Goal: Transaction & Acquisition: Book appointment/travel/reservation

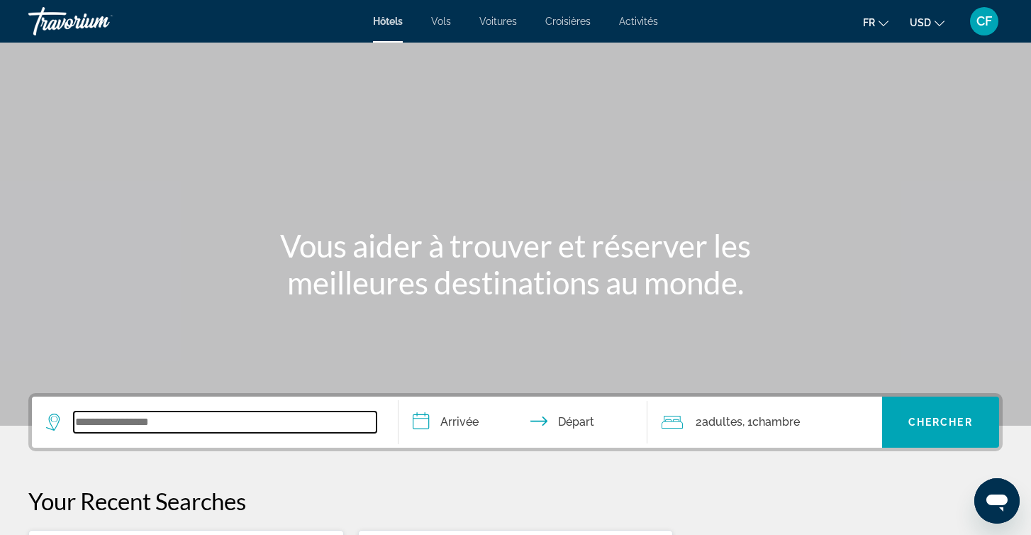
click at [173, 420] on input "Search widget" at bounding box center [225, 421] width 303 height 21
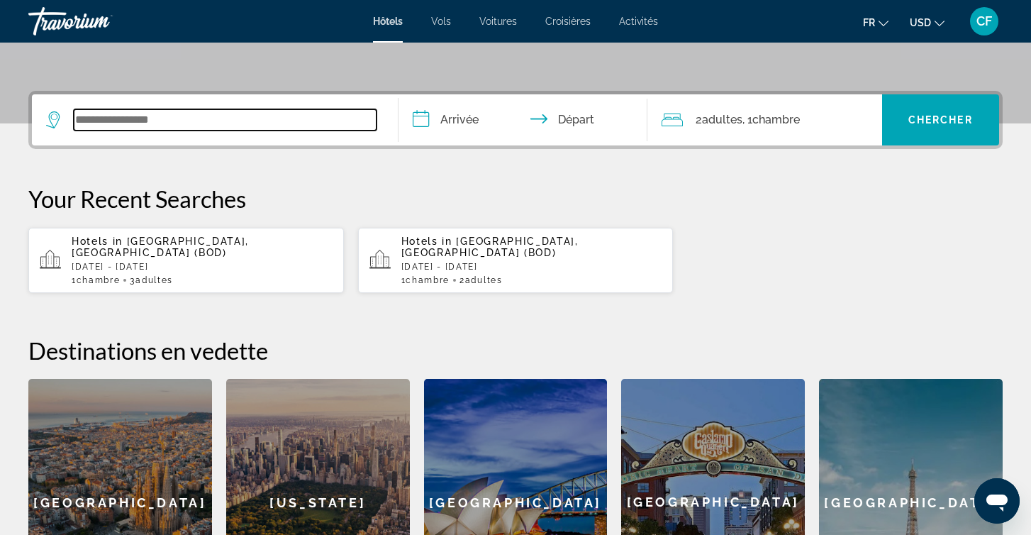
scroll to position [347, 0]
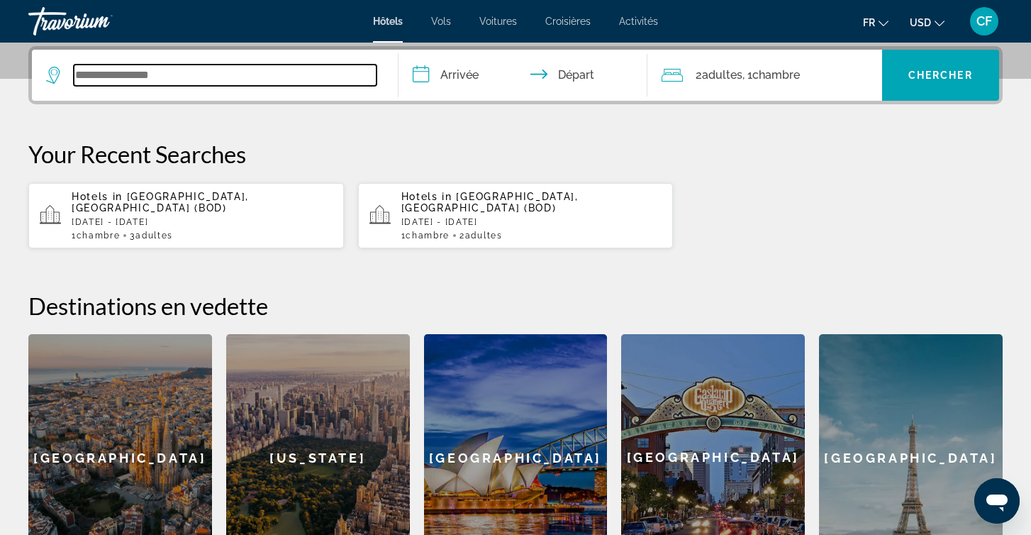
click at [246, 74] on input "Search widget" at bounding box center [225, 75] width 303 height 21
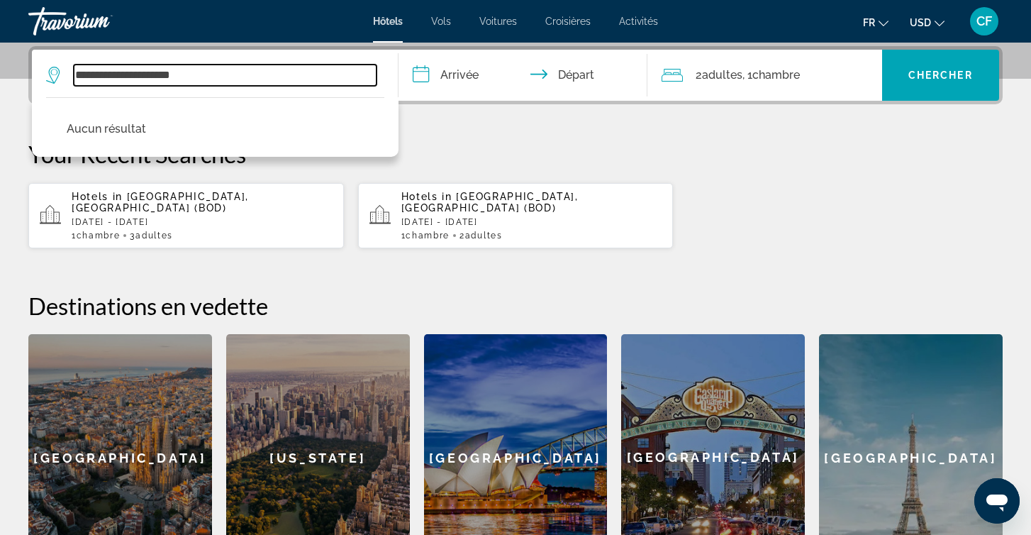
drag, startPoint x: 246, startPoint y: 74, endPoint x: 155, endPoint y: 73, distance: 90.8
click at [155, 73] on input "**********" at bounding box center [225, 75] width 303 height 21
drag, startPoint x: 92, startPoint y: 75, endPoint x: 262, endPoint y: 75, distance: 170.2
click at [262, 75] on input "**********" at bounding box center [225, 75] width 303 height 21
type input "*"
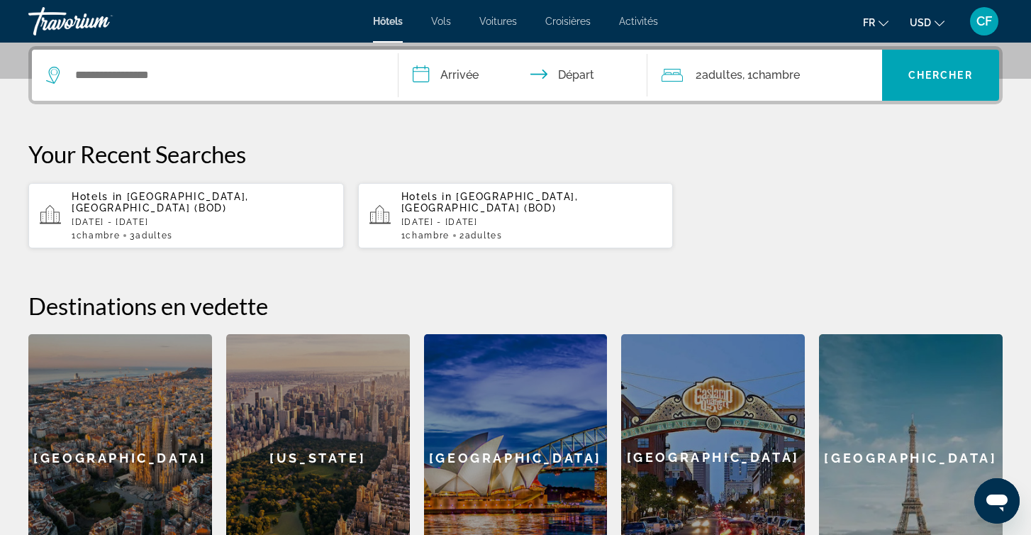
click at [478, 122] on div "**********" at bounding box center [515, 313] width 1031 height 535
click at [963, 80] on span "Chercher" at bounding box center [940, 74] width 65 height 11
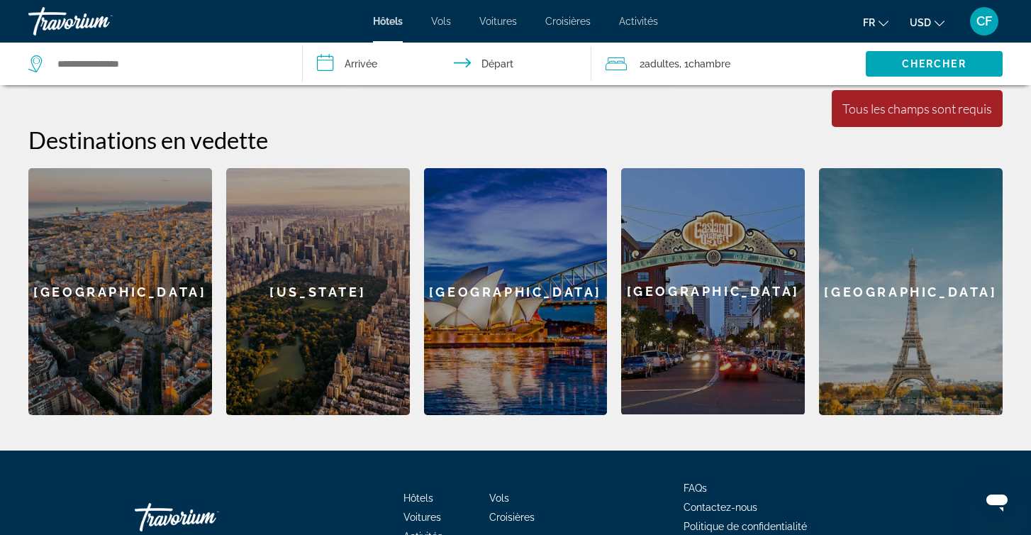
scroll to position [516, 0]
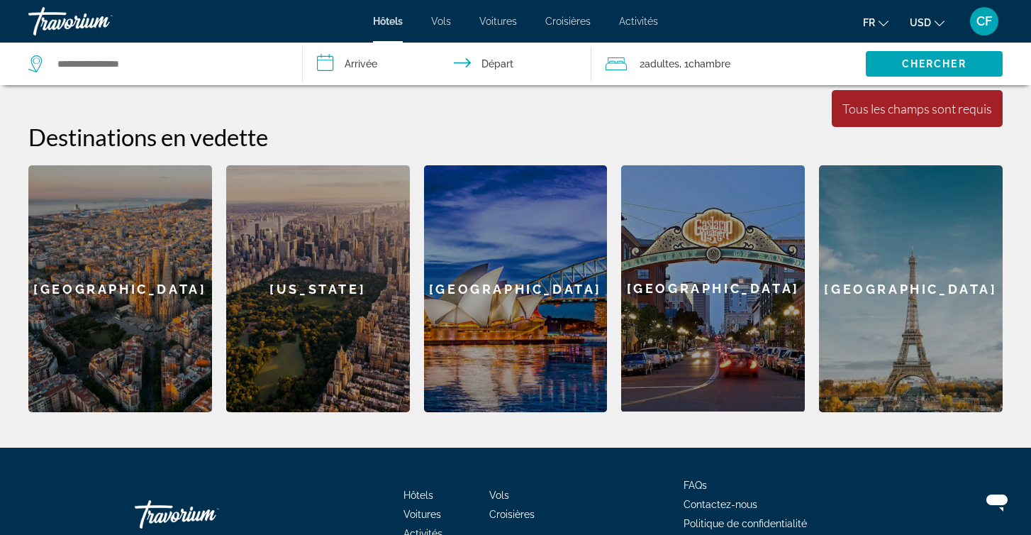
click at [292, 323] on div "[US_STATE]" at bounding box center [318, 288] width 184 height 247
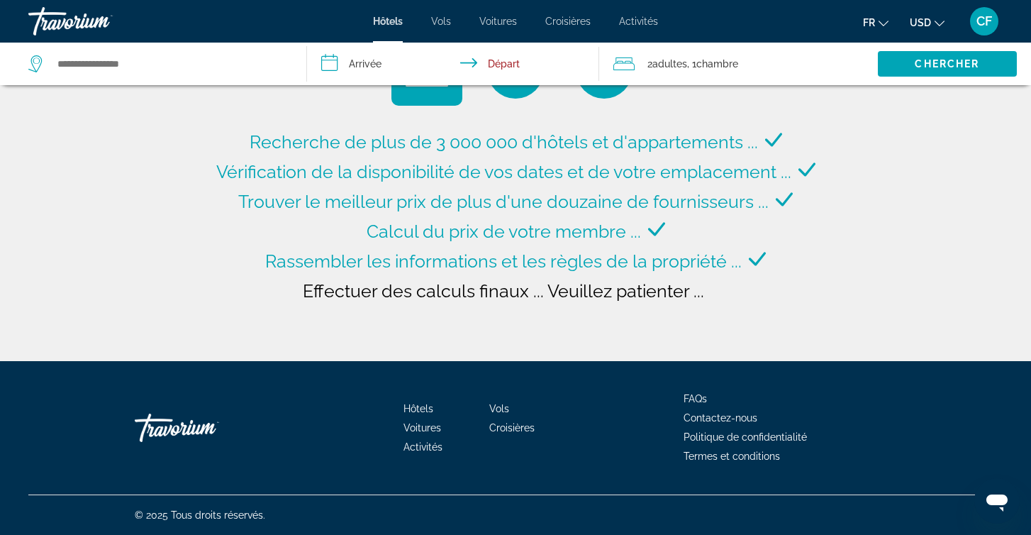
type input "**********"
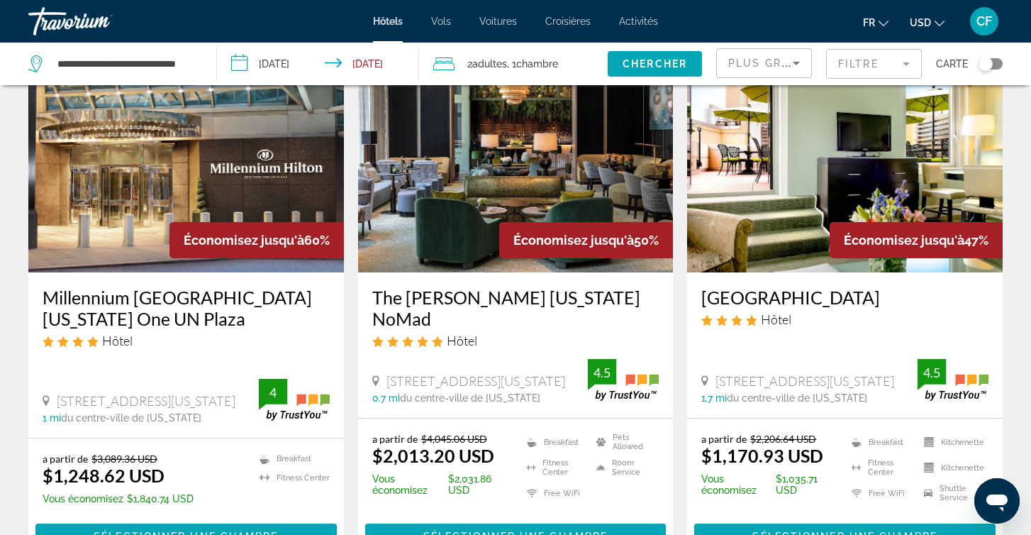
scroll to position [91, 0]
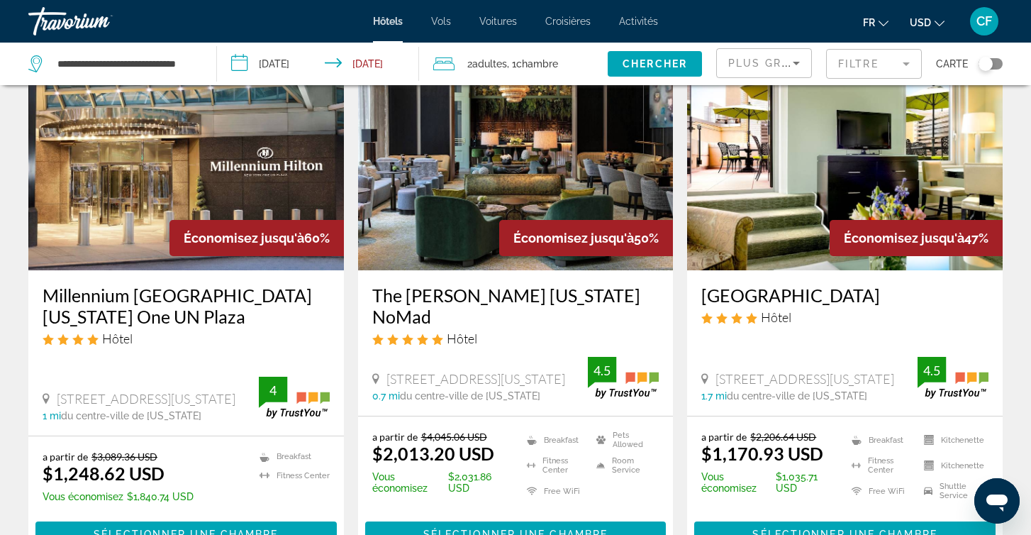
click at [178, 297] on h3 "Millennium [GEOGRAPHIC_DATA][US_STATE] One UN Plaza" at bounding box center [186, 305] width 287 height 43
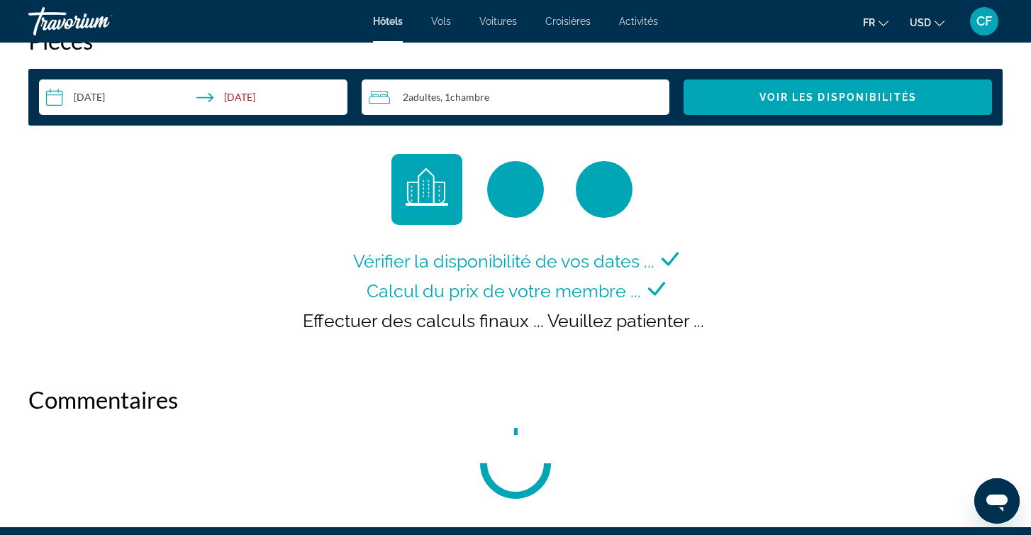
scroll to position [1849, 0]
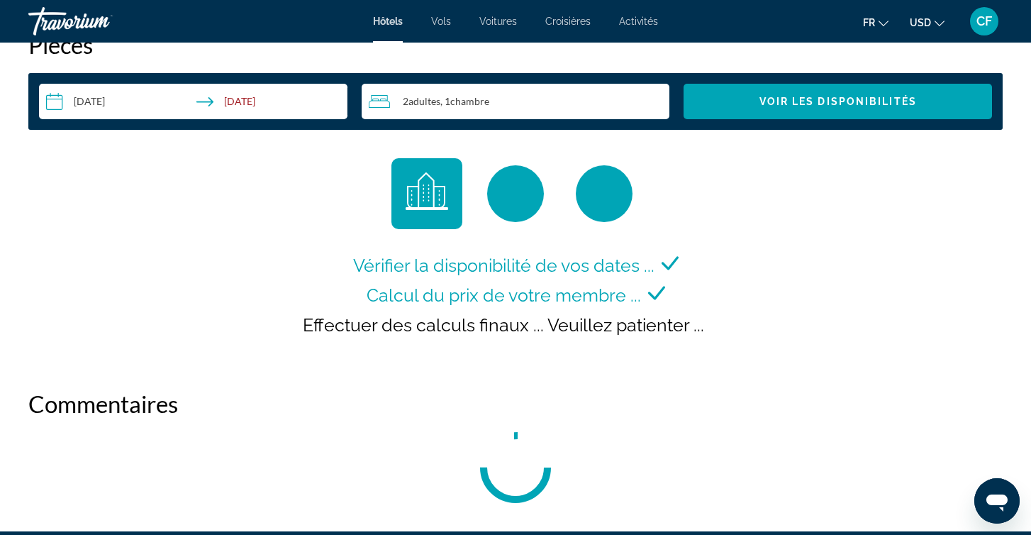
click at [241, 99] on input "**********" at bounding box center [196, 104] width 314 height 40
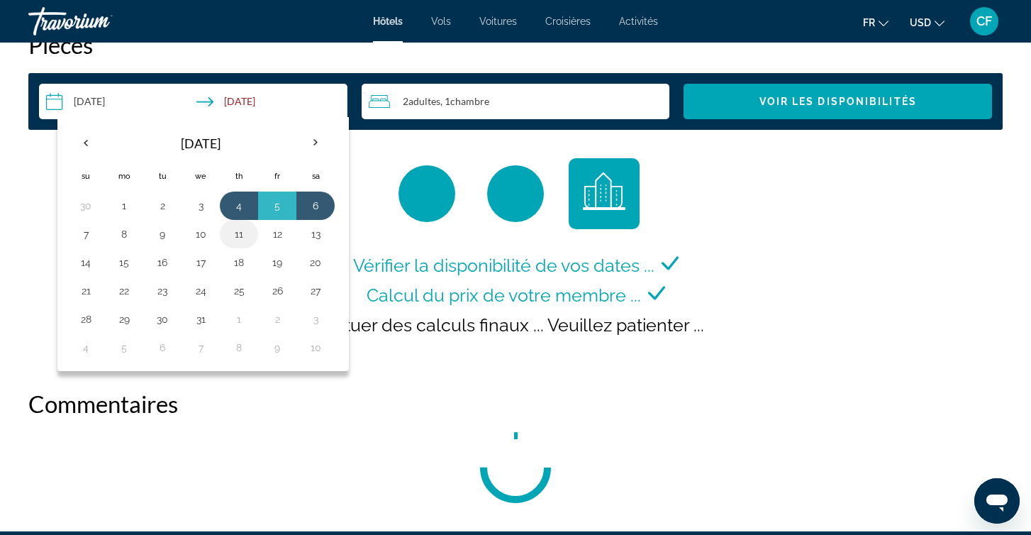
click at [235, 237] on button "11" at bounding box center [239, 234] width 23 height 20
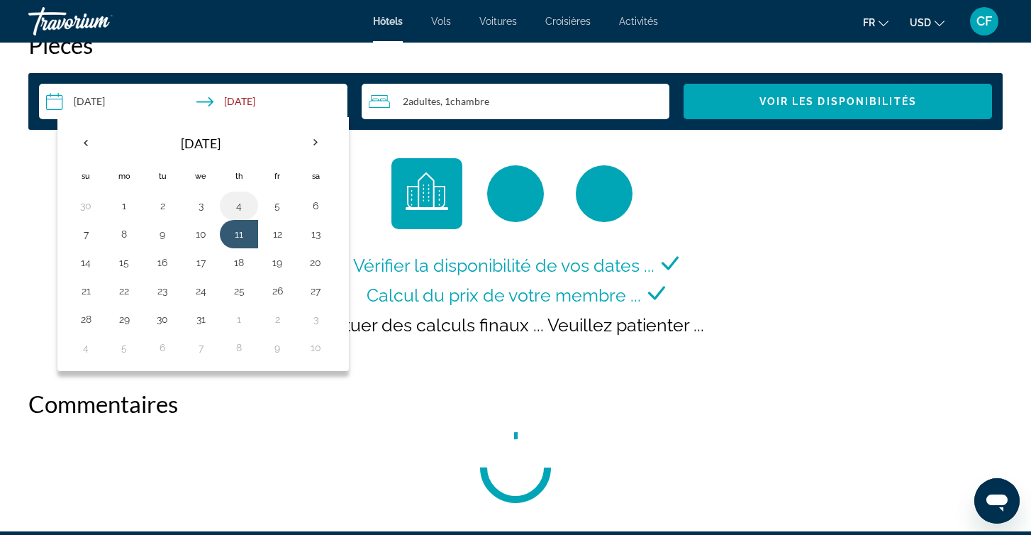
click at [239, 204] on button "4" at bounding box center [239, 206] width 23 height 20
type input "**********"
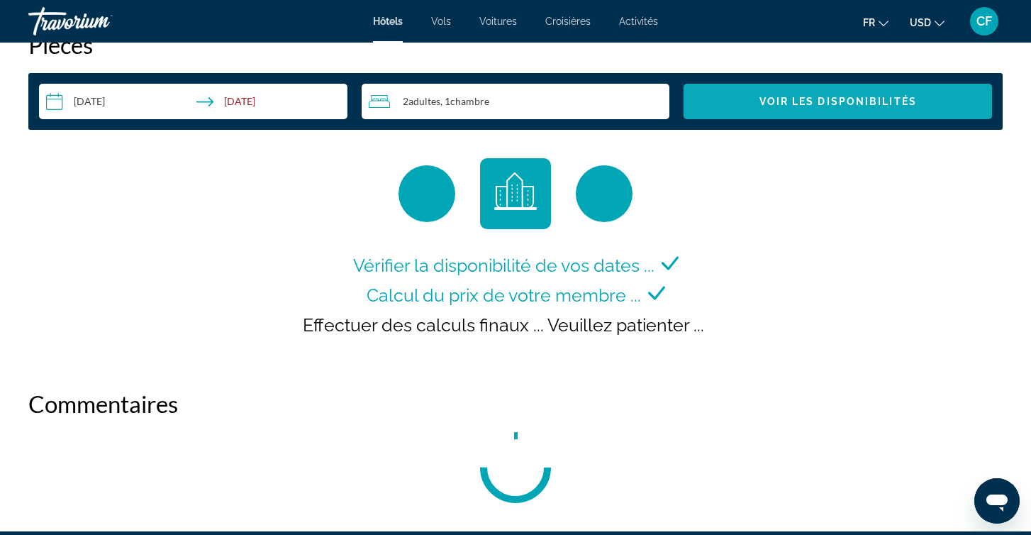
click at [798, 104] on span "Voir les disponibilités" at bounding box center [837, 101] width 157 height 11
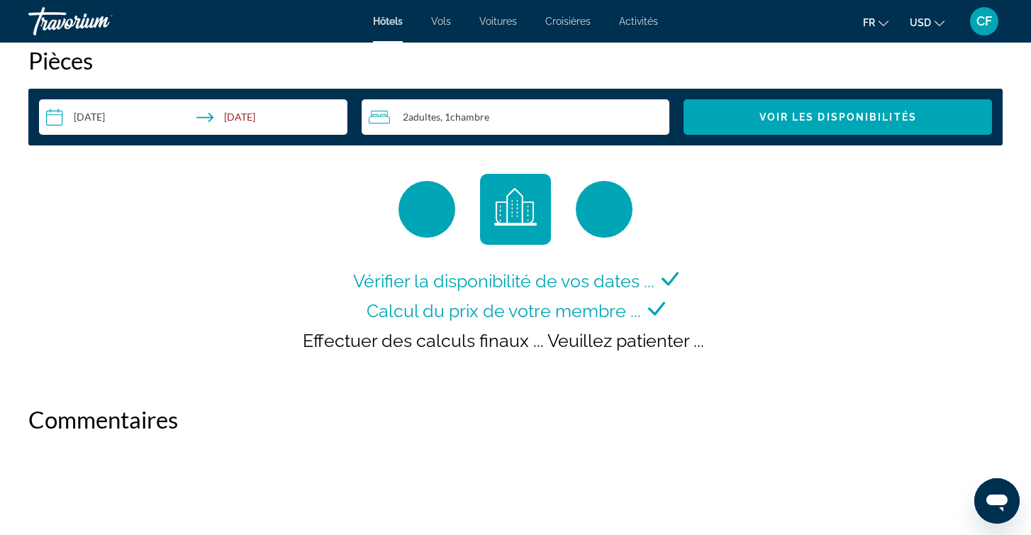
scroll to position [1835, 0]
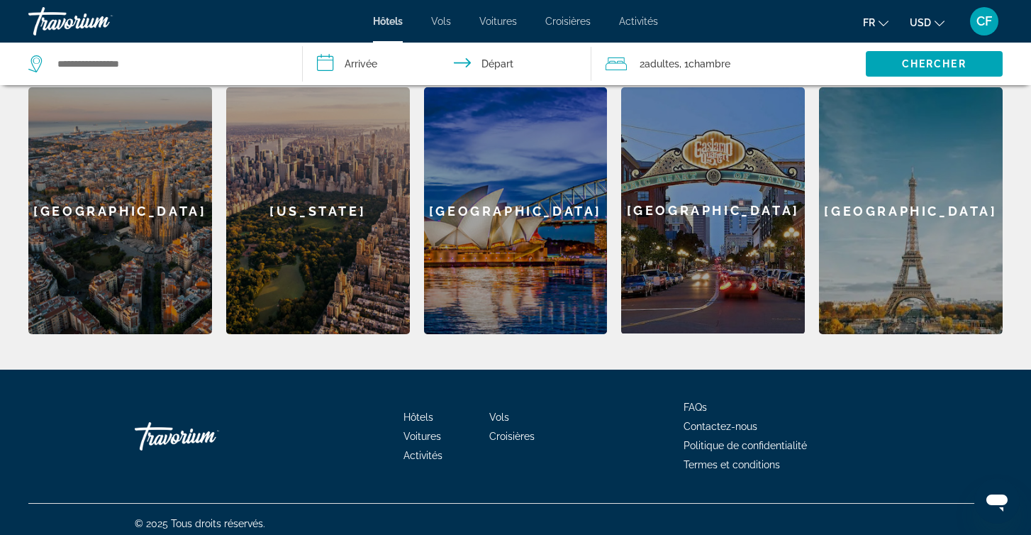
scroll to position [593, 0]
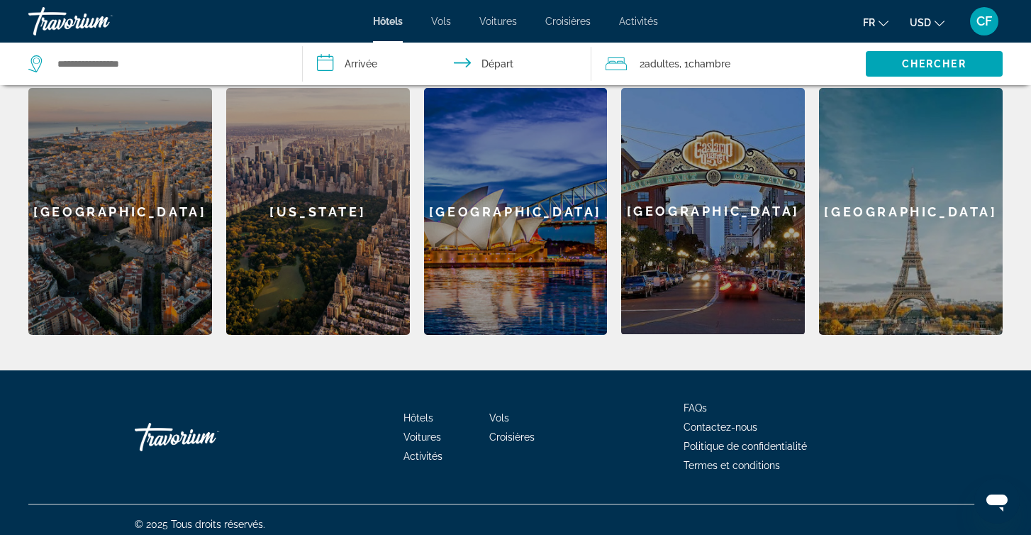
click at [305, 245] on div "[US_STATE]" at bounding box center [318, 211] width 184 height 247
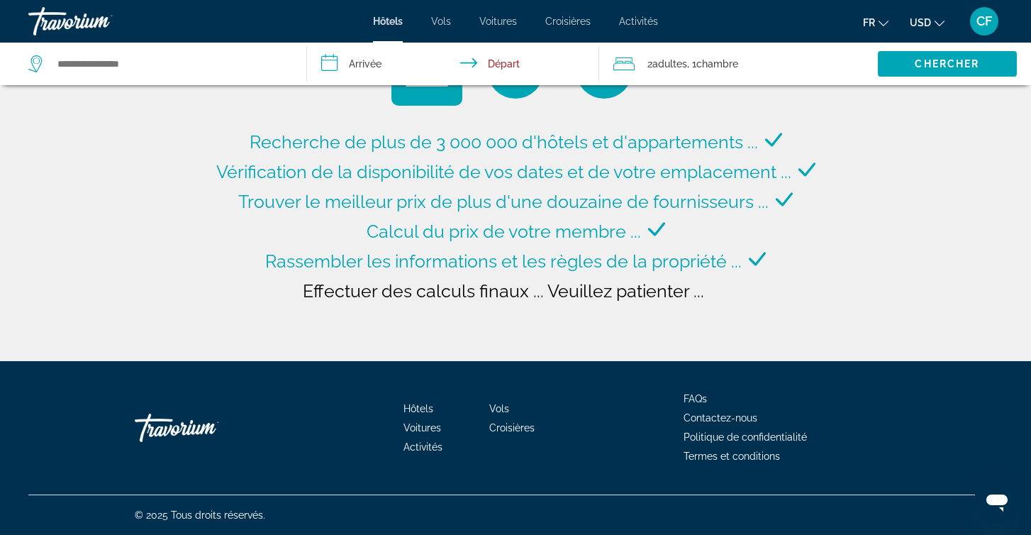
type input "**********"
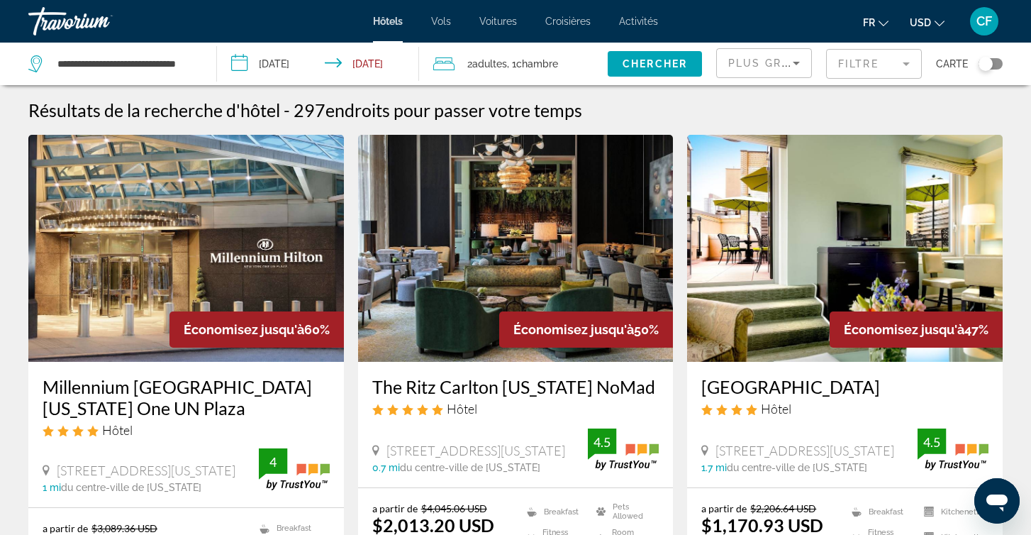
click at [130, 244] on img "Main content" at bounding box center [186, 248] width 316 height 227
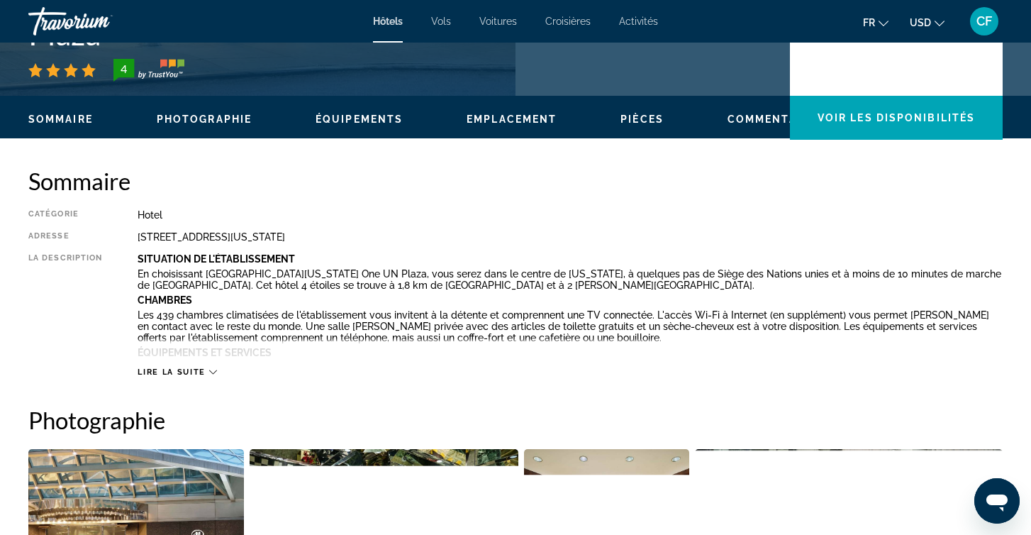
scroll to position [236, 0]
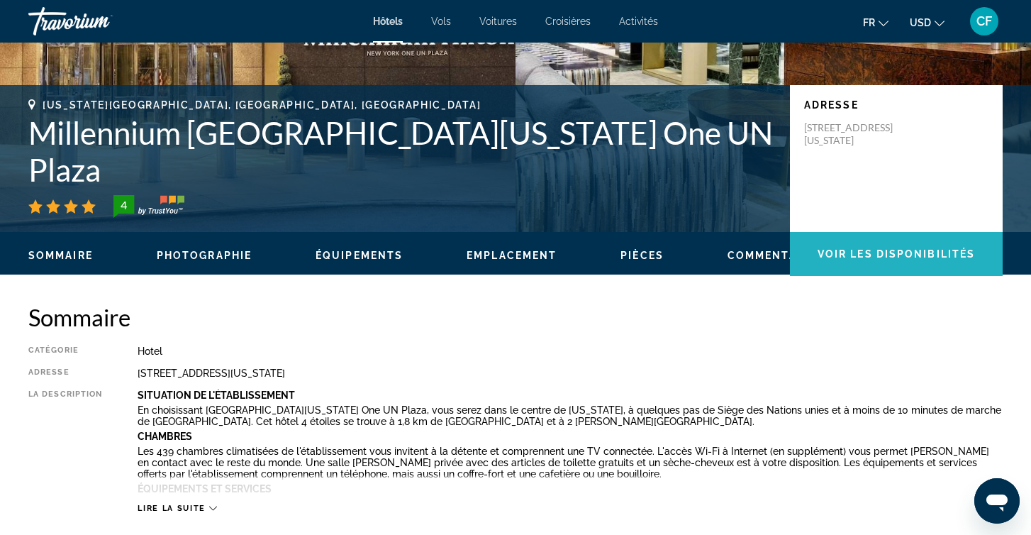
click at [900, 259] on span "Voir les disponibilités" at bounding box center [896, 253] width 157 height 11
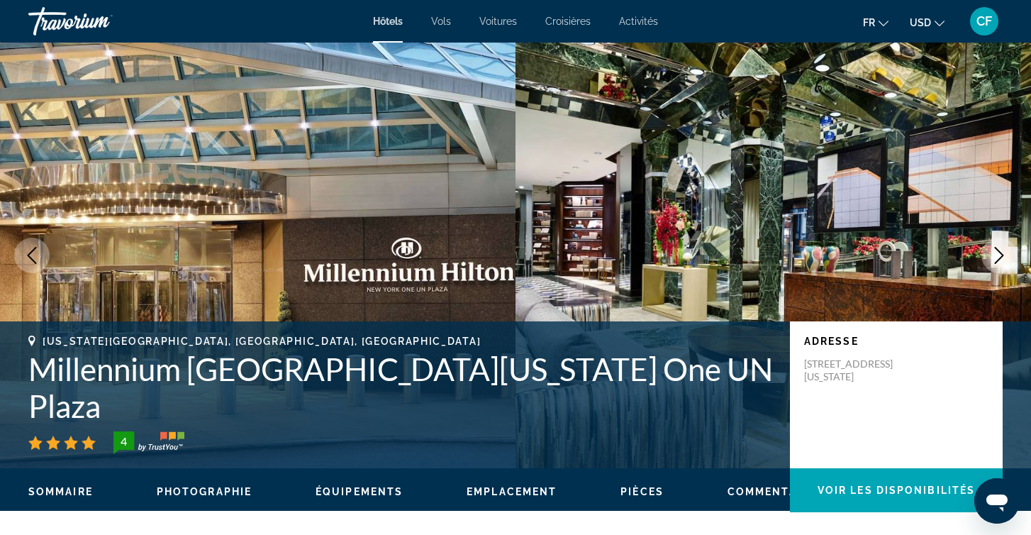
scroll to position [0, 0]
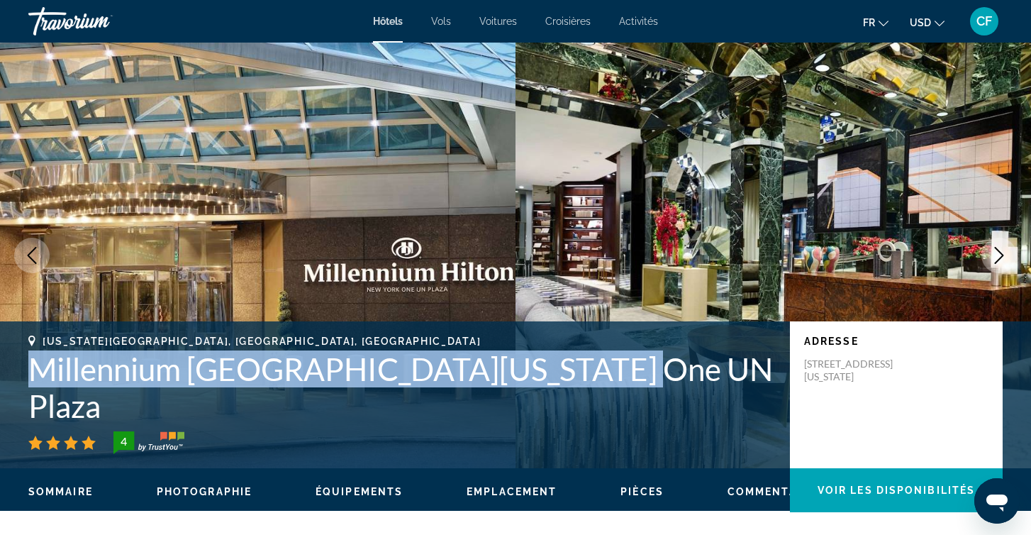
drag, startPoint x: 32, startPoint y: 400, endPoint x: 630, endPoint y: 389, distance: 598.6
click at [630, 390] on h1 "Millennium Hilton New York One UN Plaza" at bounding box center [401, 387] width 747 height 74
copy h1 "Millennium Hilton New York One UN Plaza"
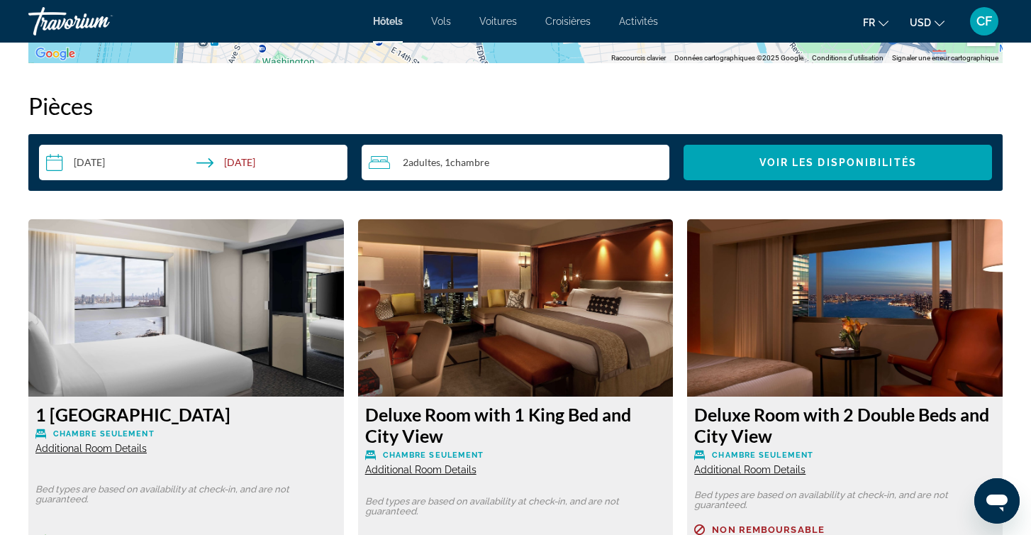
scroll to position [1764, 0]
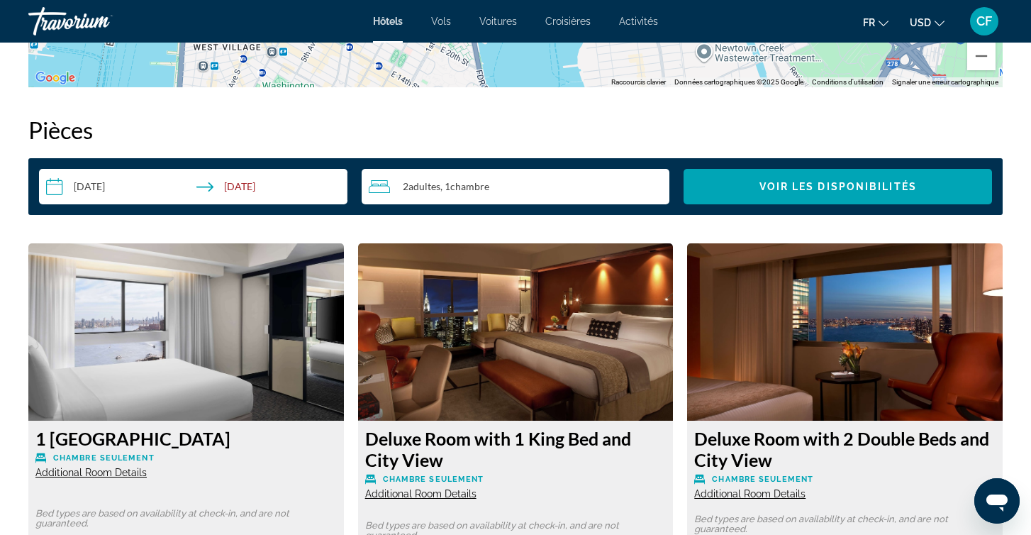
click at [237, 186] on input "**********" at bounding box center [196, 189] width 314 height 40
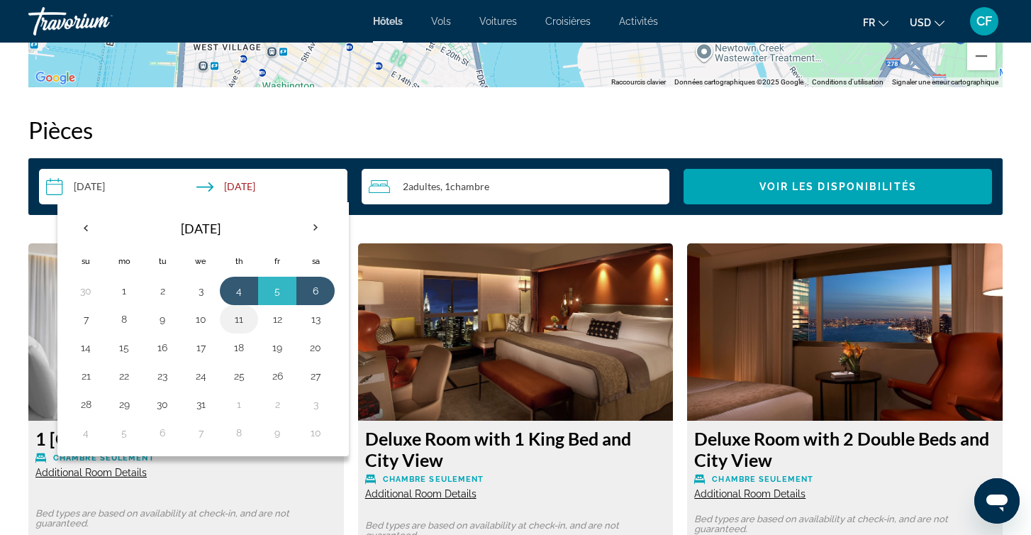
click at [242, 315] on button "11" at bounding box center [239, 319] width 23 height 20
click at [226, 291] on td "4" at bounding box center [239, 291] width 38 height 28
click at [244, 287] on button "4" at bounding box center [239, 291] width 23 height 20
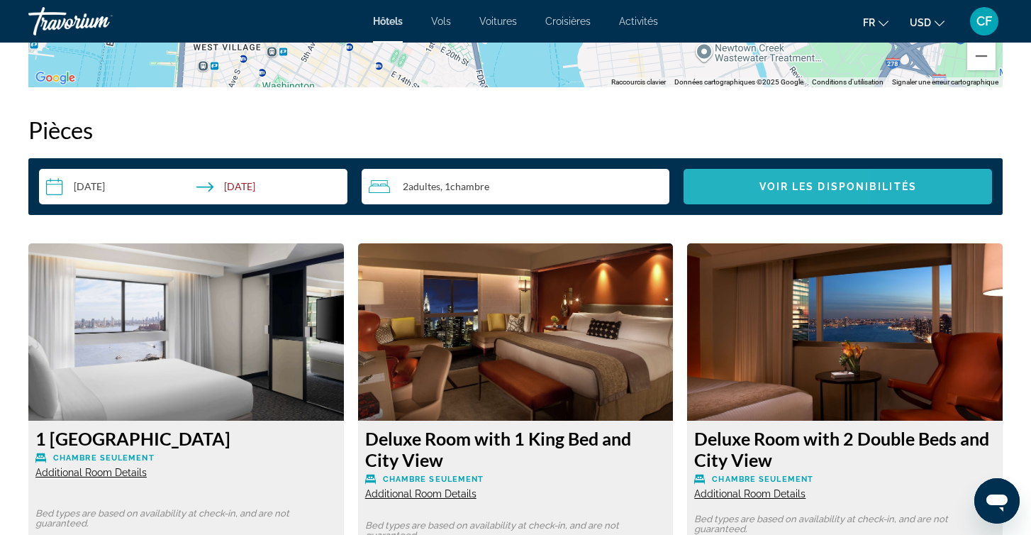
click at [752, 182] on span "Search widget" at bounding box center [838, 186] width 308 height 34
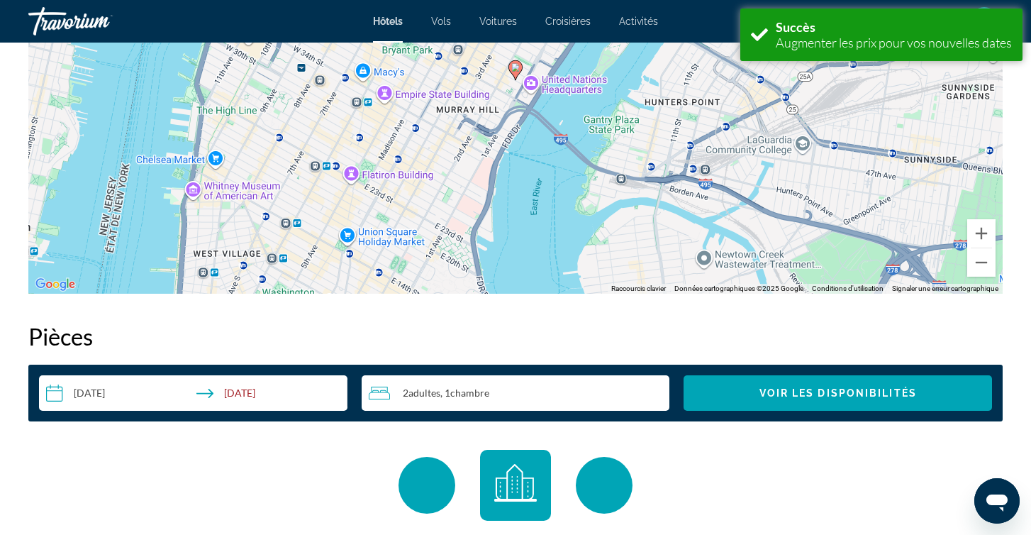
scroll to position [1795, 0]
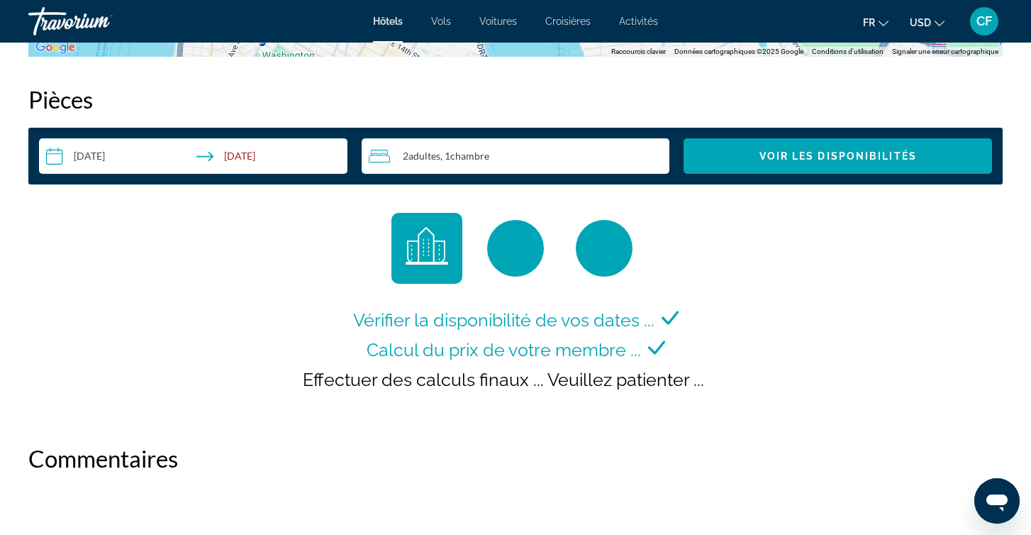
click at [271, 154] on input "**********" at bounding box center [196, 158] width 314 height 40
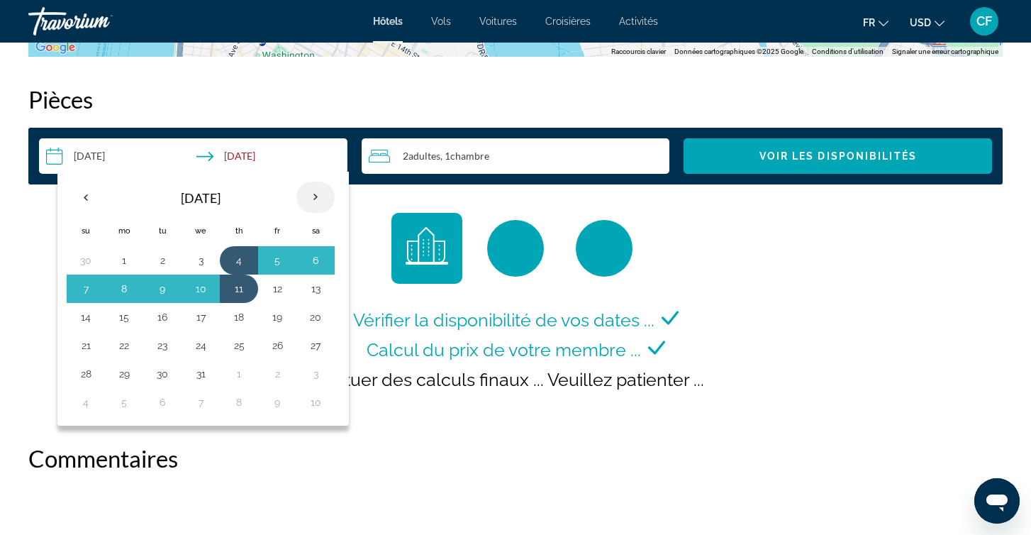
click at [328, 196] on th "Next month" at bounding box center [315, 197] width 38 height 31
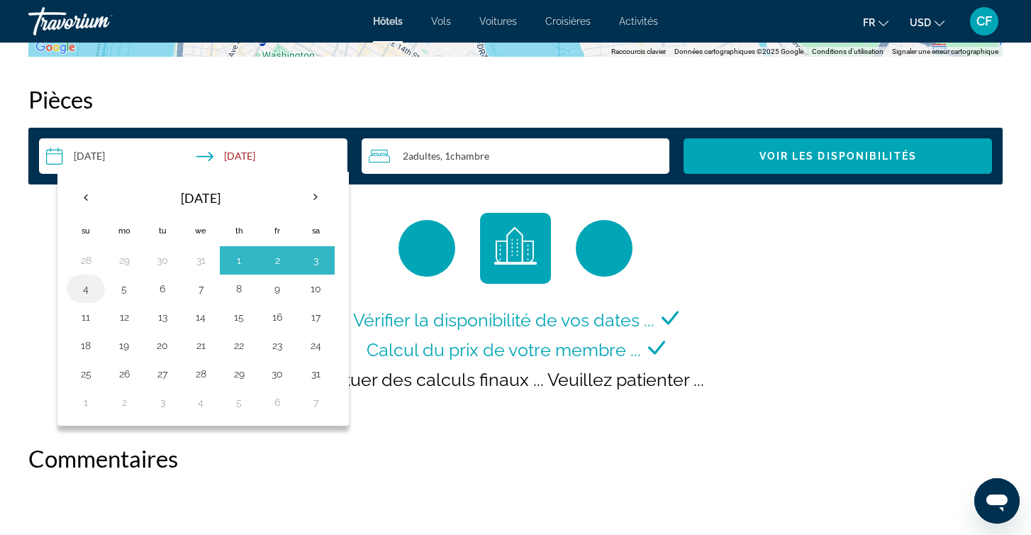
click at [79, 290] on button "4" at bounding box center [85, 289] width 23 height 20
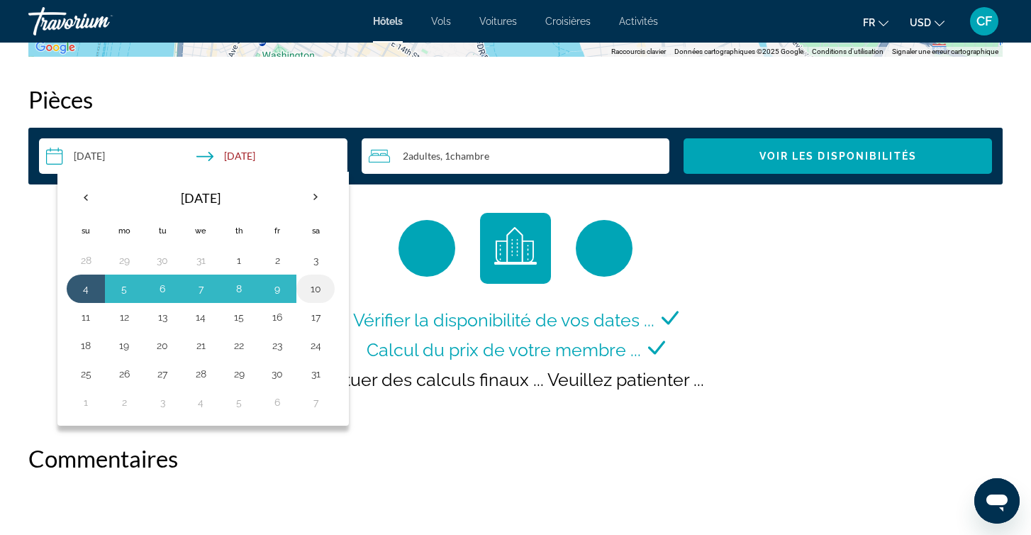
click at [319, 294] on button "10" at bounding box center [315, 289] width 23 height 20
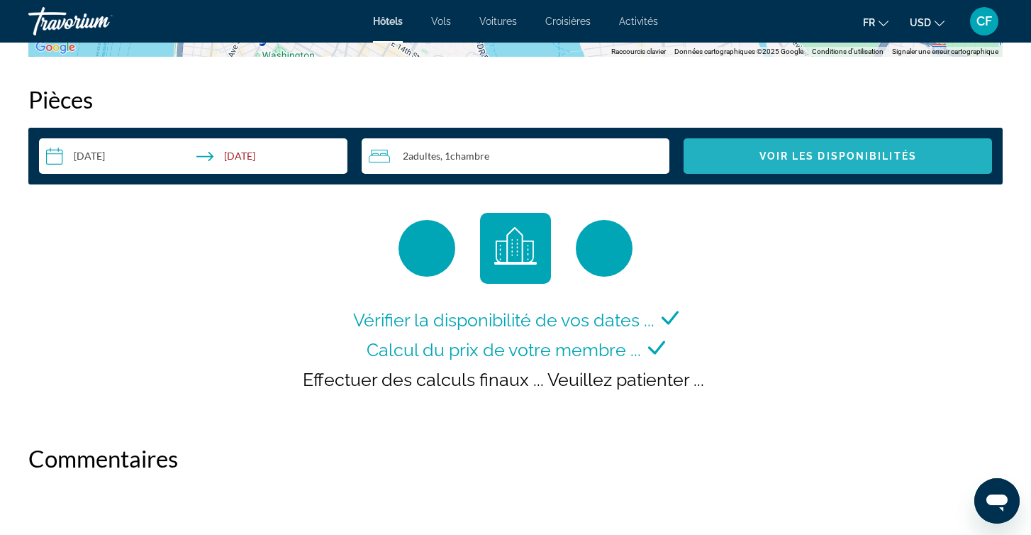
click at [807, 143] on span "Search widget" at bounding box center [838, 156] width 308 height 34
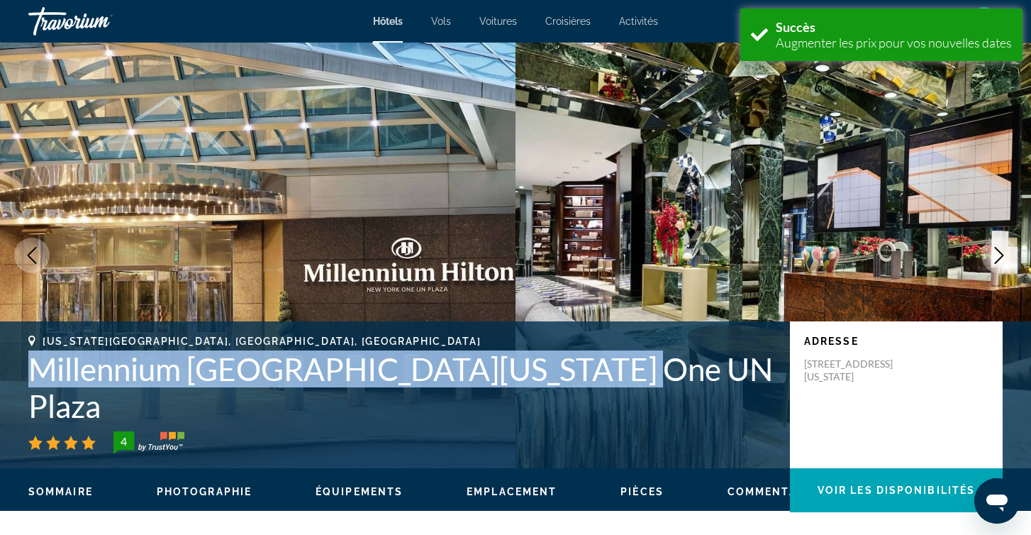
scroll to position [1795, 0]
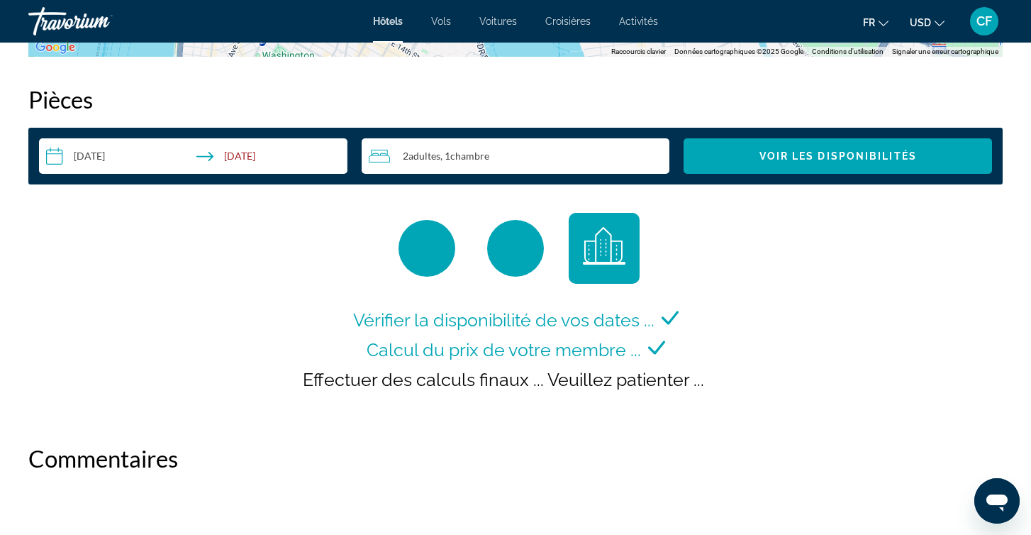
click at [249, 150] on input "**********" at bounding box center [196, 158] width 314 height 40
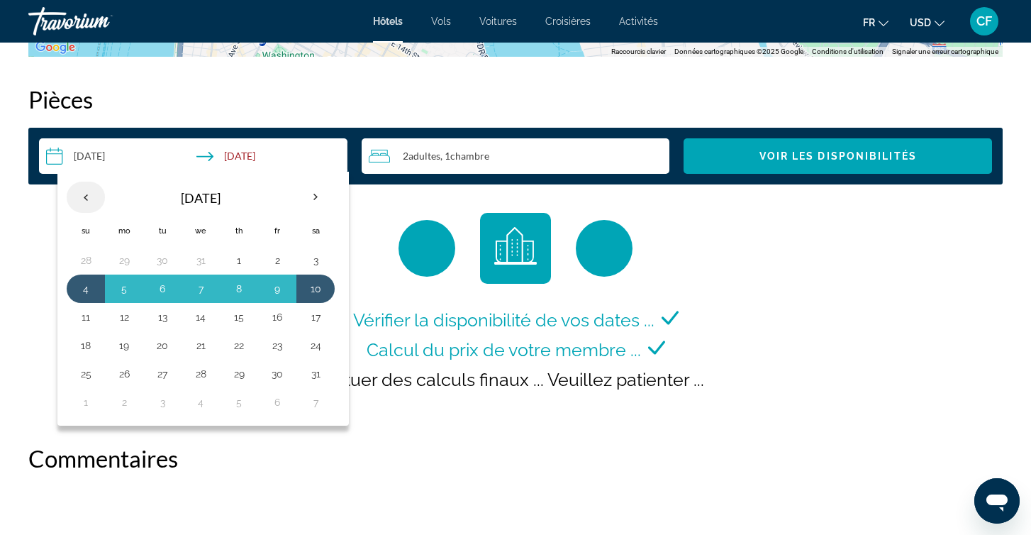
click at [90, 195] on th "Previous month" at bounding box center [86, 197] width 38 height 31
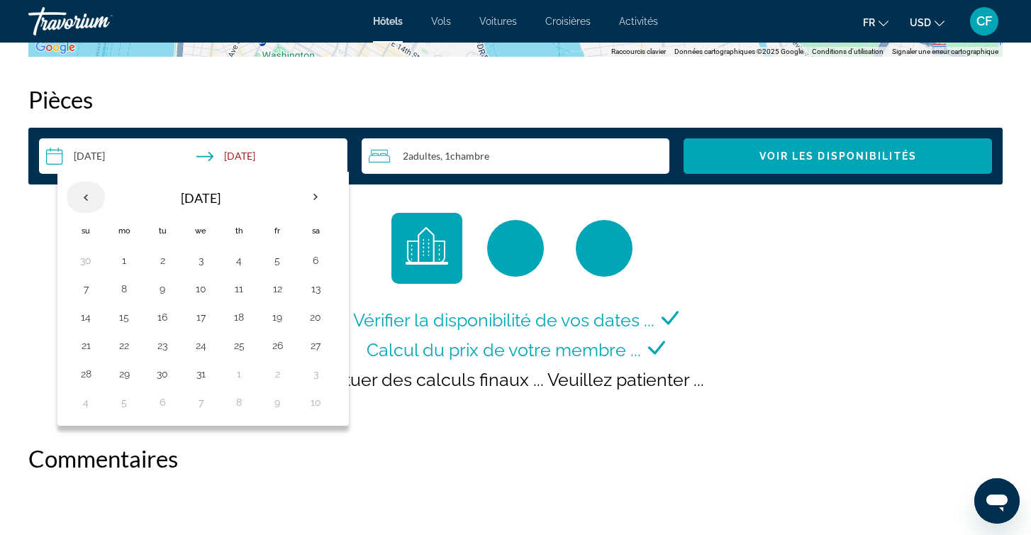
click at [91, 195] on th "Previous month" at bounding box center [86, 197] width 38 height 31
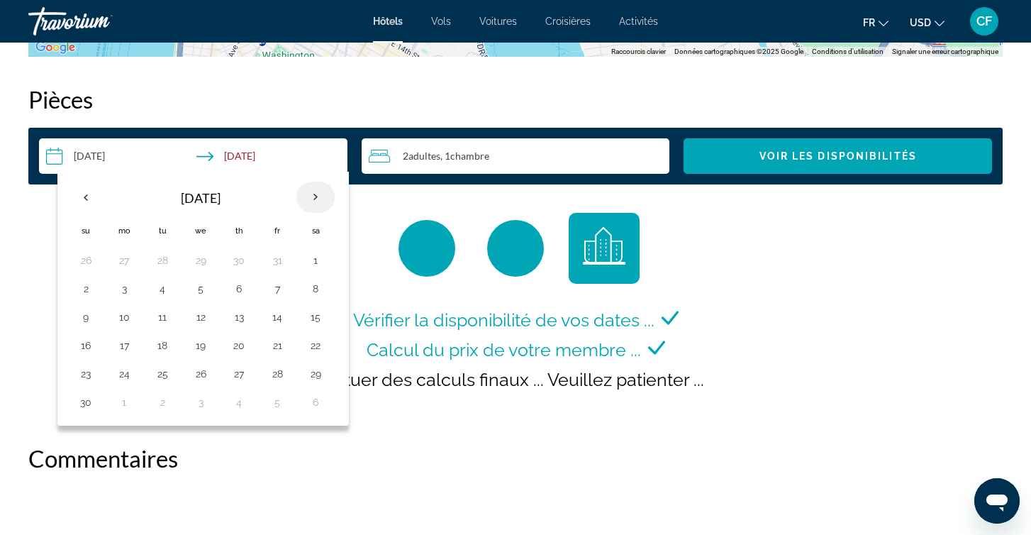
click at [307, 206] on th "Next month" at bounding box center [315, 197] width 38 height 31
click at [154, 345] on button "23" at bounding box center [162, 345] width 23 height 20
click at [268, 349] on button "26" at bounding box center [277, 345] width 23 height 20
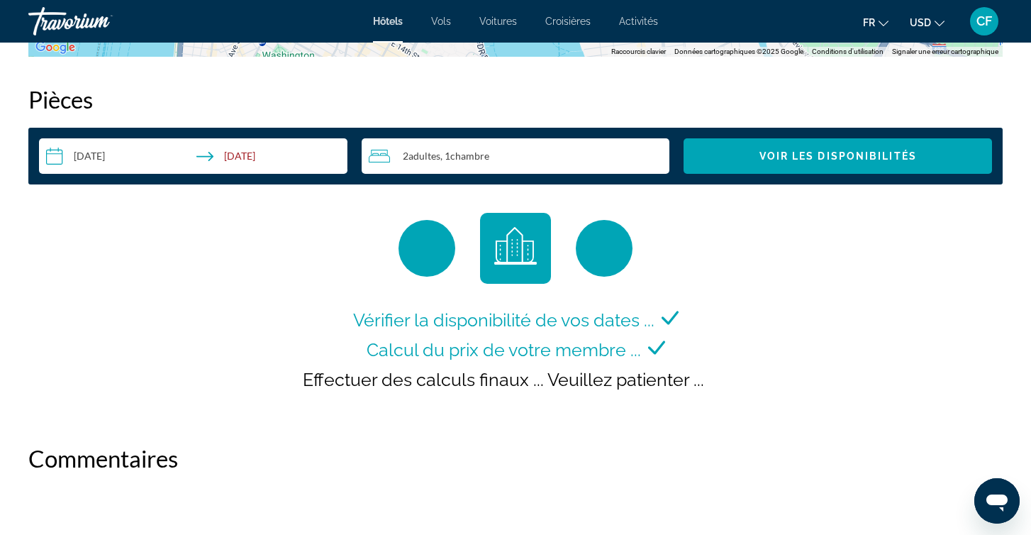
click at [282, 161] on input "**********" at bounding box center [196, 158] width 314 height 40
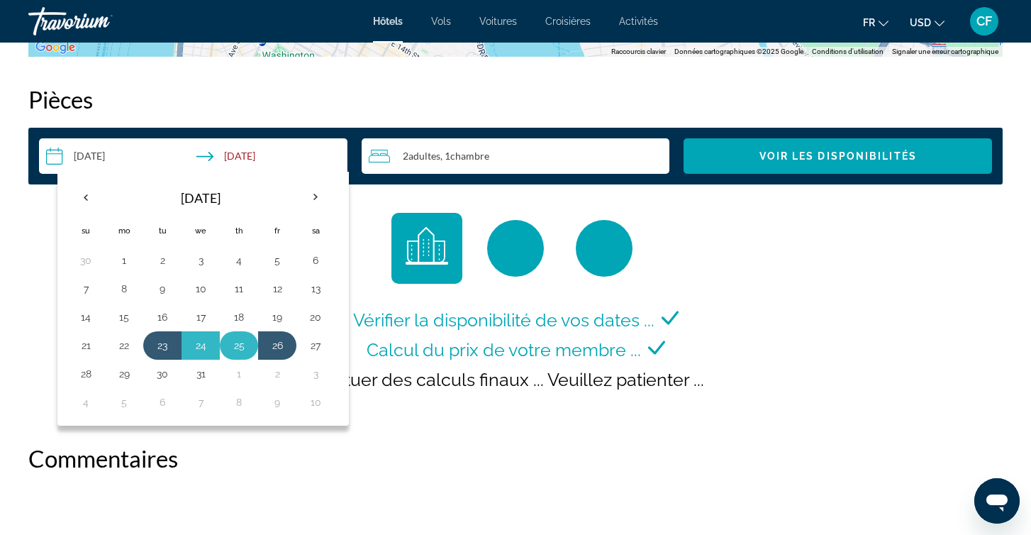
click at [231, 346] on button "25" at bounding box center [239, 345] width 23 height 20
click at [90, 318] on button "14" at bounding box center [85, 317] width 23 height 20
type input "**********"
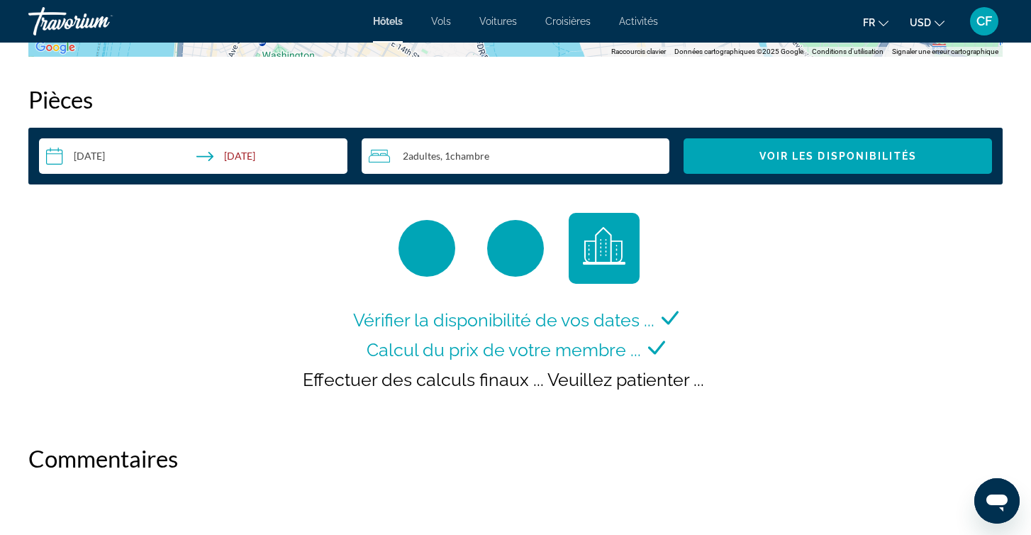
click at [248, 149] on input "**********" at bounding box center [196, 158] width 314 height 40
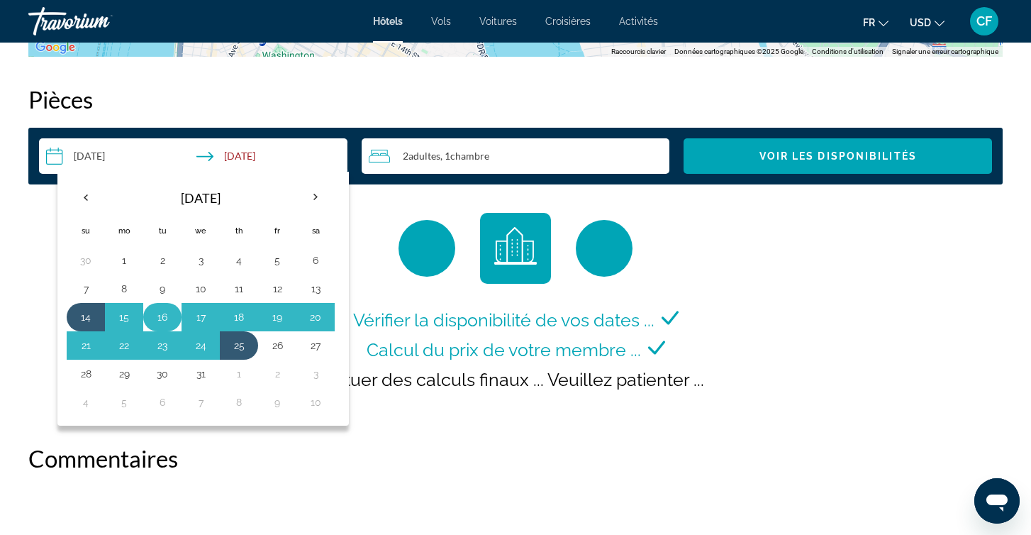
click at [161, 313] on button "16" at bounding box center [162, 317] width 23 height 20
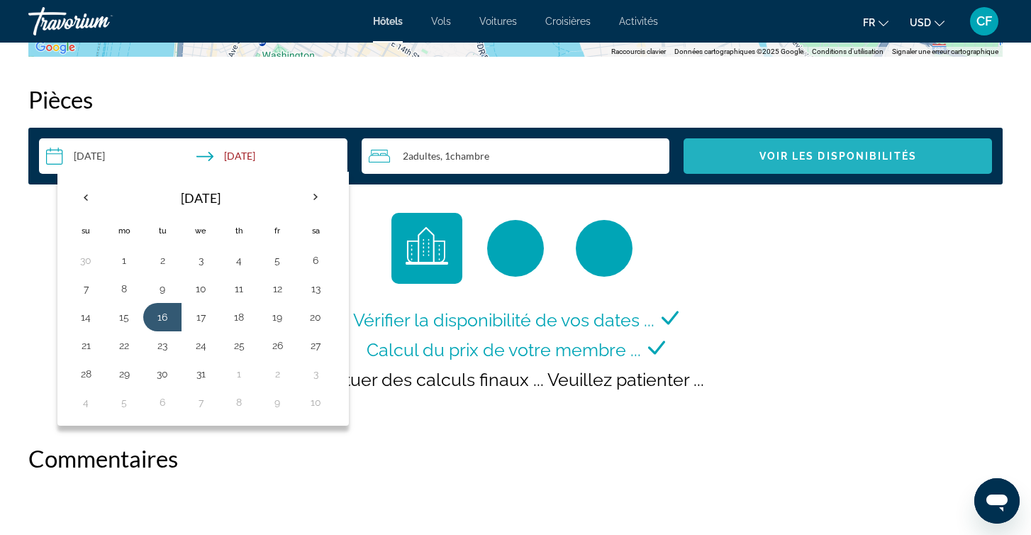
click at [793, 153] on span "Voir les disponibilités" at bounding box center [837, 155] width 157 height 11
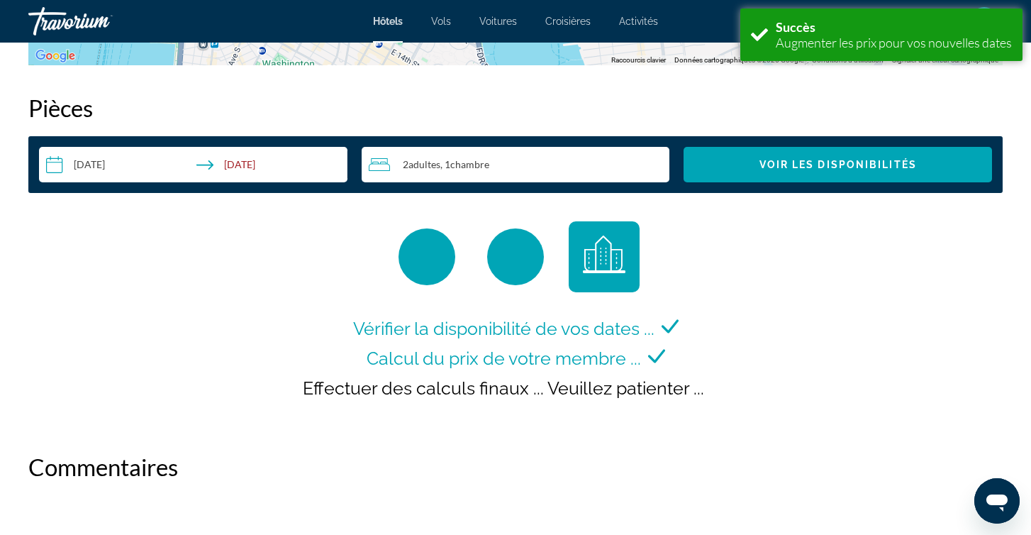
scroll to position [1795, 0]
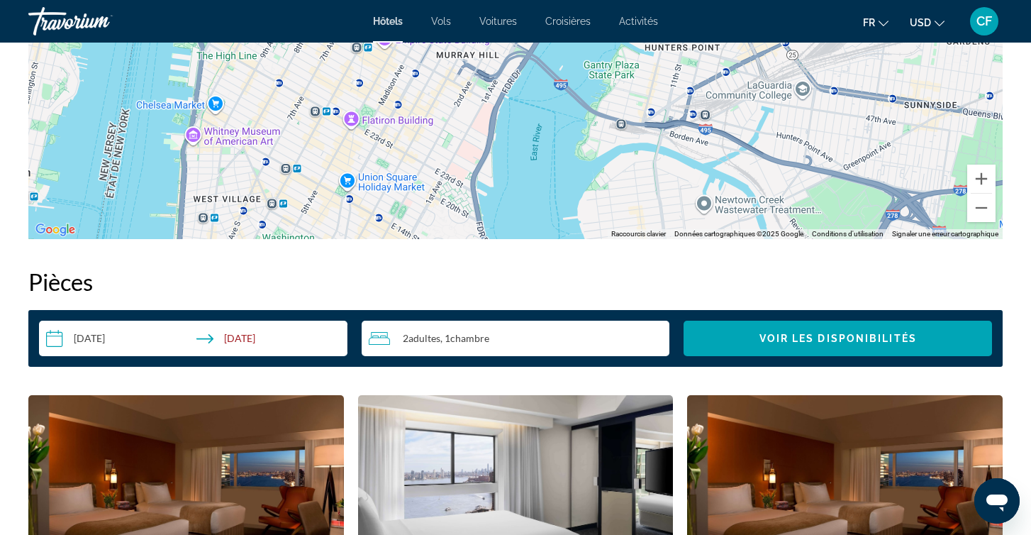
scroll to position [1524, 0]
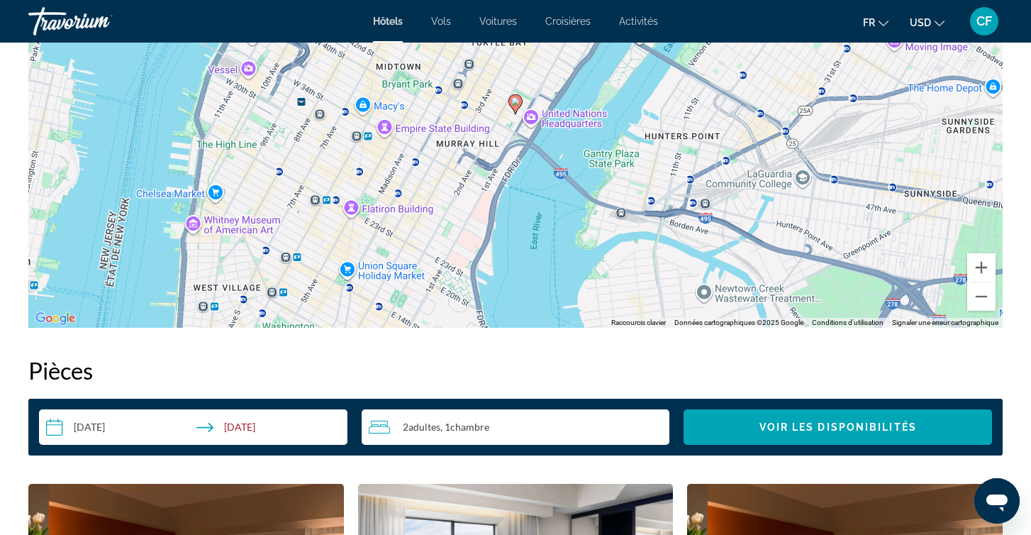
click at [256, 418] on input "**********" at bounding box center [196, 429] width 314 height 40
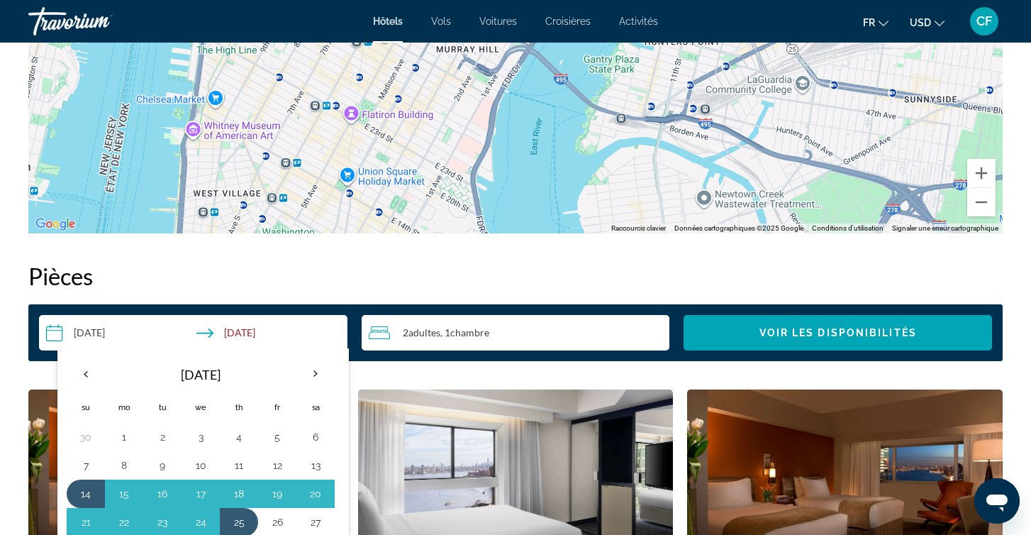
scroll to position [1631, 0]
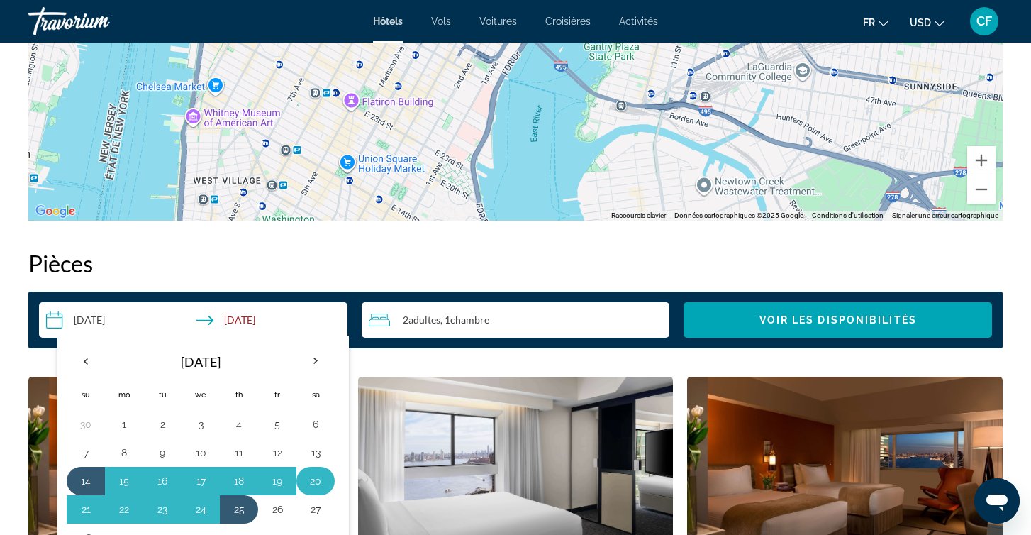
click at [312, 479] on button "20" at bounding box center [315, 481] width 23 height 20
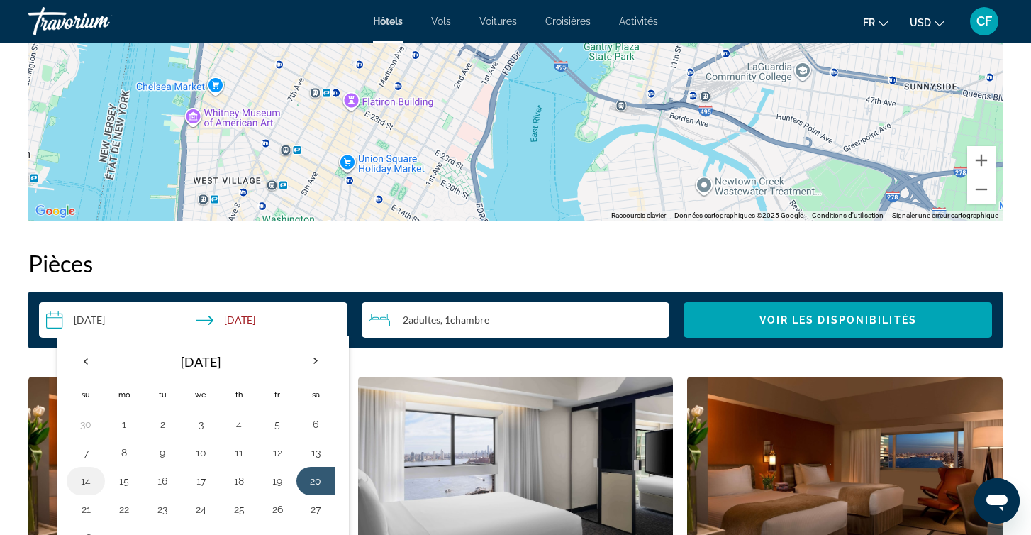
click at [80, 484] on button "14" at bounding box center [85, 481] width 23 height 20
type input "**********"
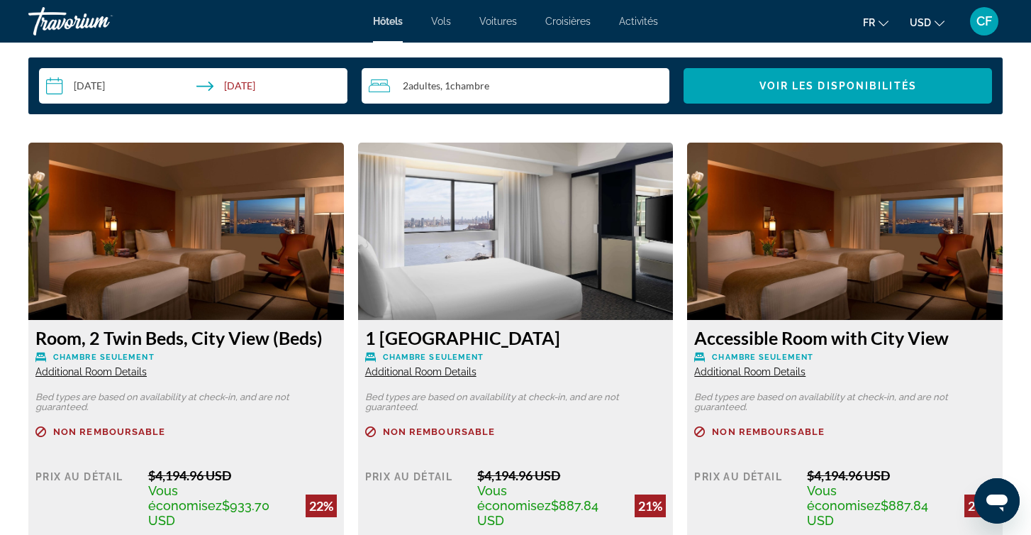
scroll to position [1864, 0]
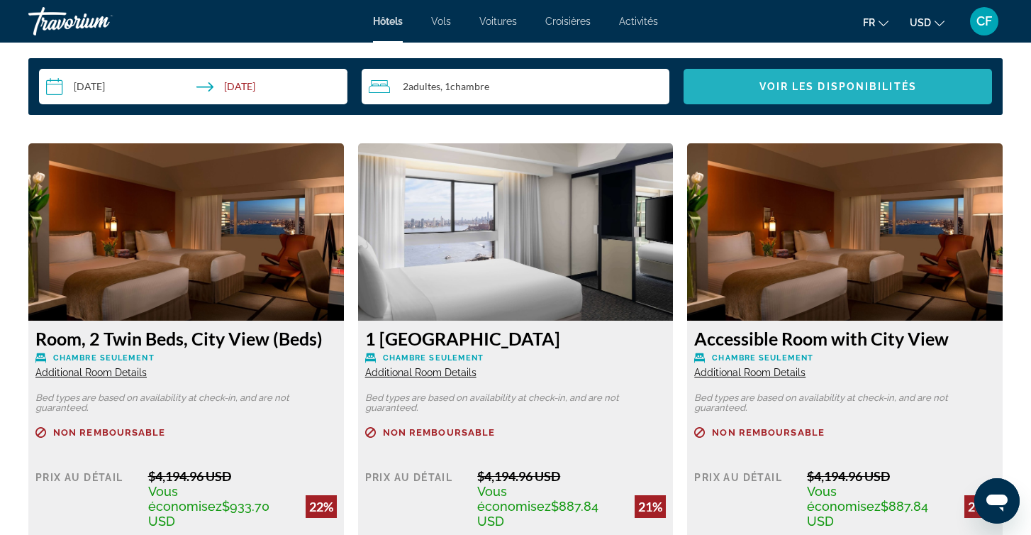
click at [808, 87] on span "Voir les disponibilités" at bounding box center [837, 86] width 157 height 11
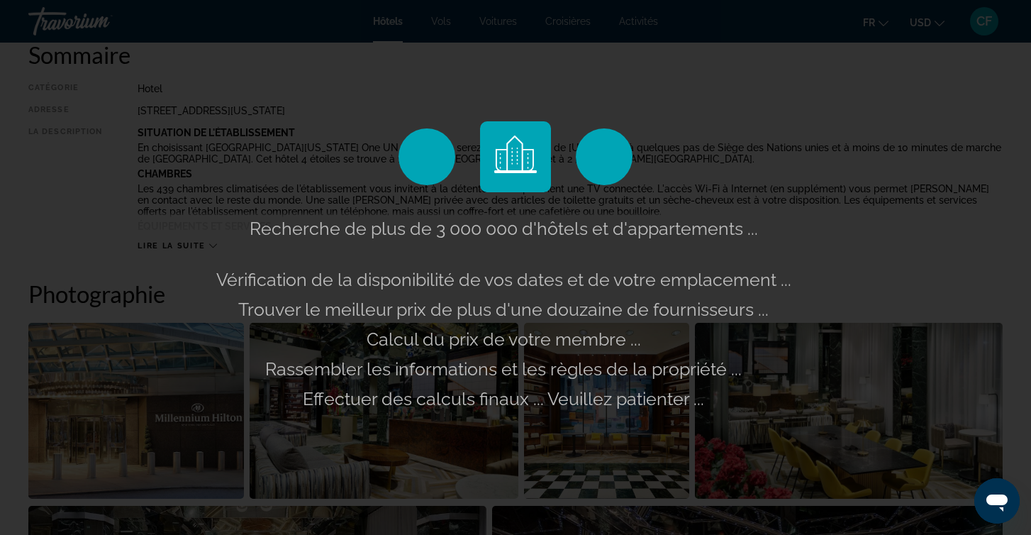
scroll to position [467, 0]
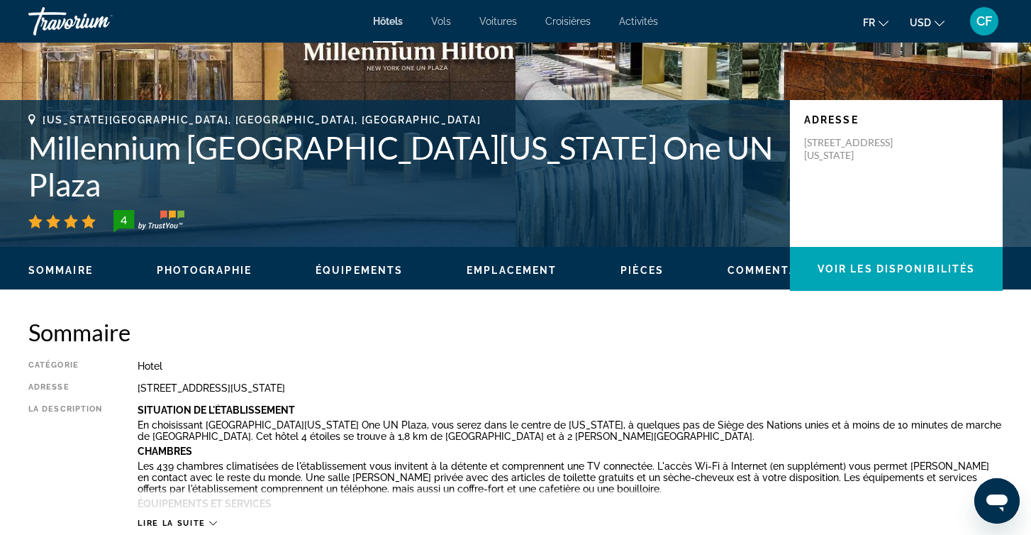
scroll to position [167, 0]
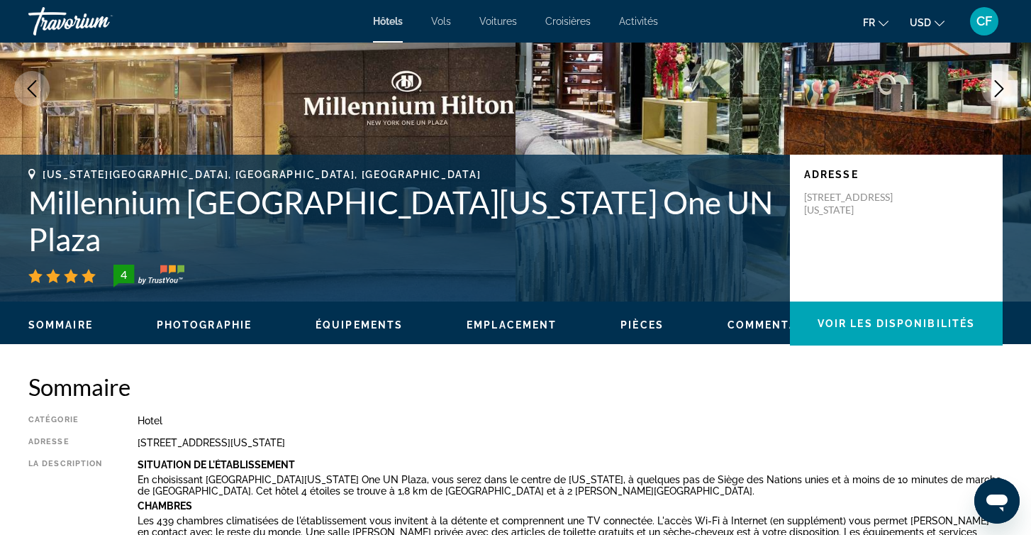
click at [236, 331] on button "Photographie" at bounding box center [204, 324] width 95 height 13
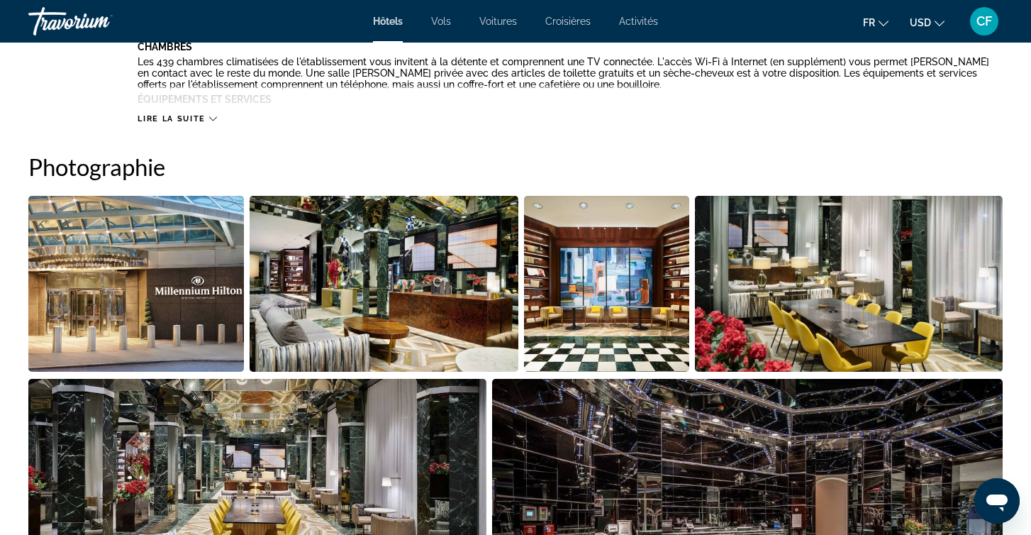
scroll to position [693, 0]
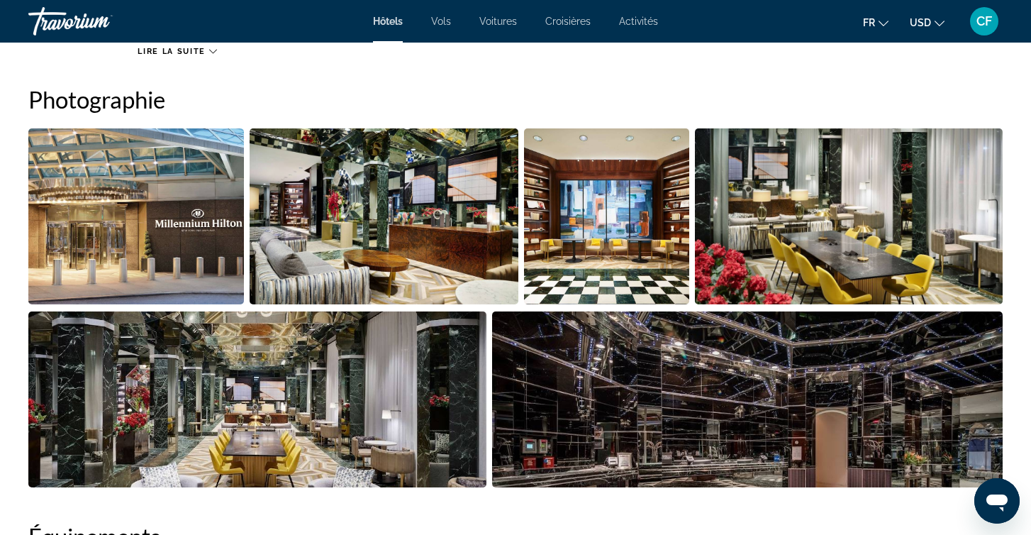
click at [362, 396] on img "Open full-screen image slider" at bounding box center [257, 399] width 458 height 176
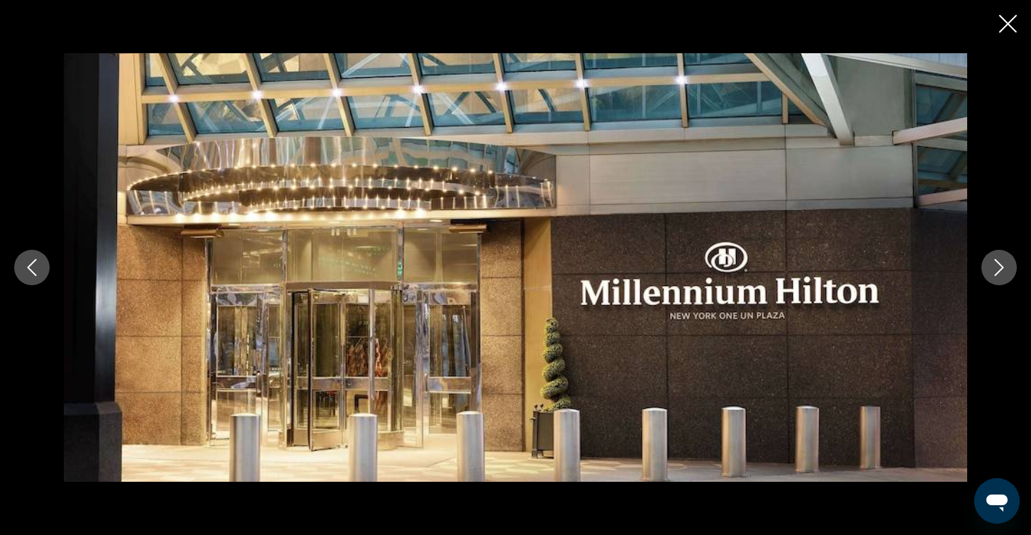
click at [997, 272] on icon "Next image" at bounding box center [999, 267] width 9 height 17
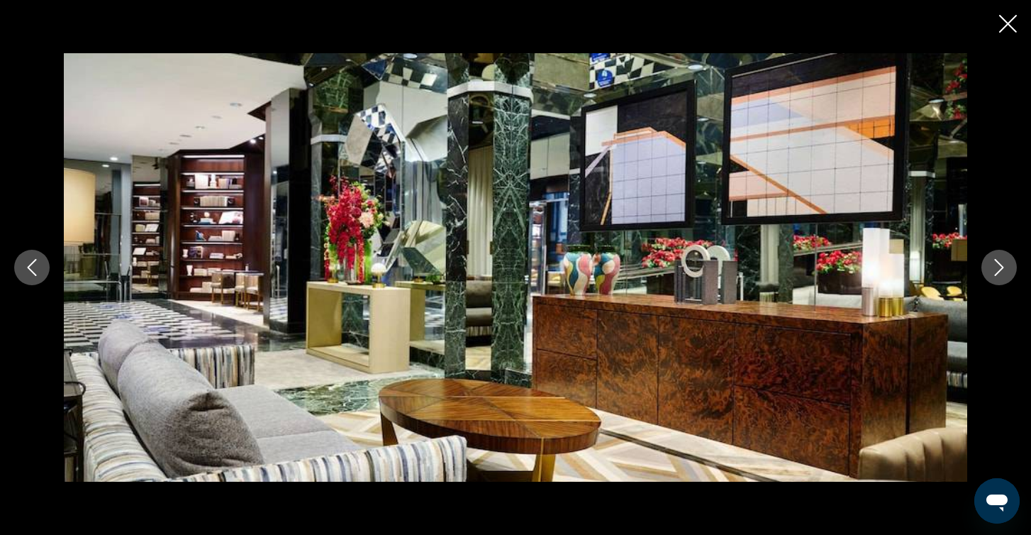
click at [992, 260] on icon "Next image" at bounding box center [999, 267] width 17 height 17
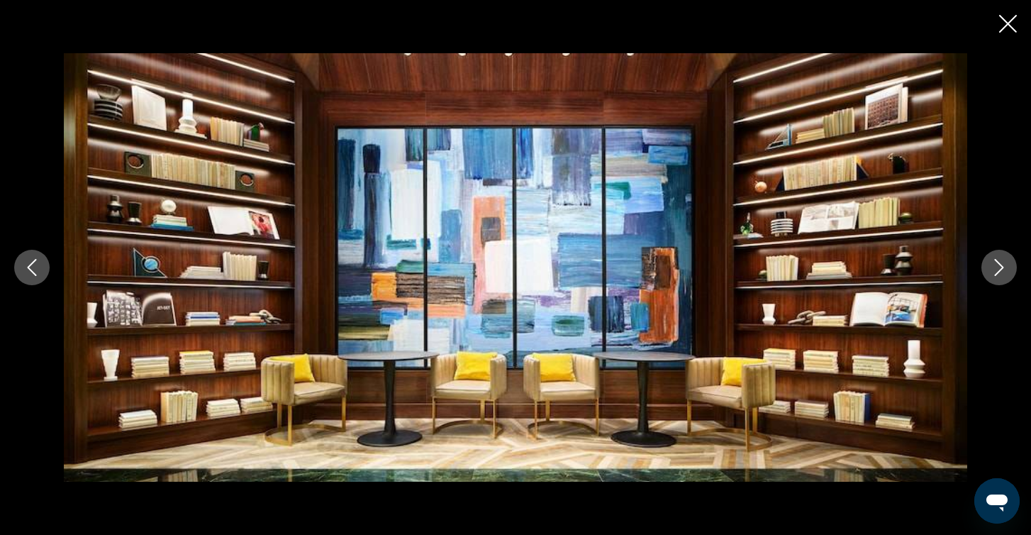
click at [992, 260] on icon "Next image" at bounding box center [999, 267] width 17 height 17
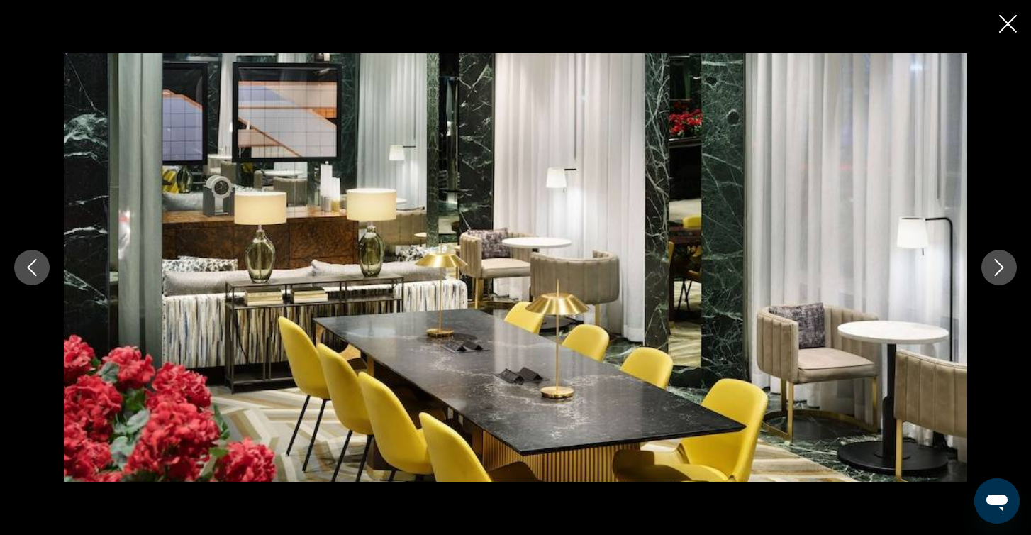
click at [992, 260] on icon "Next image" at bounding box center [999, 267] width 17 height 17
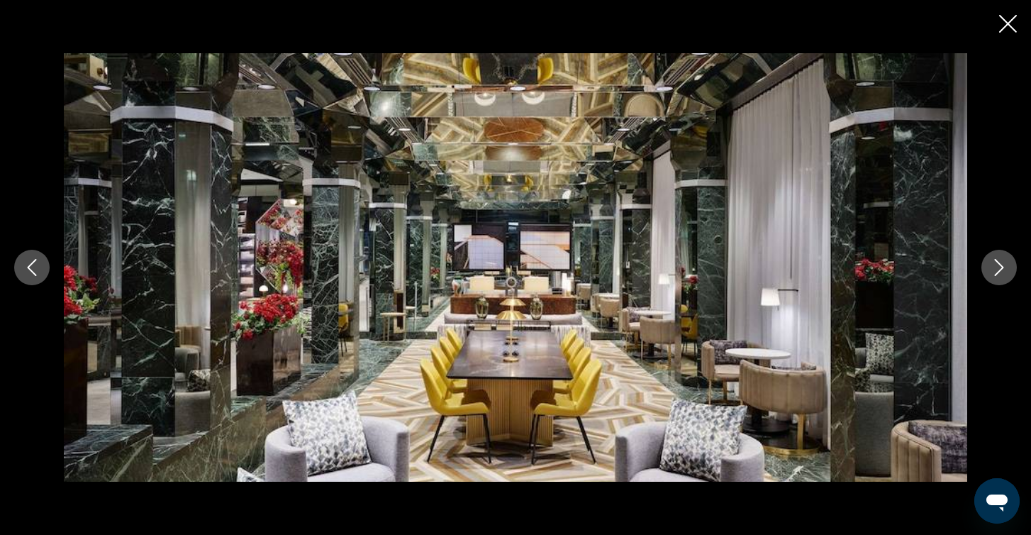
click at [992, 260] on icon "Next image" at bounding box center [999, 267] width 17 height 17
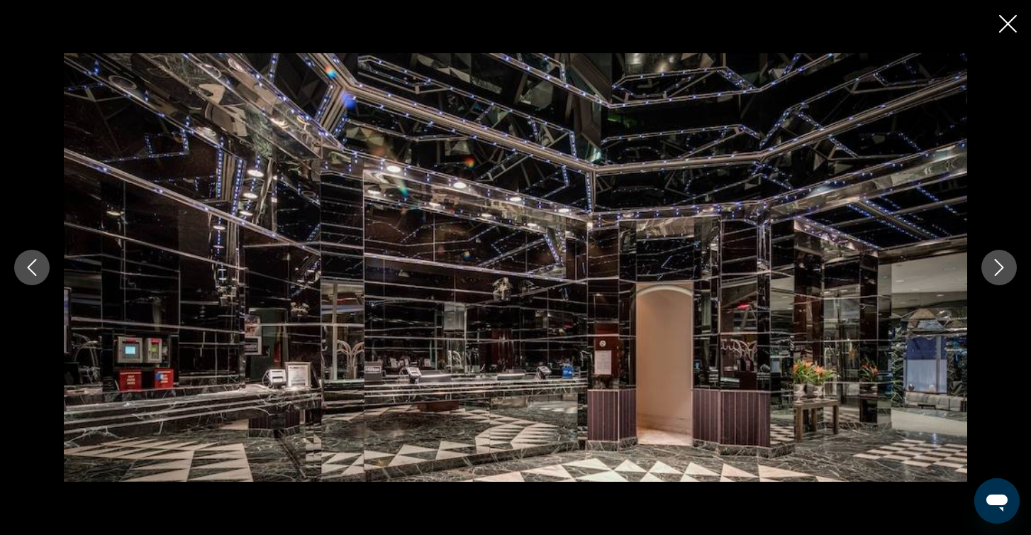
click at [992, 260] on icon "Next image" at bounding box center [999, 267] width 17 height 17
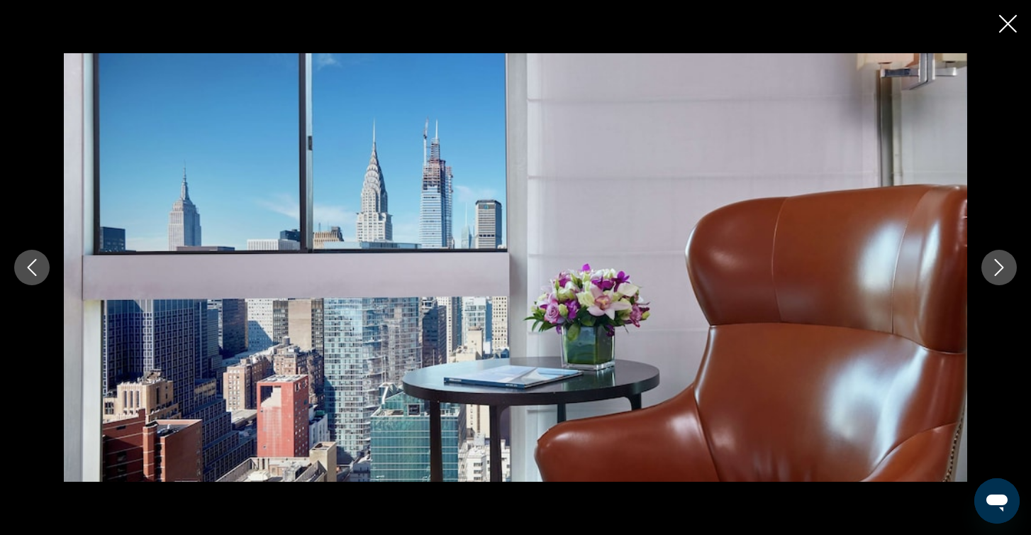
click at [992, 260] on icon "Next image" at bounding box center [999, 267] width 17 height 17
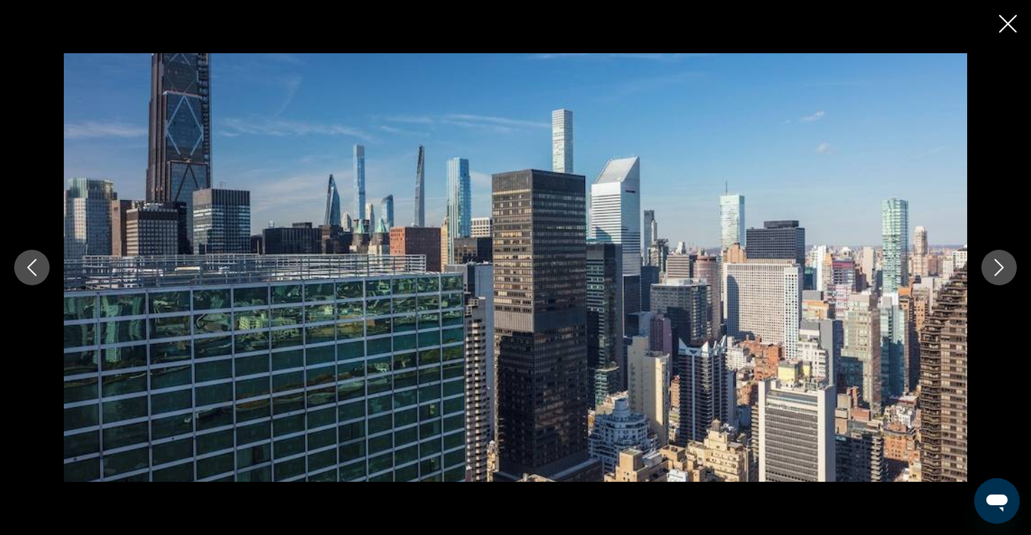
click at [992, 260] on icon "Next image" at bounding box center [999, 267] width 17 height 17
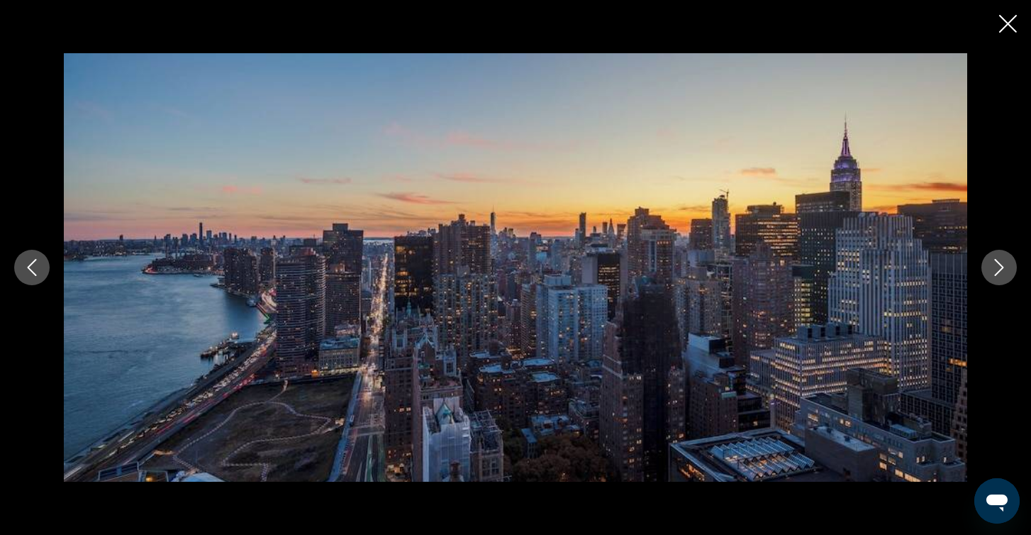
click at [988, 268] on button "Next image" at bounding box center [998, 267] width 35 height 35
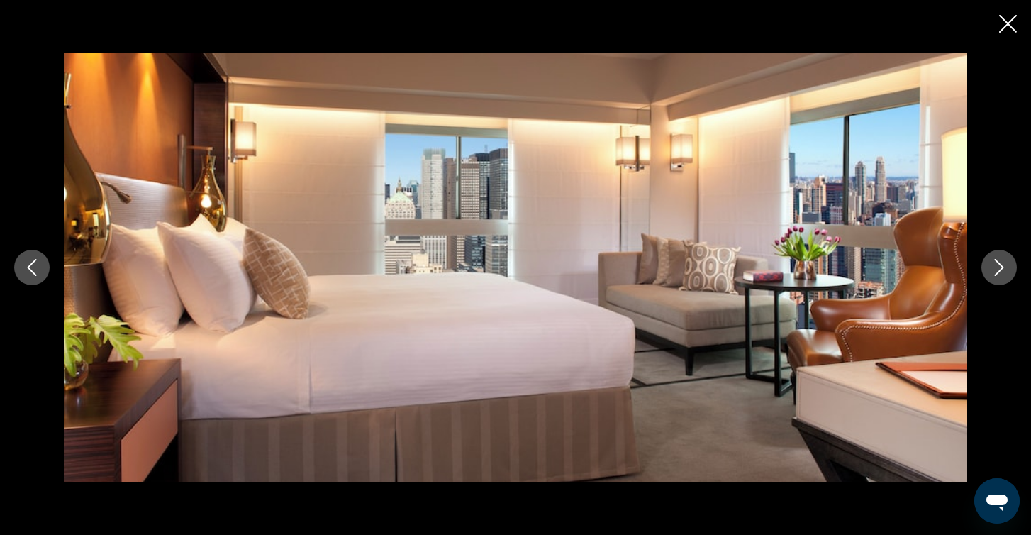
click at [1000, 263] on icon "Next image" at bounding box center [999, 267] width 9 height 17
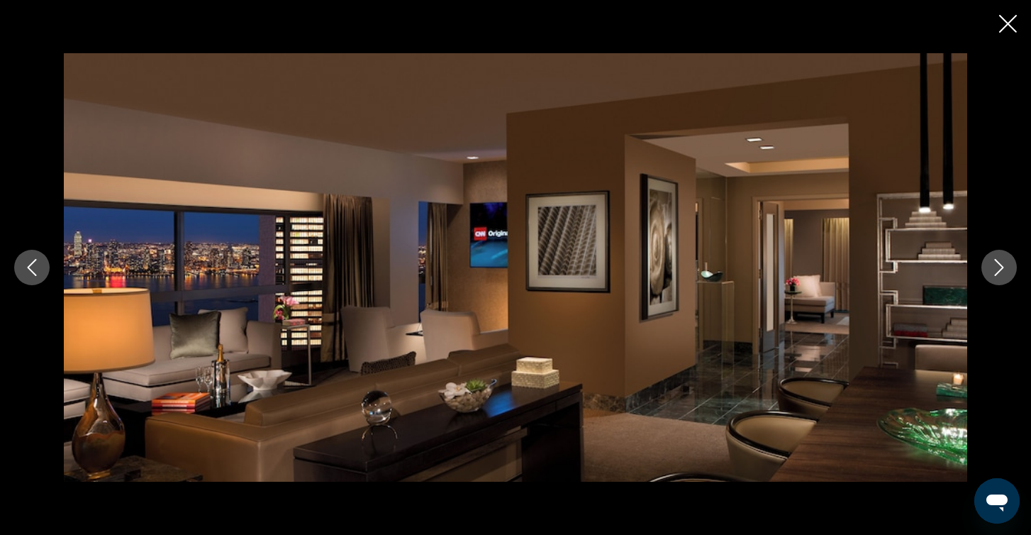
click at [43, 265] on button "Previous image" at bounding box center [31, 267] width 35 height 35
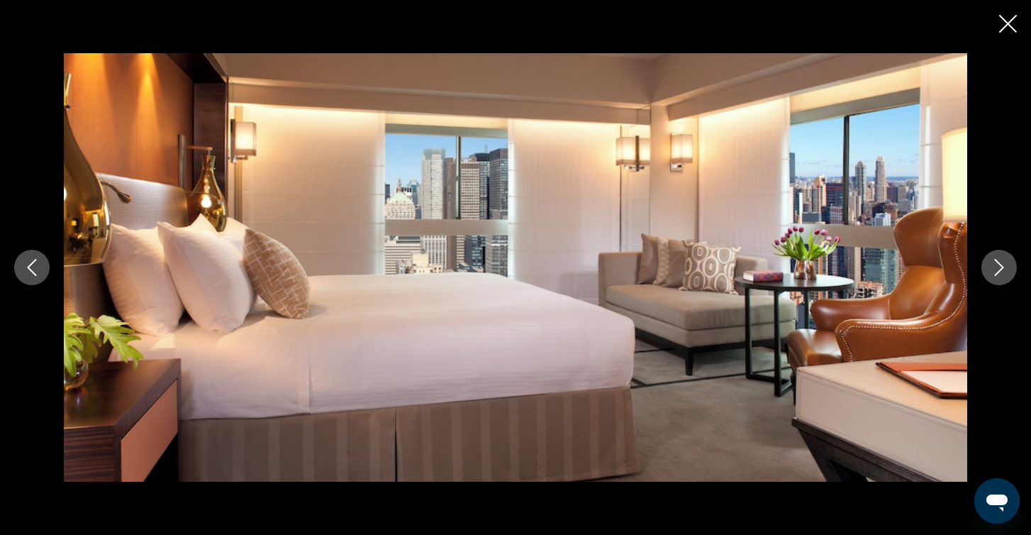
click at [1009, 24] on icon "Close slideshow" at bounding box center [1008, 24] width 18 height 18
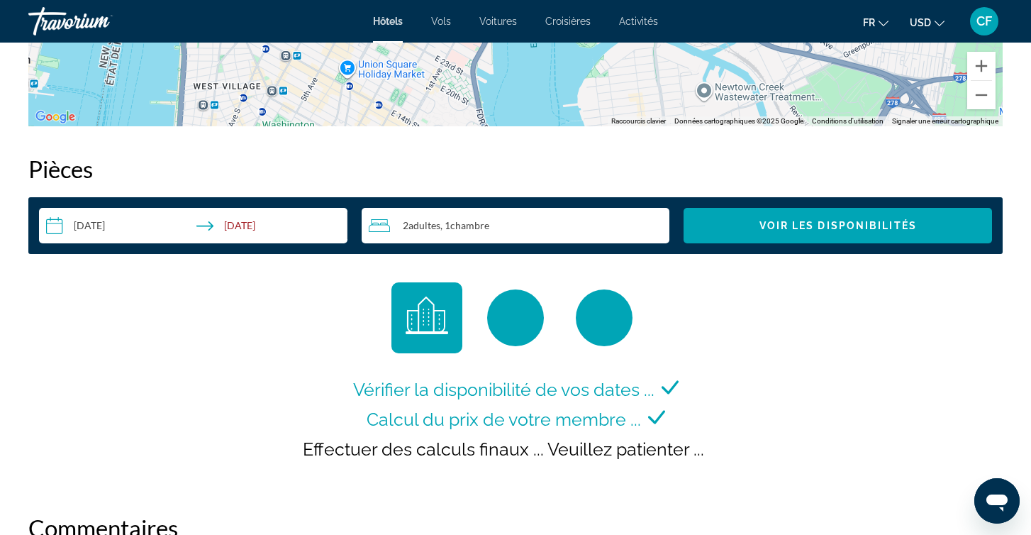
scroll to position [1712, 0]
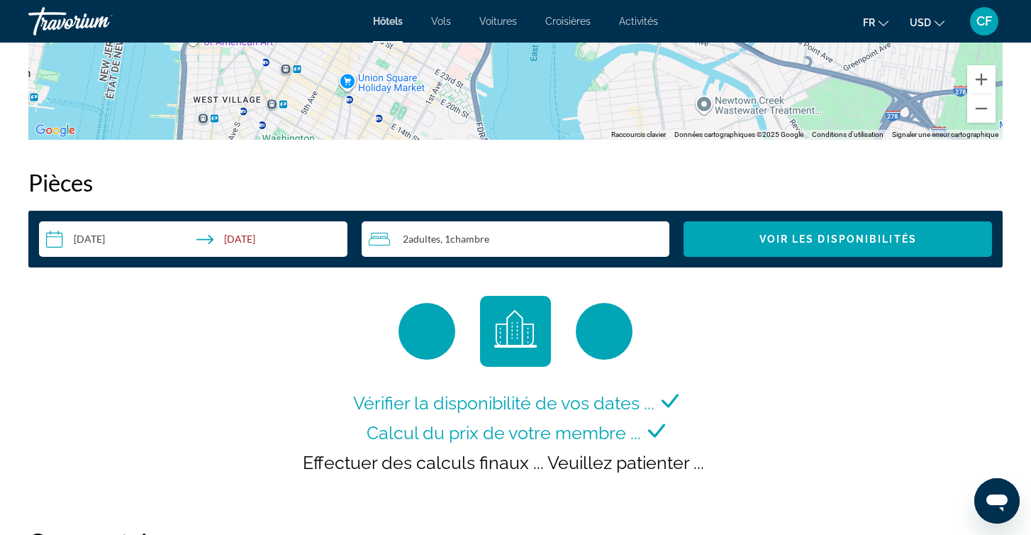
click at [286, 240] on input "**********" at bounding box center [196, 241] width 314 height 40
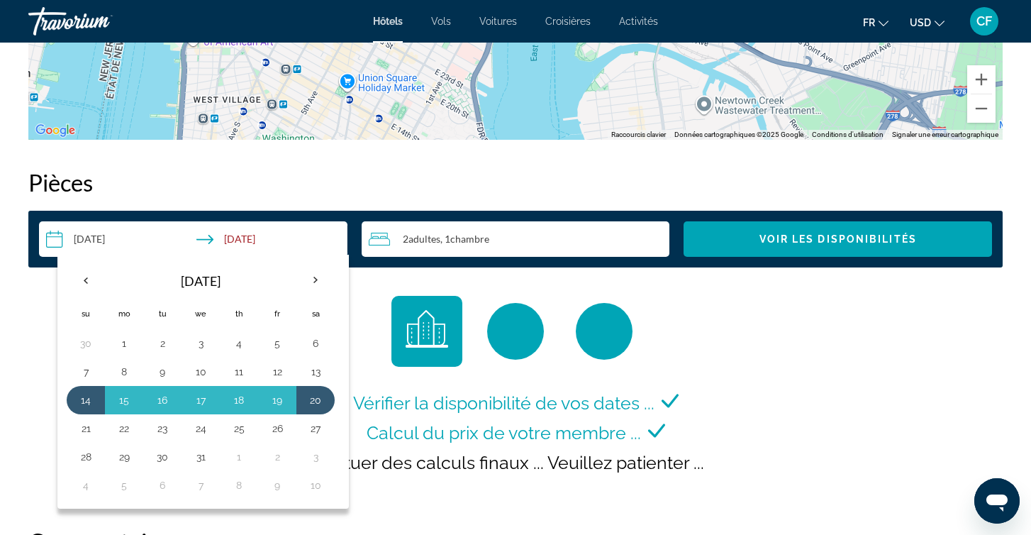
click at [404, 338] on div "Main content" at bounding box center [426, 331] width 71 height 71
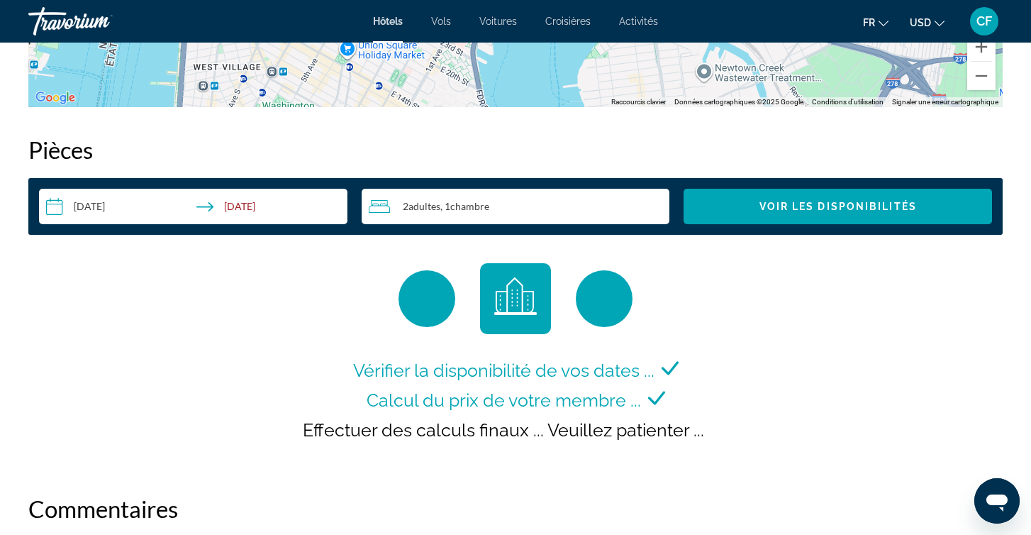
scroll to position [1743, 0]
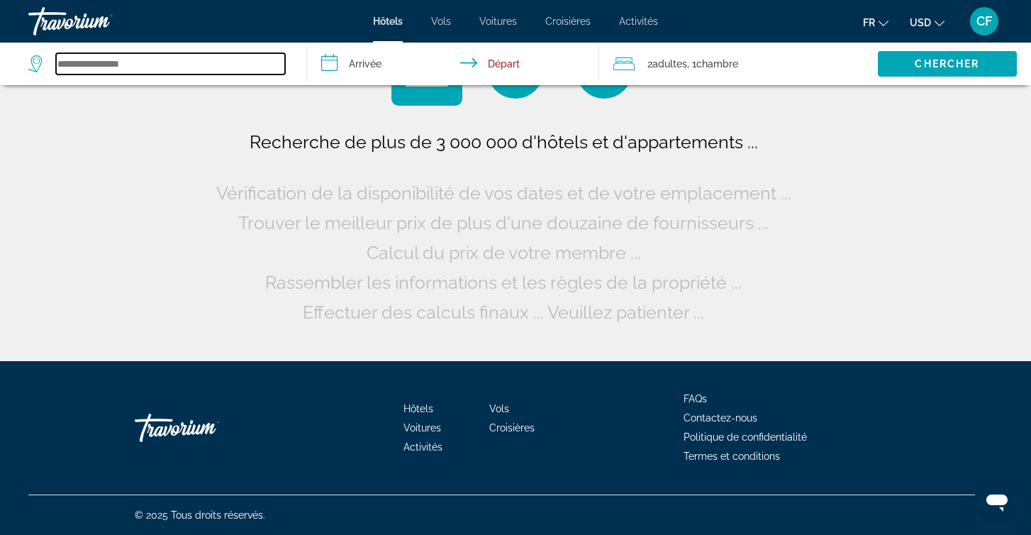
click at [172, 64] on input "Search widget" at bounding box center [170, 63] width 229 height 21
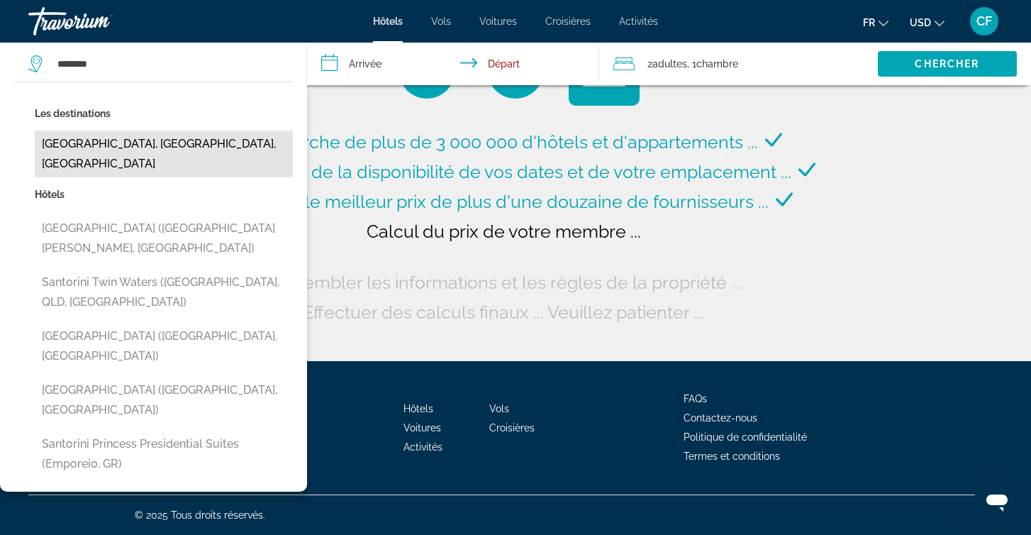
click at [121, 148] on button "[GEOGRAPHIC_DATA], [GEOGRAPHIC_DATA], [GEOGRAPHIC_DATA]" at bounding box center [164, 153] width 258 height 47
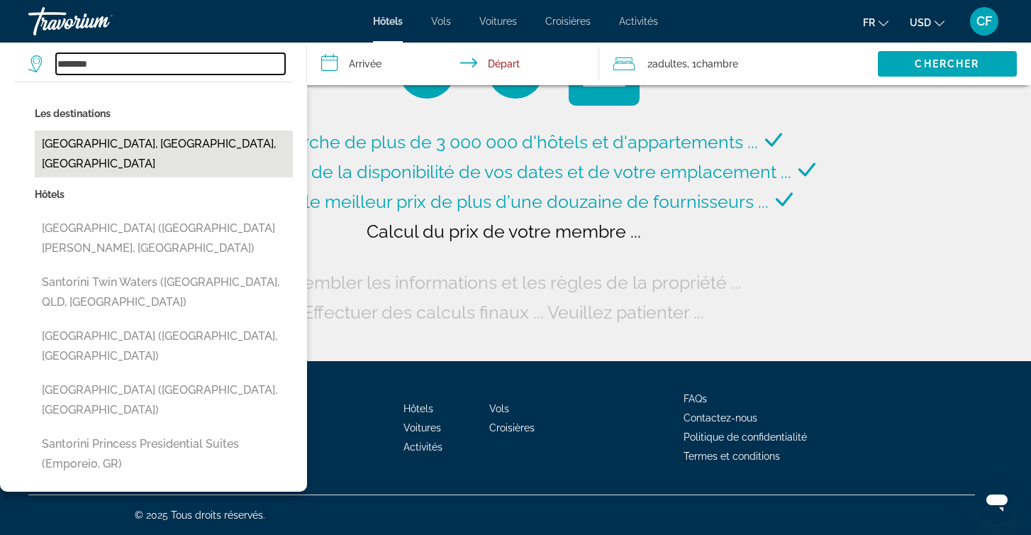
type input "**********"
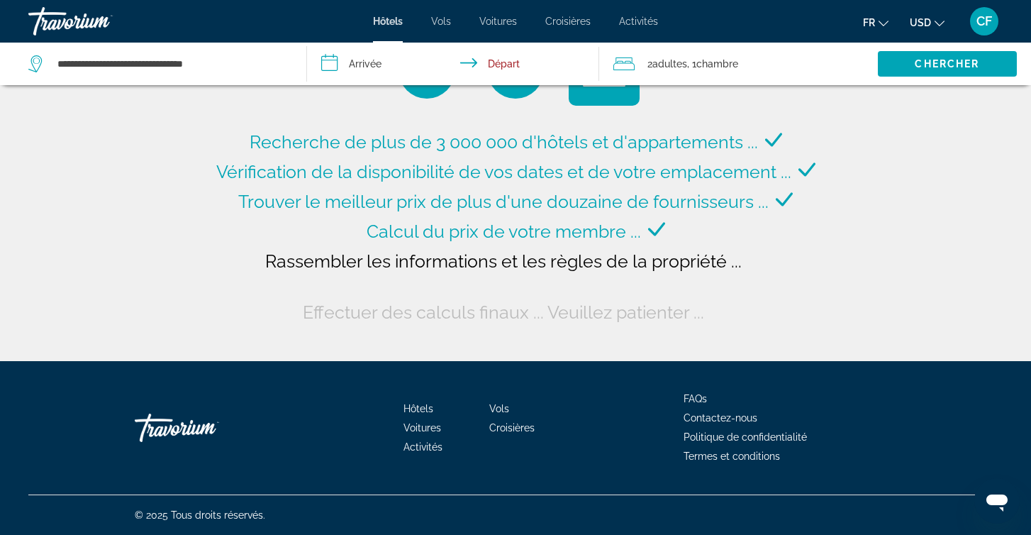
click at [360, 77] on input "**********" at bounding box center [456, 66] width 299 height 47
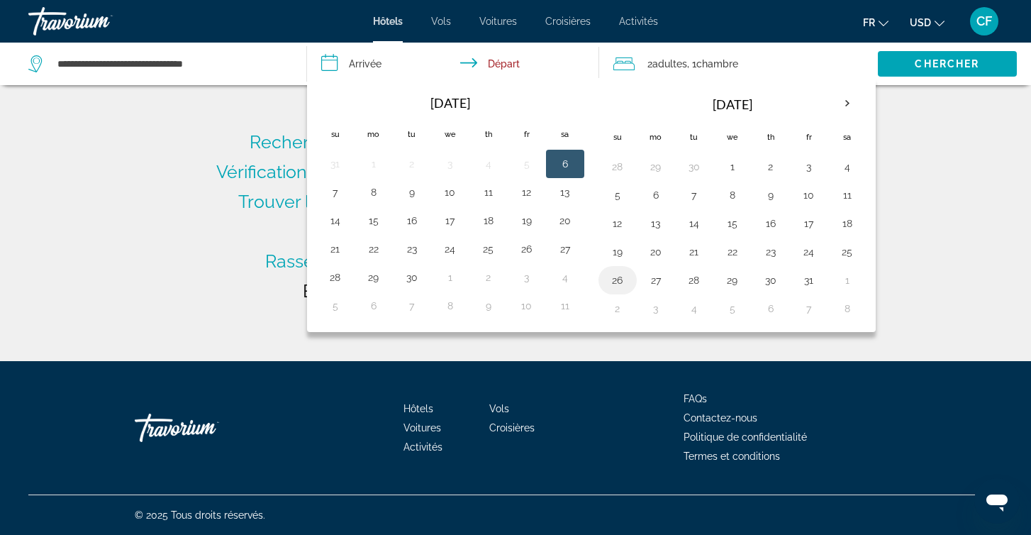
click at [616, 274] on button "26" at bounding box center [617, 280] width 23 height 20
click at [613, 282] on button "26" at bounding box center [617, 280] width 23 height 20
type input "**********"
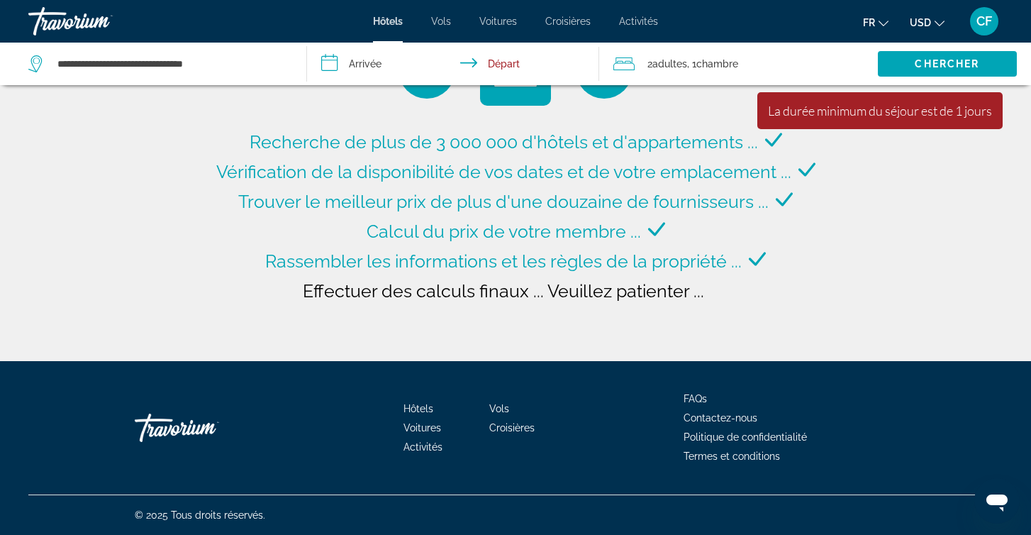
click at [360, 62] on input "**********" at bounding box center [456, 66] width 299 height 47
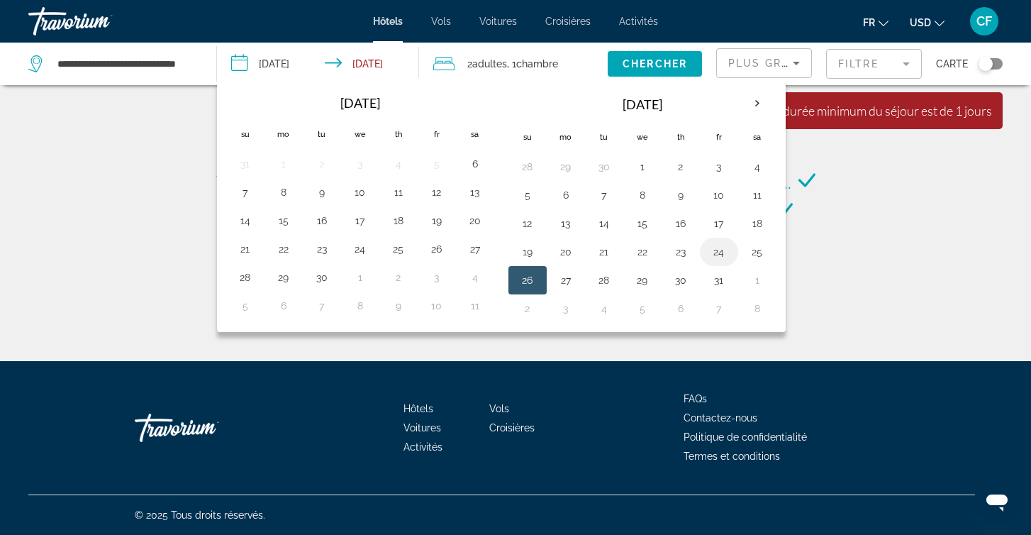
click at [715, 245] on button "24" at bounding box center [719, 252] width 23 height 20
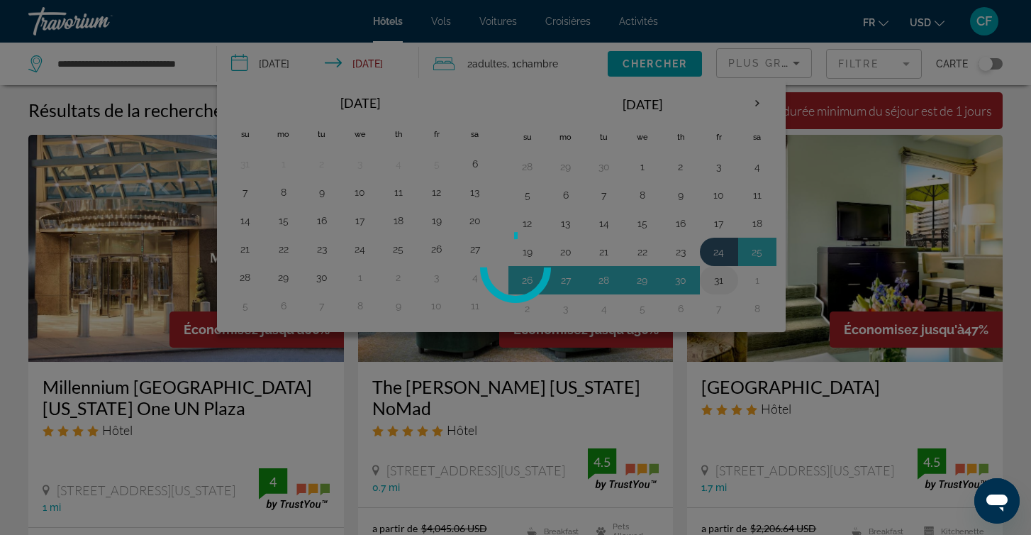
click at [722, 274] on div at bounding box center [515, 267] width 1031 height 535
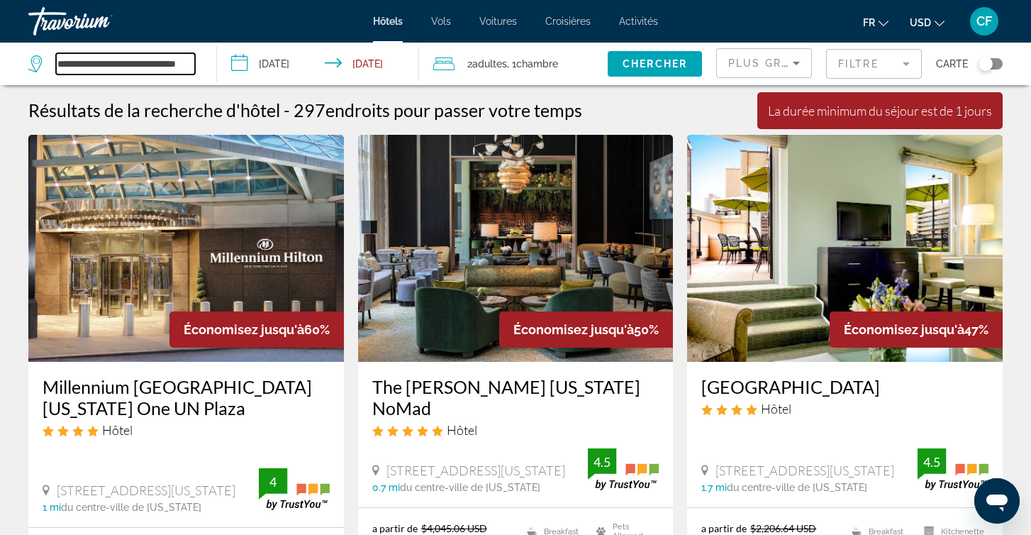
click at [103, 57] on input "**********" at bounding box center [125, 63] width 139 height 21
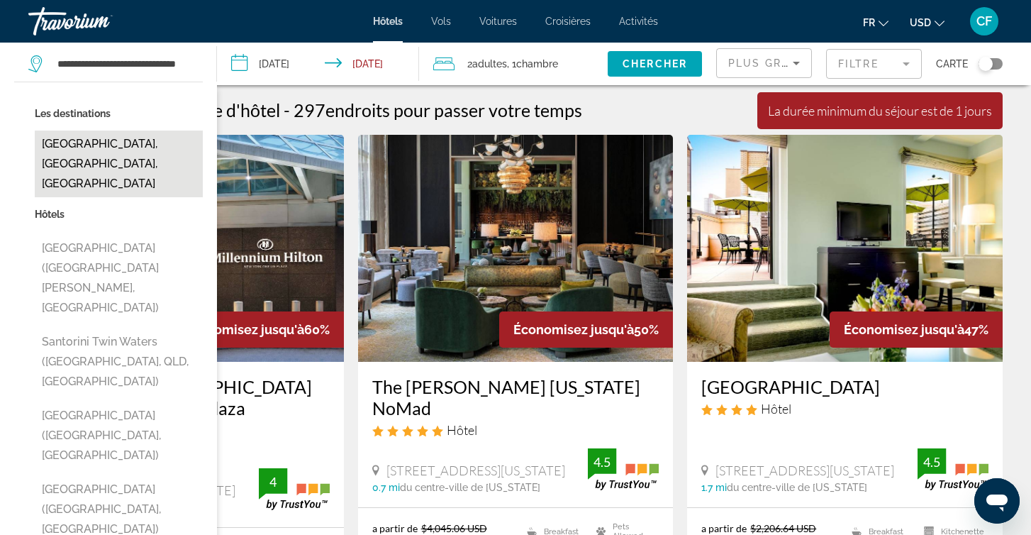
click at [92, 150] on button "[GEOGRAPHIC_DATA], [GEOGRAPHIC_DATA], [GEOGRAPHIC_DATA]" at bounding box center [119, 163] width 168 height 67
type input "**********"
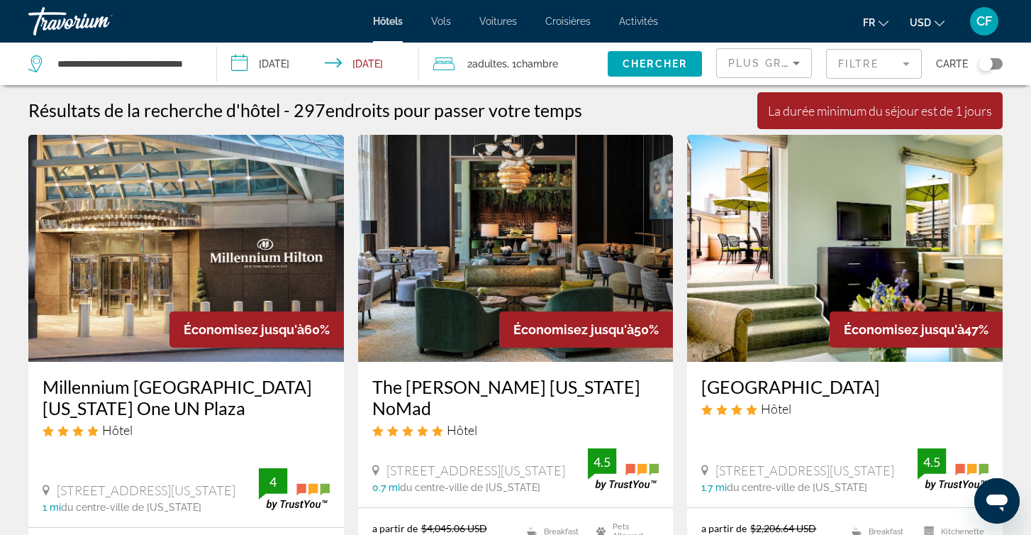
click at [279, 65] on input "**********" at bounding box center [321, 66] width 208 height 47
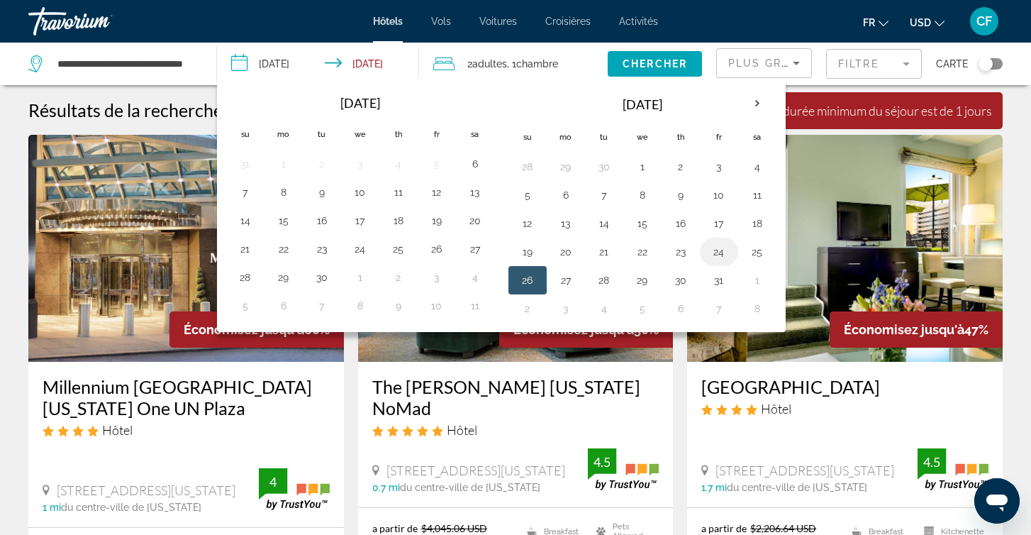
click at [712, 252] on button "24" at bounding box center [719, 252] width 23 height 20
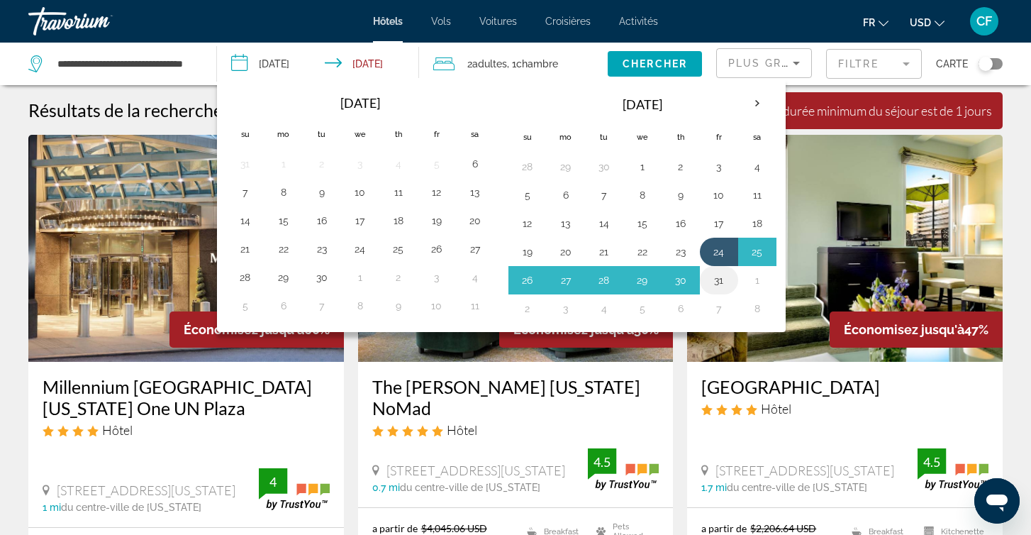
click at [719, 278] on button "31" at bounding box center [719, 280] width 23 height 20
type input "**********"
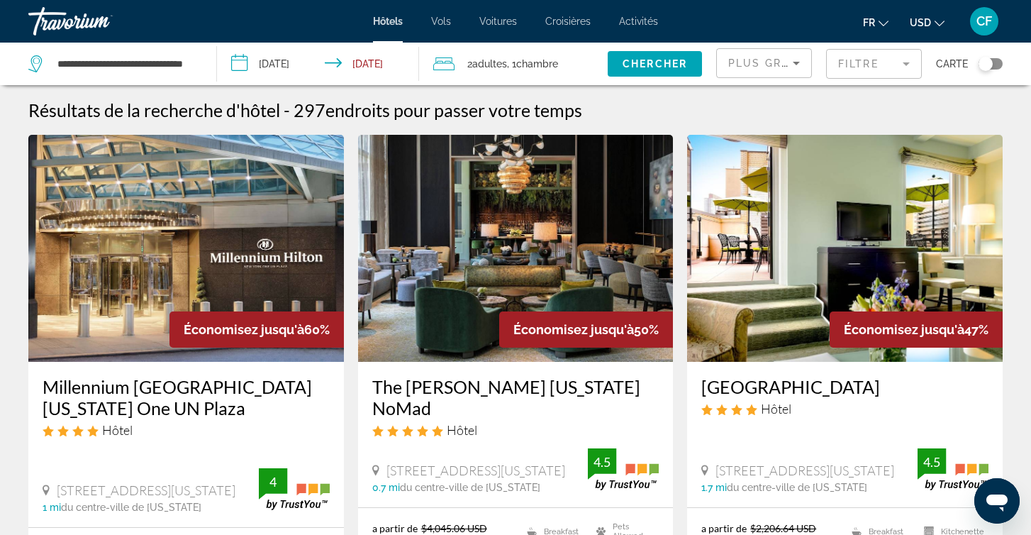
click at [483, 64] on span "Adultes" at bounding box center [489, 63] width 35 height 11
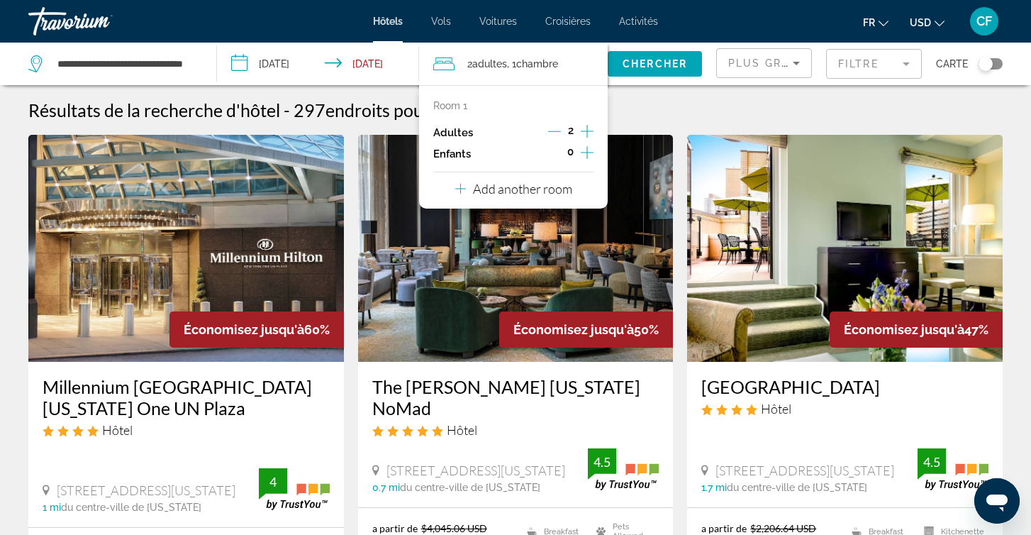
click at [585, 127] on icon "Increment adults" at bounding box center [587, 131] width 13 height 17
click at [586, 151] on icon "Increment children" at bounding box center [587, 152] width 13 height 17
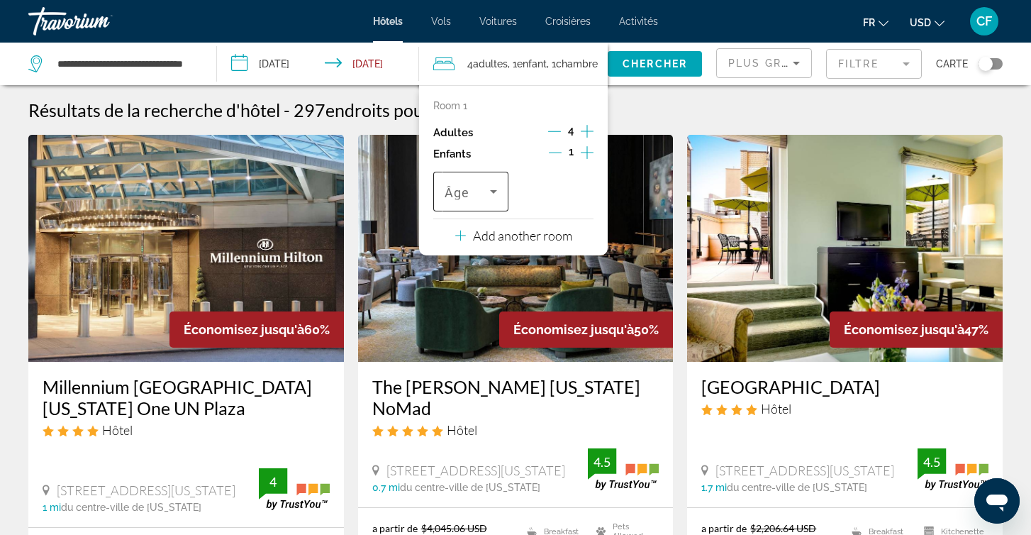
click at [484, 196] on span "Travelers: 4 adults, 1 child" at bounding box center [467, 191] width 45 height 17
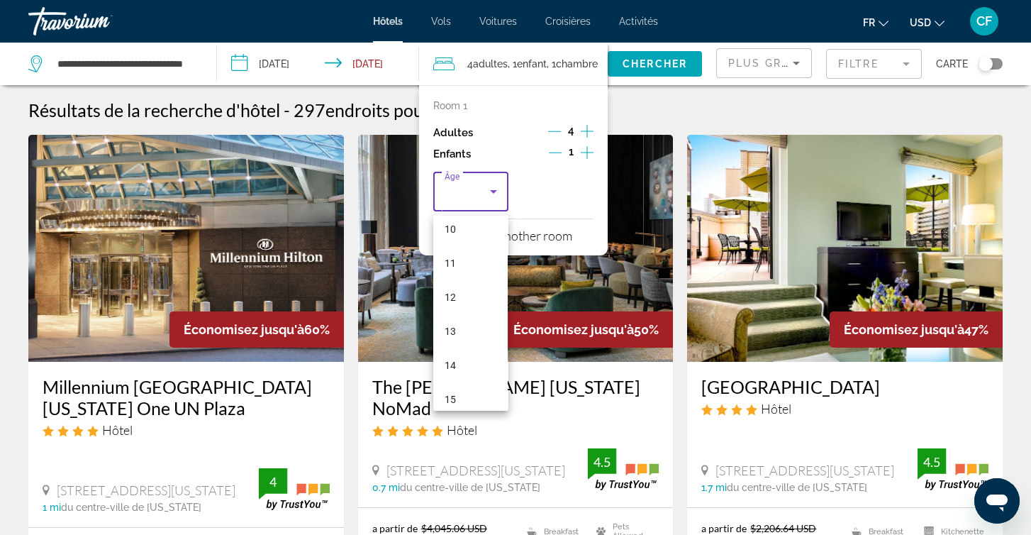
scroll to position [394, 0]
click at [464, 313] on mat-option "14" at bounding box center [470, 320] width 74 height 34
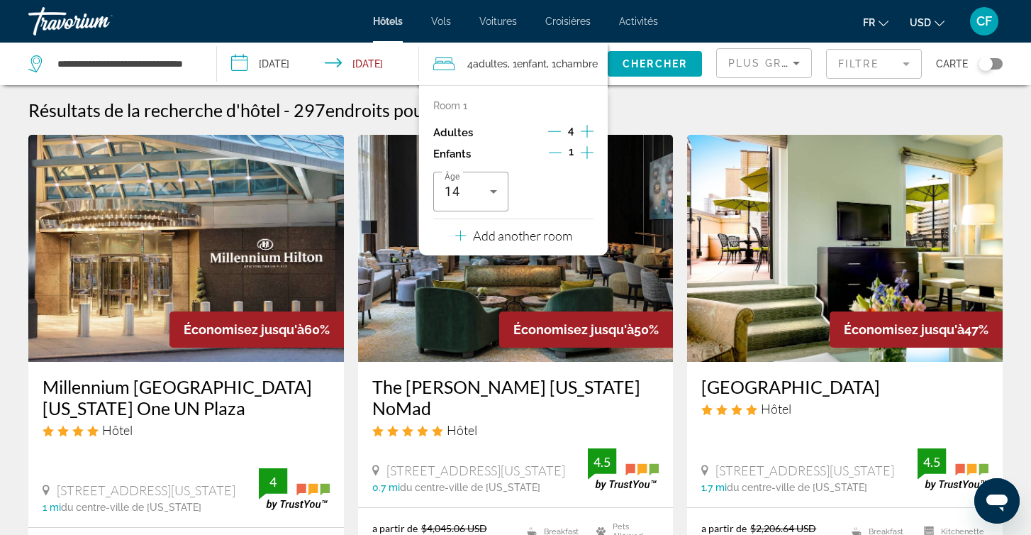
click at [633, 165] on img "Main content" at bounding box center [516, 248] width 316 height 227
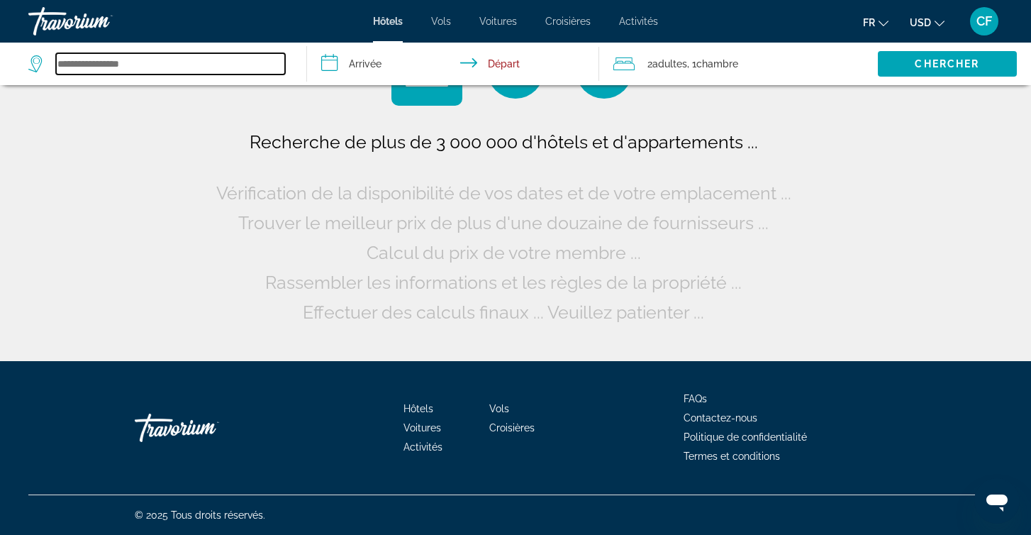
click at [104, 55] on input "Search widget" at bounding box center [170, 63] width 229 height 21
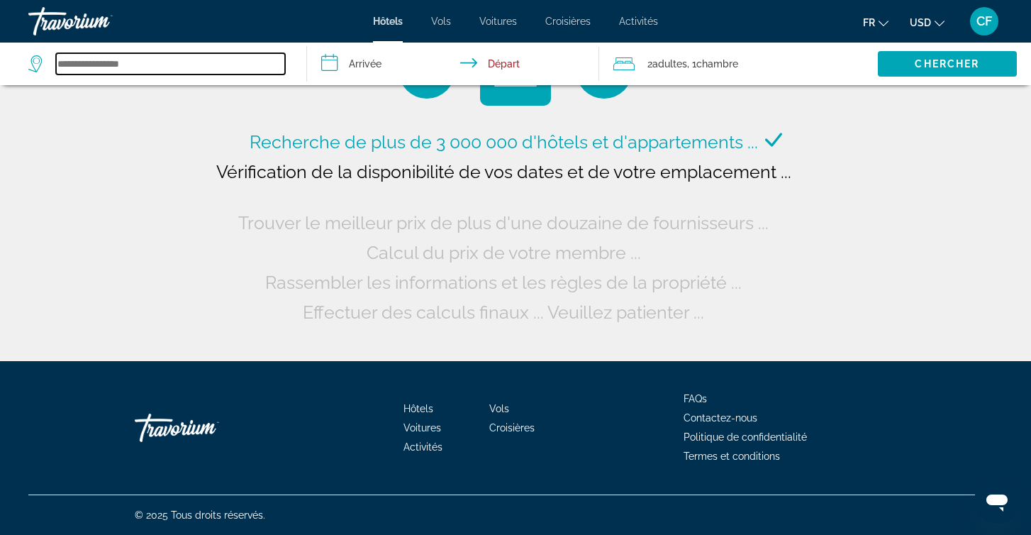
click at [87, 67] on input "Search widget" at bounding box center [170, 63] width 229 height 21
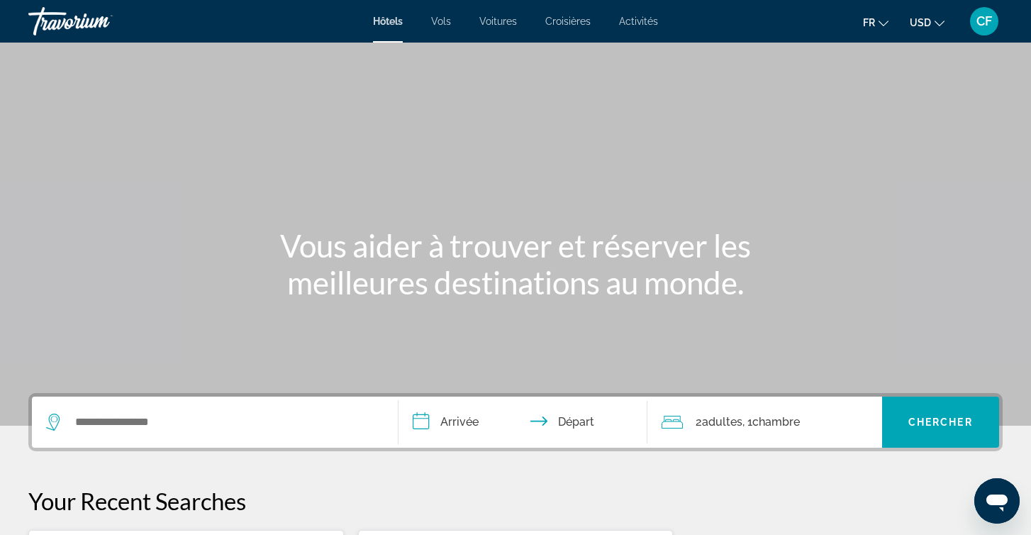
click at [141, 410] on div "Search widget" at bounding box center [215, 421] width 338 height 51
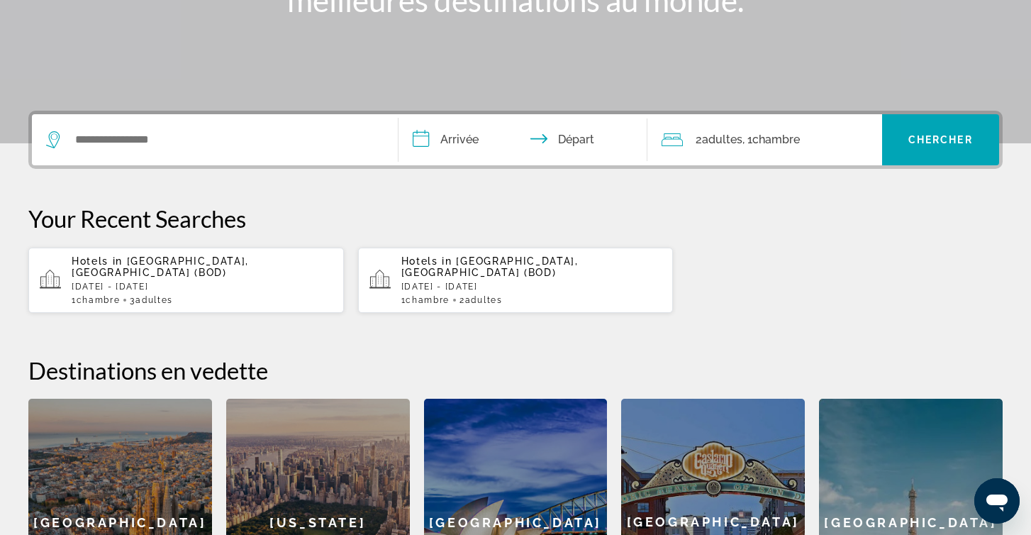
scroll to position [347, 0]
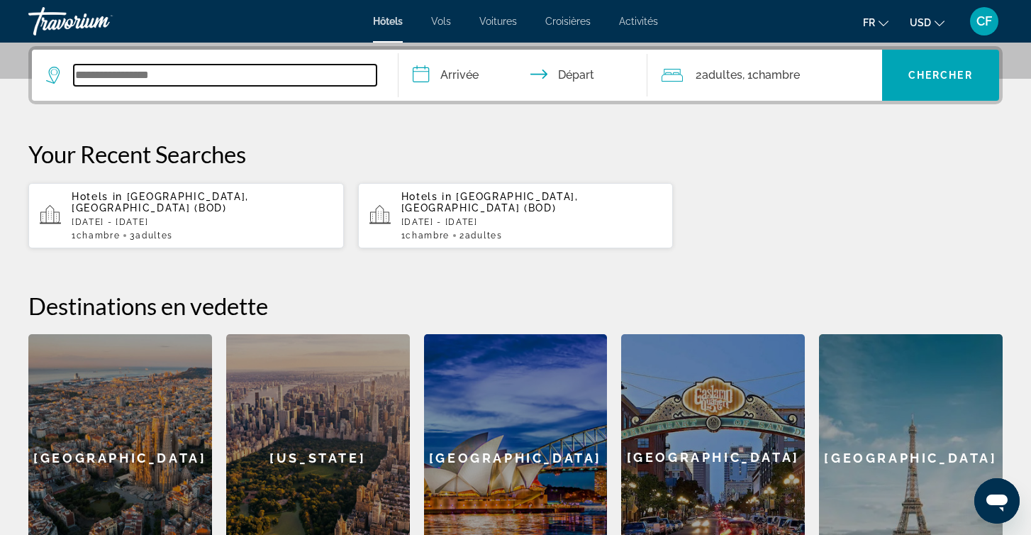
click at [107, 73] on input "Search widget" at bounding box center [225, 75] width 303 height 21
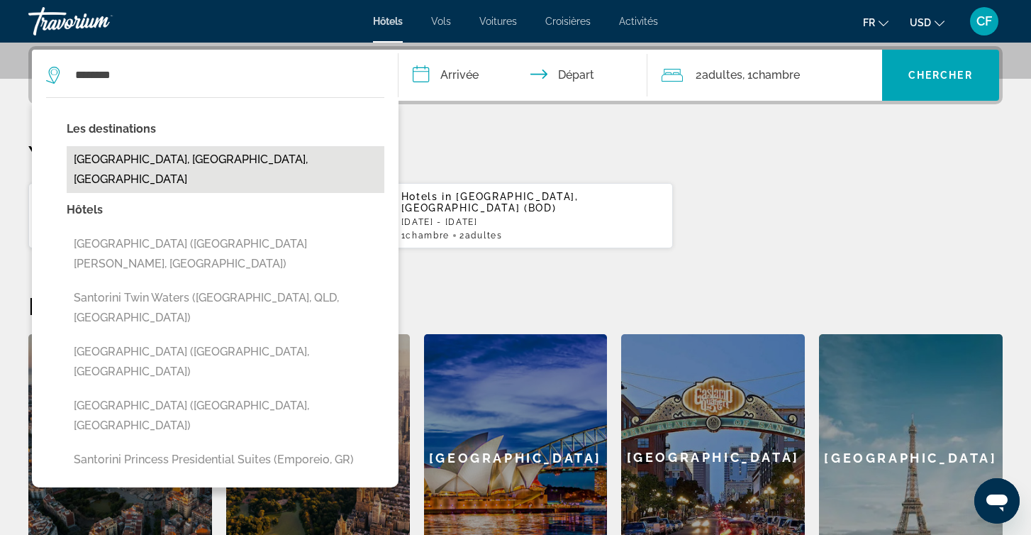
click at [130, 161] on button "[GEOGRAPHIC_DATA], [GEOGRAPHIC_DATA], [GEOGRAPHIC_DATA]" at bounding box center [226, 169] width 318 height 47
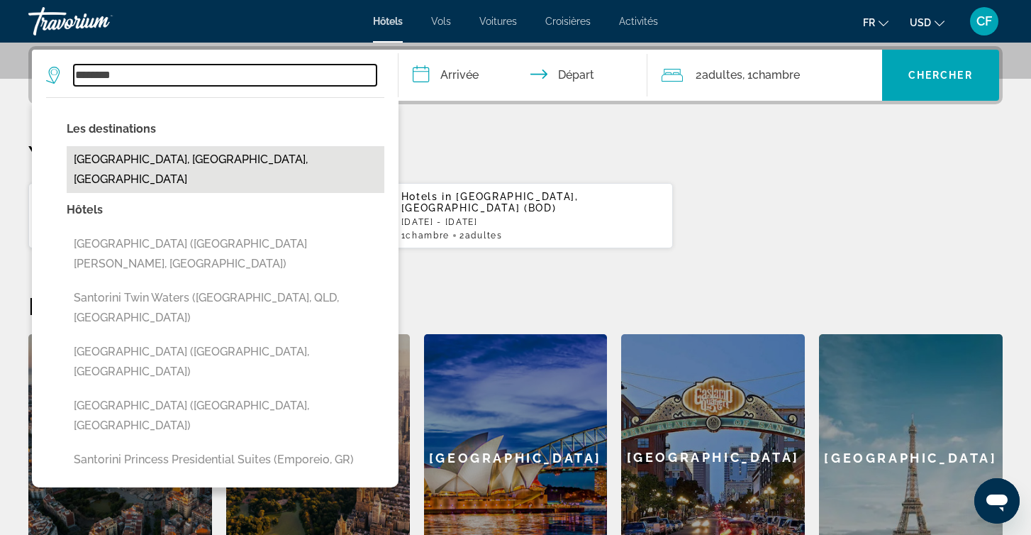
type input "**********"
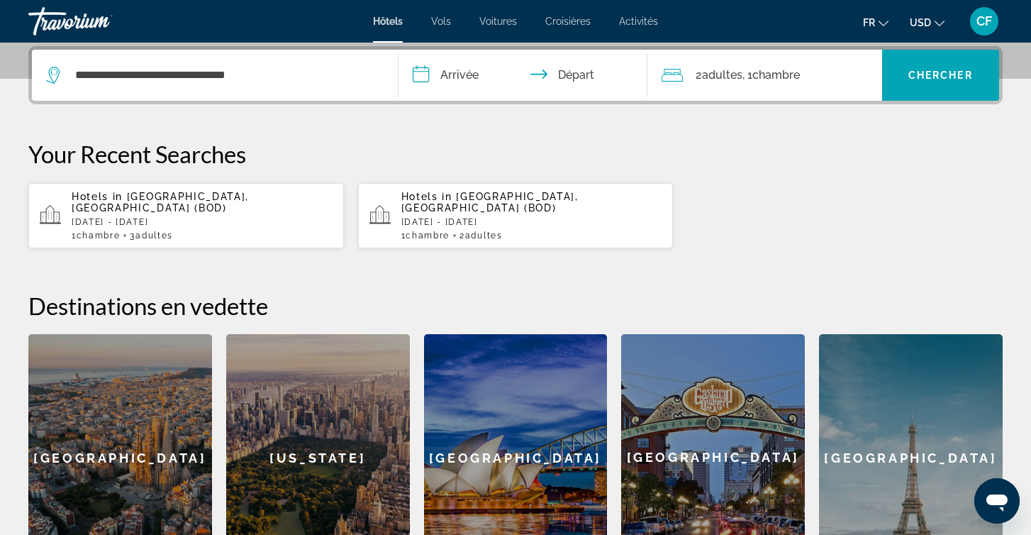
click at [451, 58] on input "**********" at bounding box center [526, 77] width 255 height 55
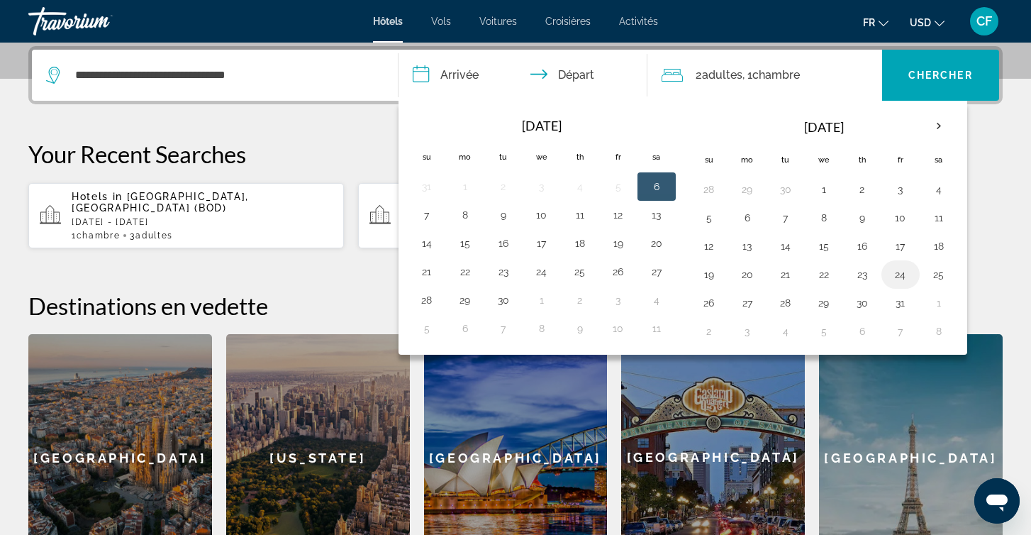
click at [906, 276] on button "24" at bounding box center [900, 274] width 23 height 20
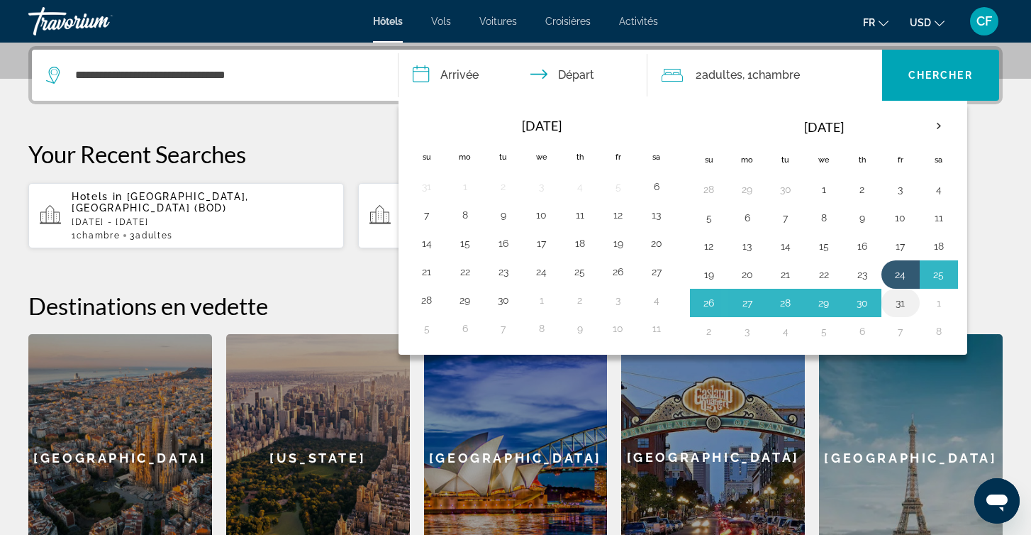
click at [901, 305] on button "31" at bounding box center [900, 303] width 23 height 20
type input "**********"
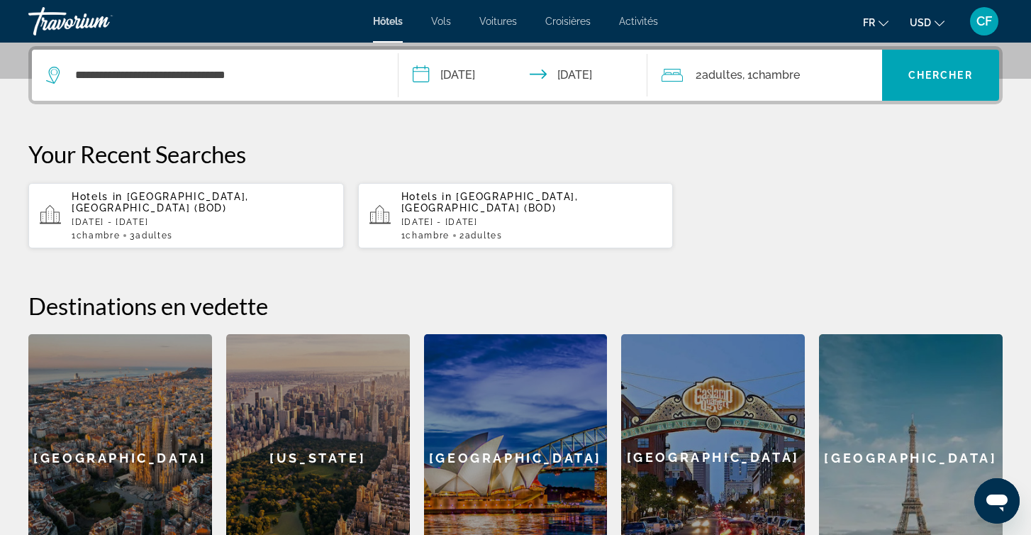
click at [713, 79] on span "Adultes" at bounding box center [722, 74] width 40 height 13
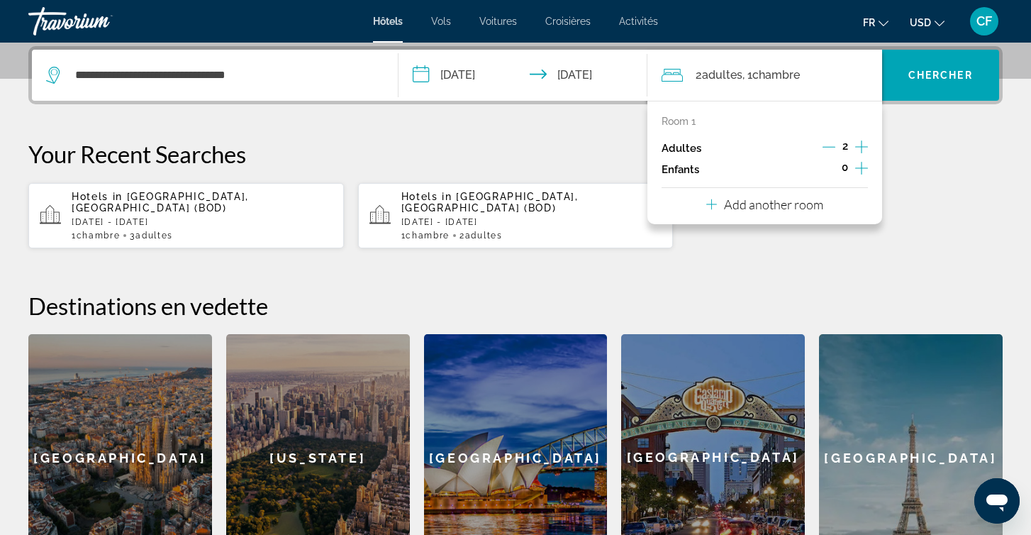
click at [867, 142] on icon "Increment adults" at bounding box center [861, 146] width 13 height 17
click at [862, 165] on icon "Increment children" at bounding box center [861, 168] width 13 height 17
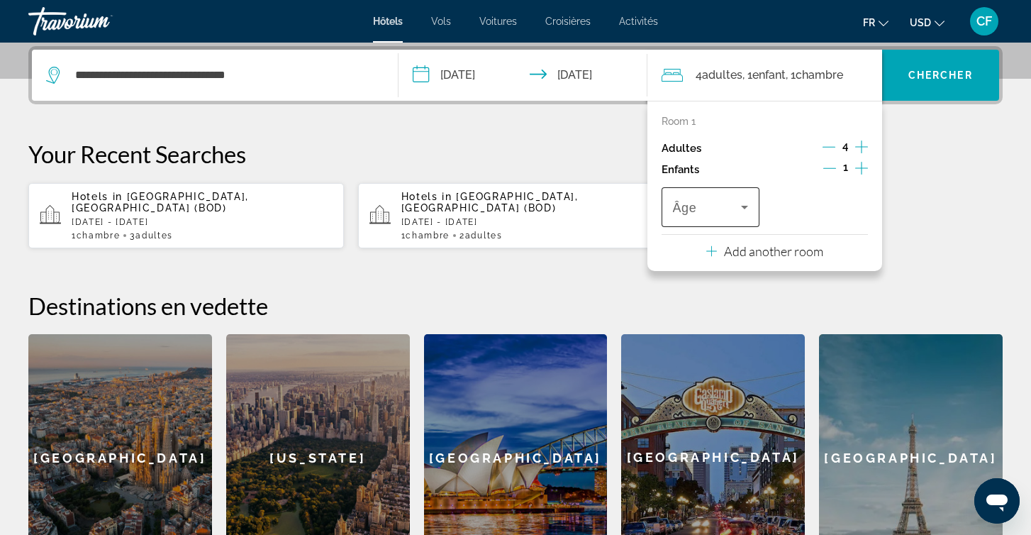
click at [705, 206] on span "Travelers: 4 adults, 1 child" at bounding box center [707, 207] width 68 height 17
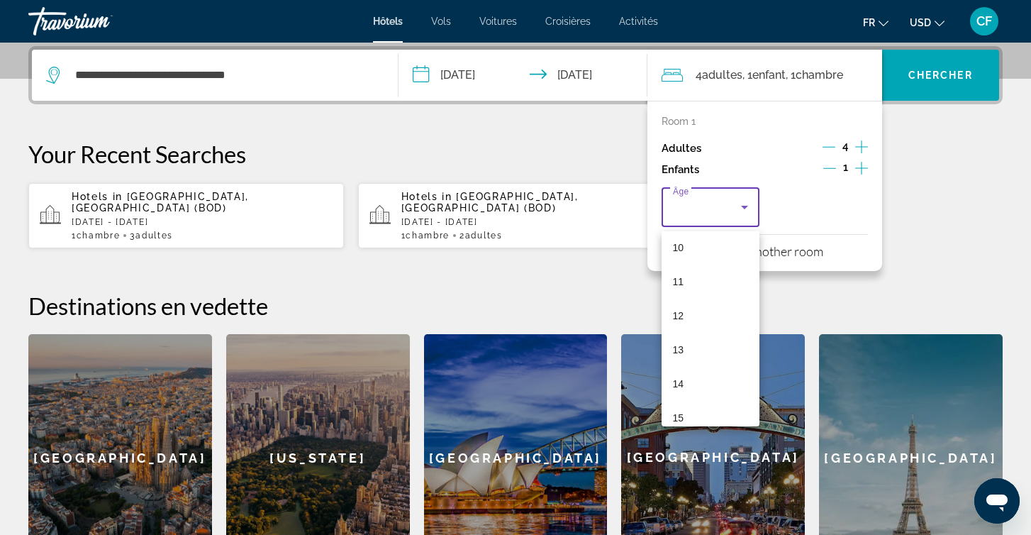
scroll to position [346, 0]
click at [692, 382] on mat-option "14" at bounding box center [711, 384] width 98 height 34
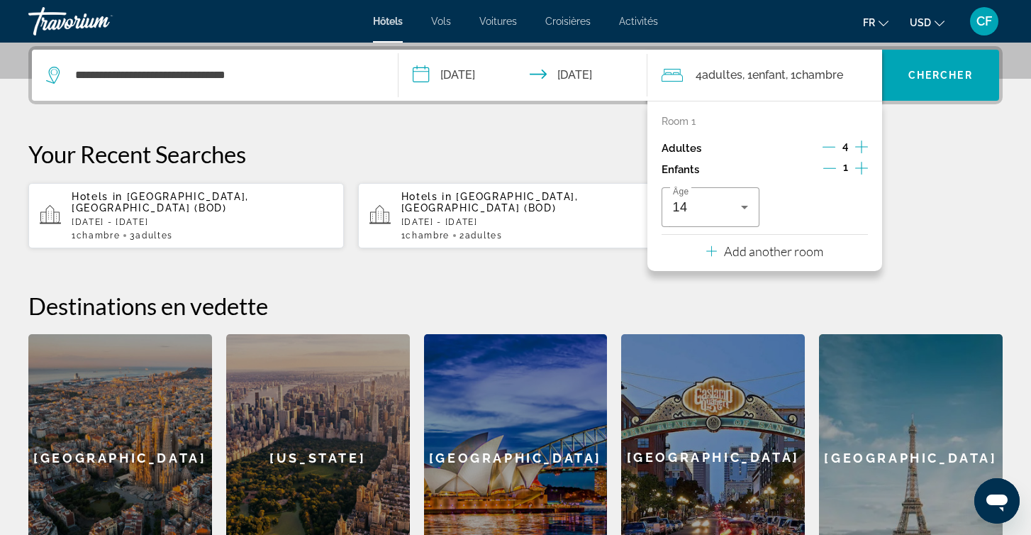
click at [736, 254] on p "Add another room" at bounding box center [773, 251] width 99 height 16
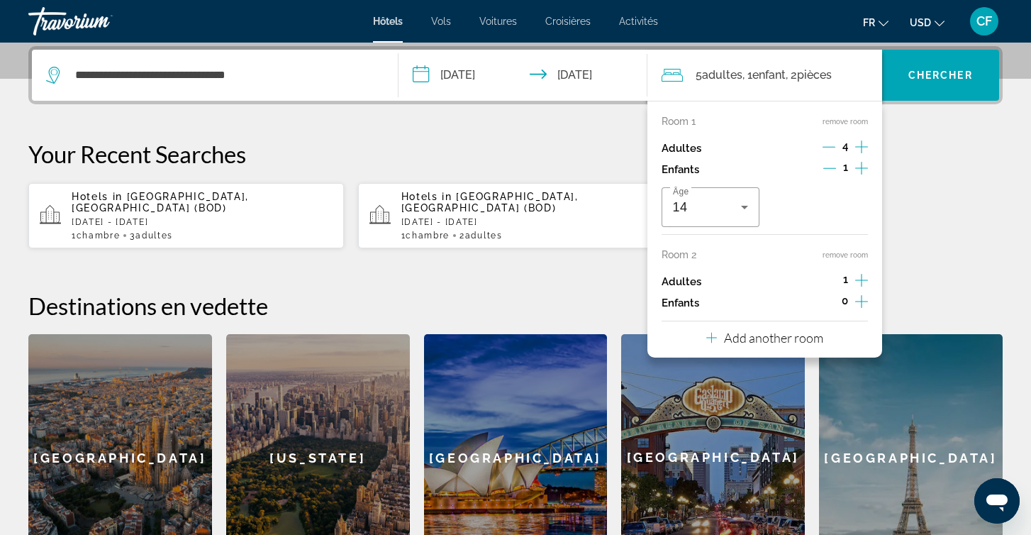
click at [829, 145] on icon "Decrement adults" at bounding box center [829, 146] width 13 height 13
click at [833, 167] on icon "Decrement children" at bounding box center [829, 168] width 13 height 13
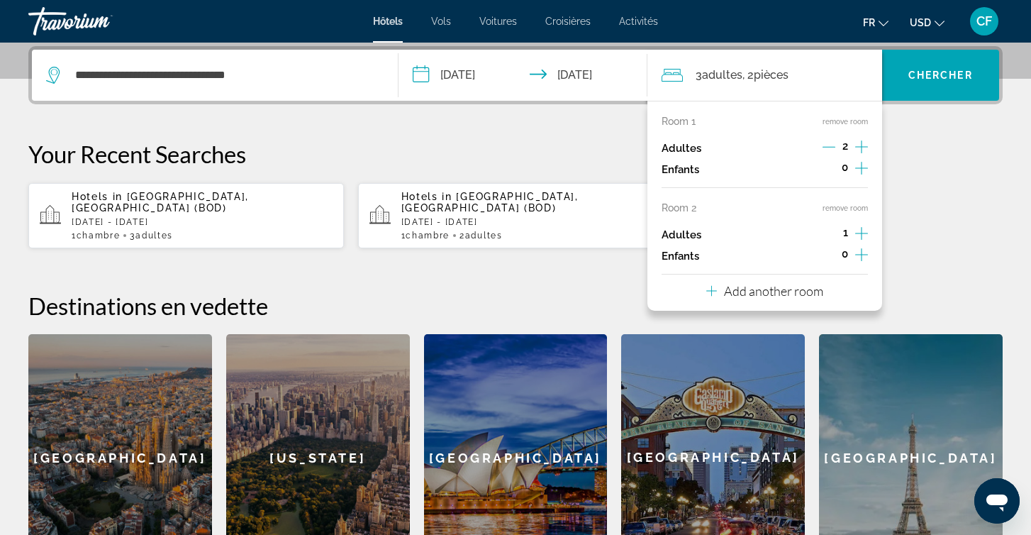
click at [864, 236] on icon "Increment adults" at bounding box center [861, 233] width 13 height 17
click at [862, 263] on icon "Increment children" at bounding box center [861, 254] width 13 height 17
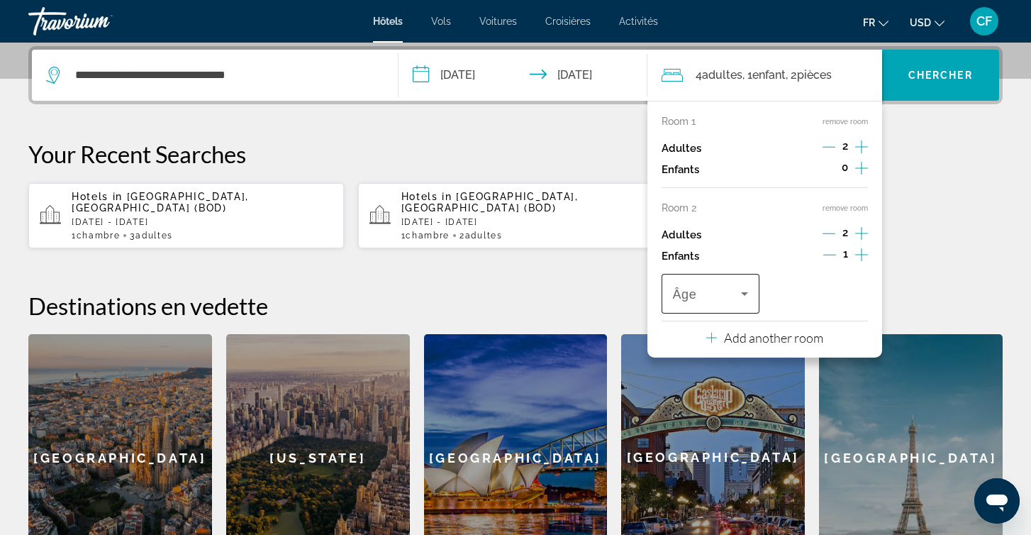
click at [745, 300] on icon "Travelers: 4 adults, 1 child" at bounding box center [744, 293] width 17 height 17
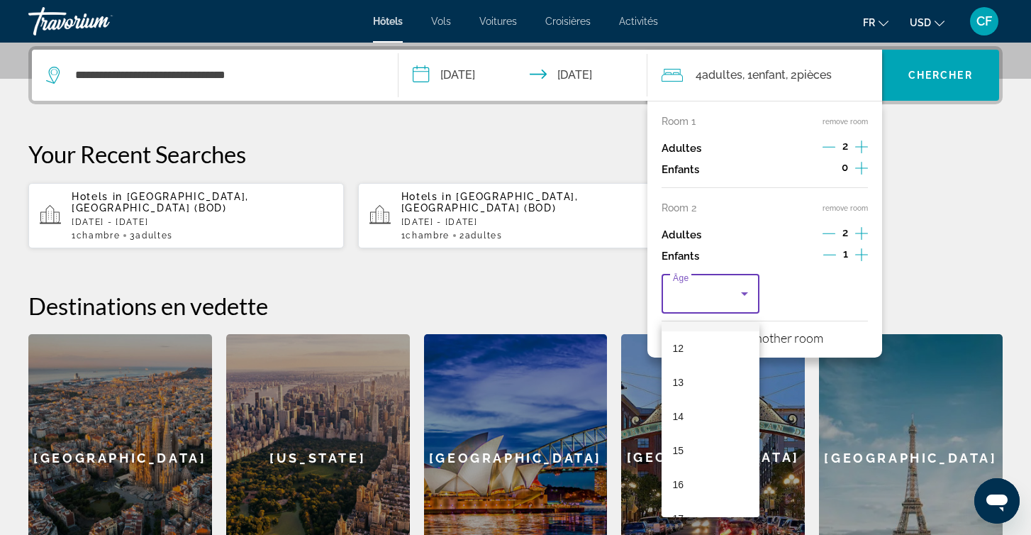
scroll to position [423, 0]
click at [686, 399] on mat-option "14" at bounding box center [711, 398] width 98 height 34
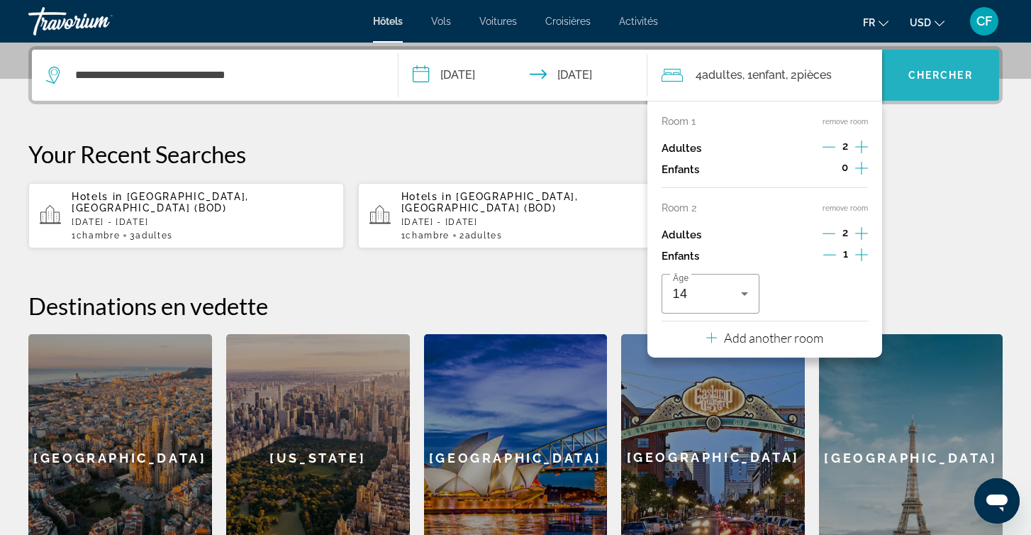
click at [936, 76] on span "Chercher" at bounding box center [940, 74] width 65 height 11
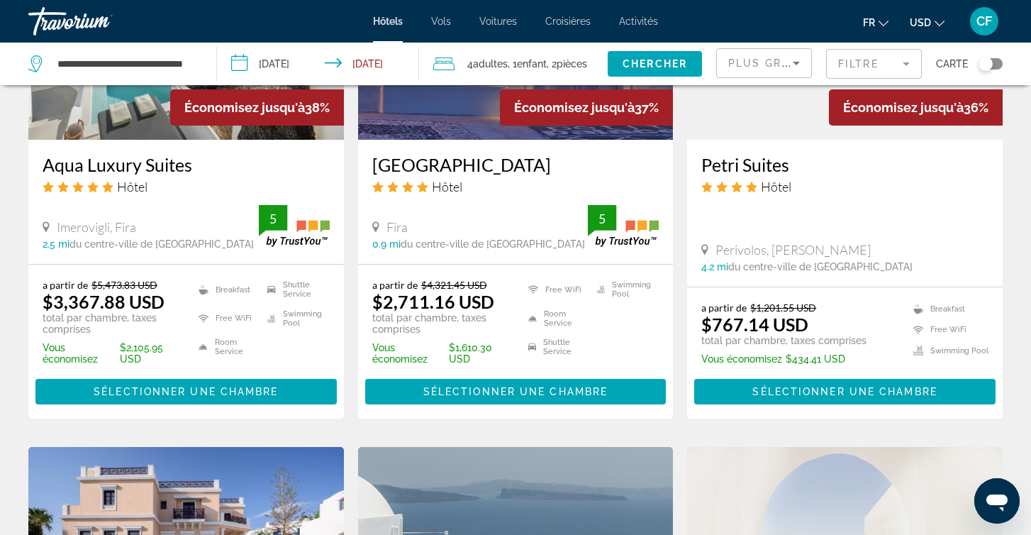
scroll to position [1193, 0]
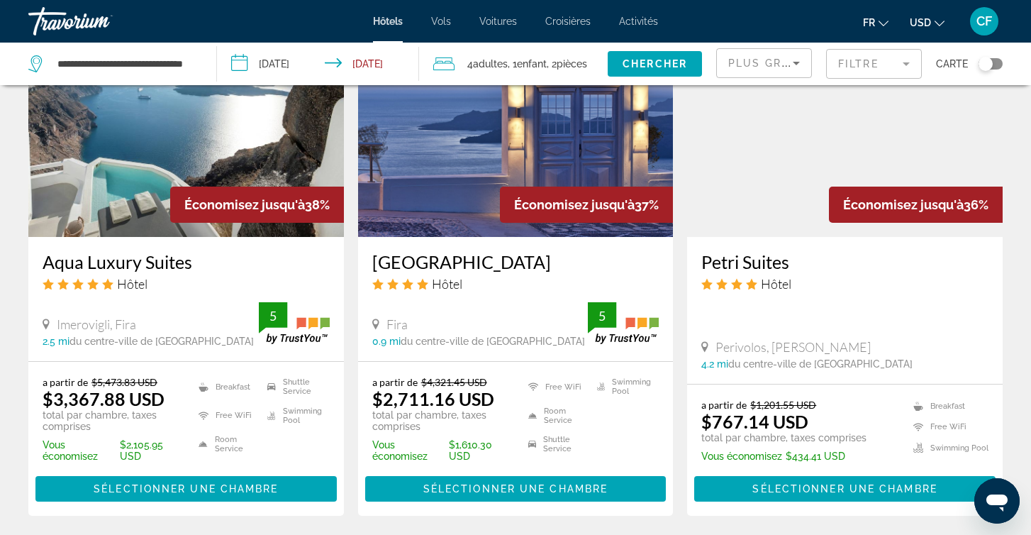
click at [893, 63] on mat-form-field "Filtre" at bounding box center [874, 64] width 96 height 30
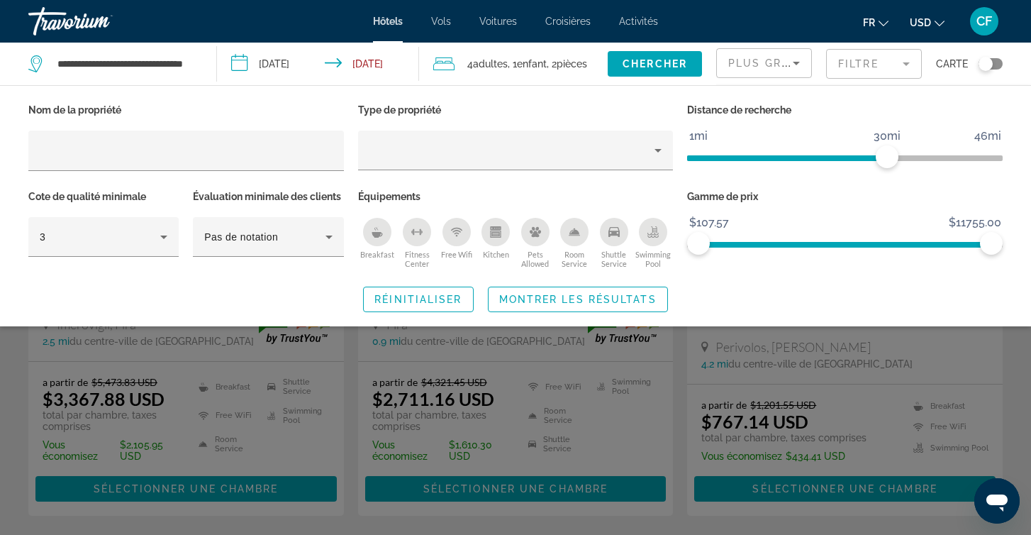
click at [655, 228] on icon "Swimming Pool" at bounding box center [652, 231] width 11 height 11
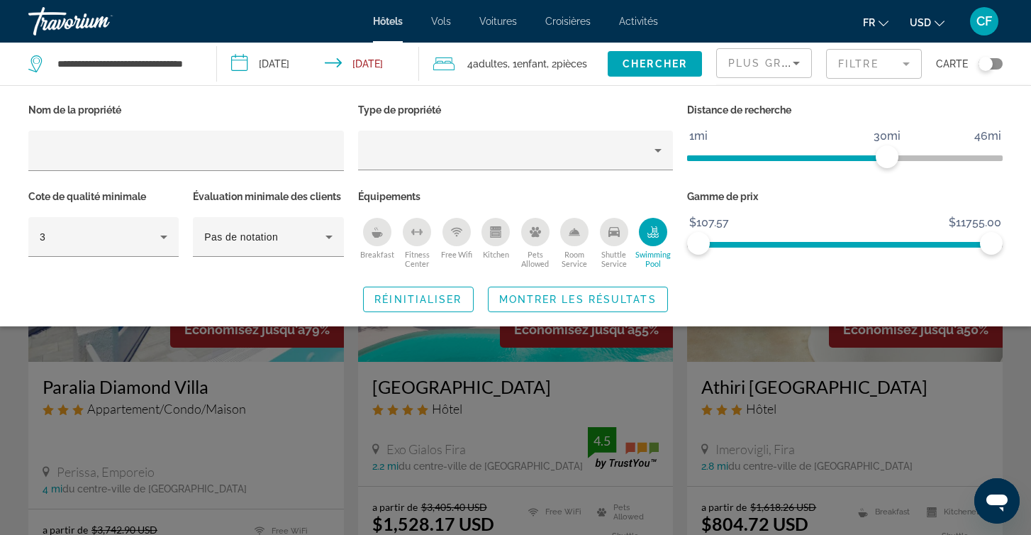
click at [380, 229] on icon "Breakfast" at bounding box center [377, 231] width 11 height 11
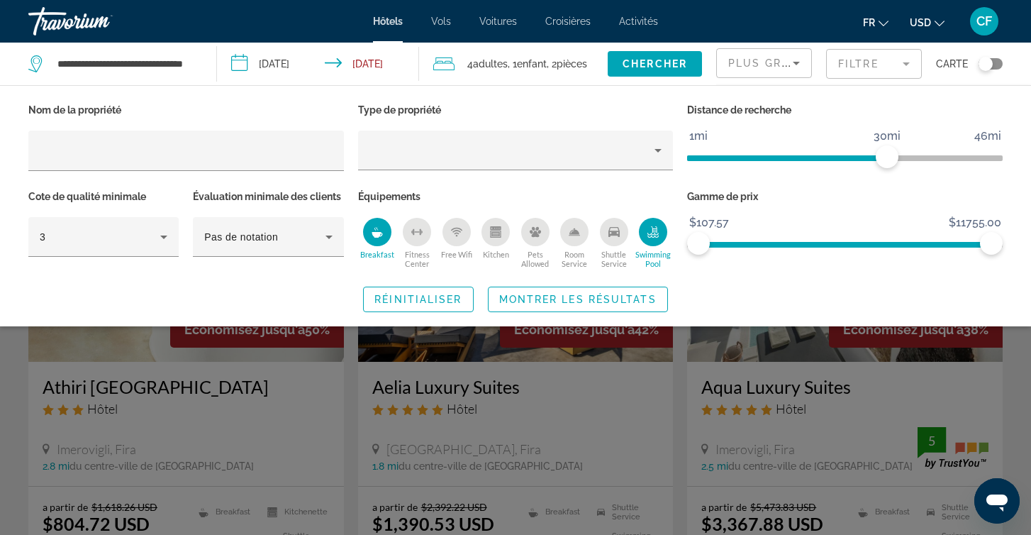
click at [351, 364] on div "Search widget" at bounding box center [515, 374] width 1031 height 322
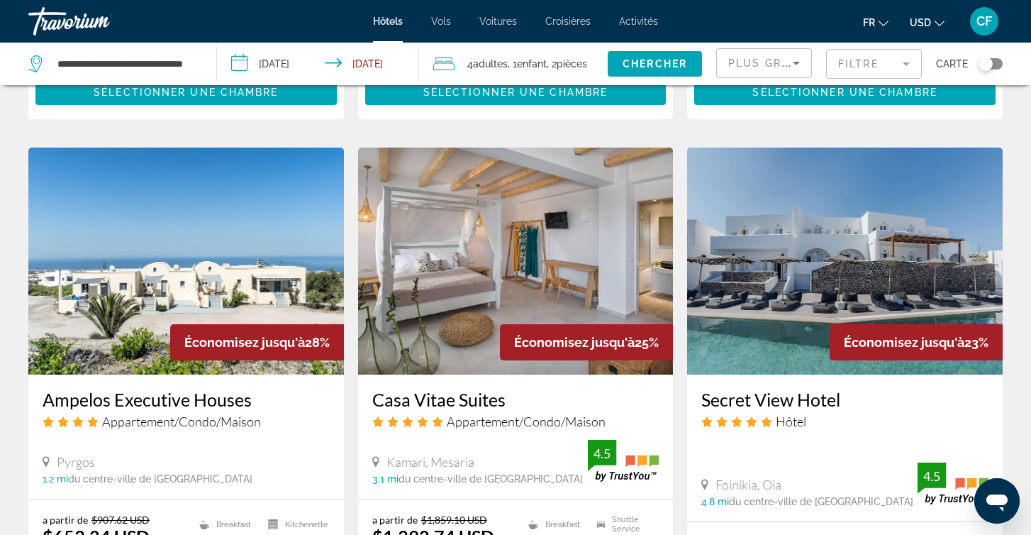
scroll to position [1054, 0]
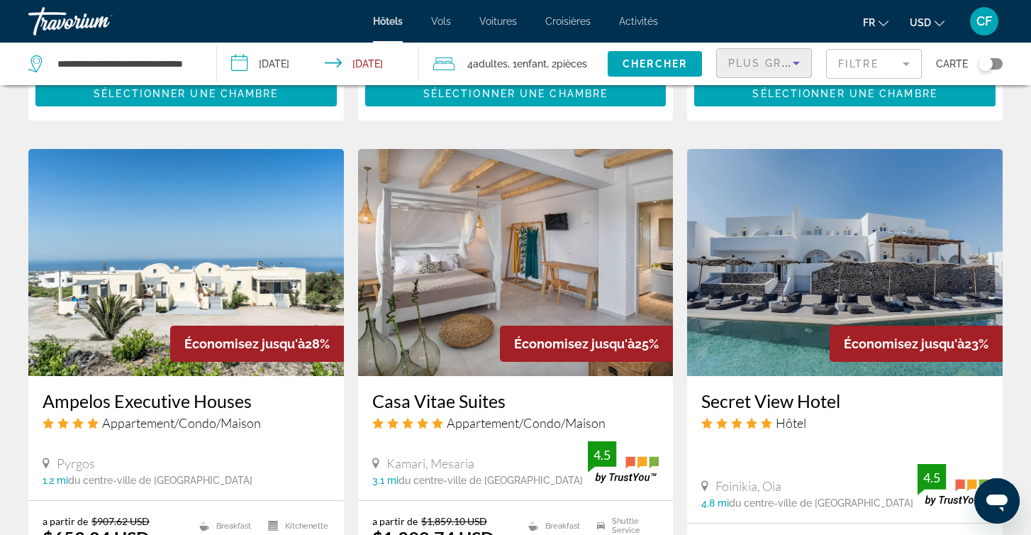
click at [789, 57] on icon "Sort by" at bounding box center [796, 63] width 17 height 17
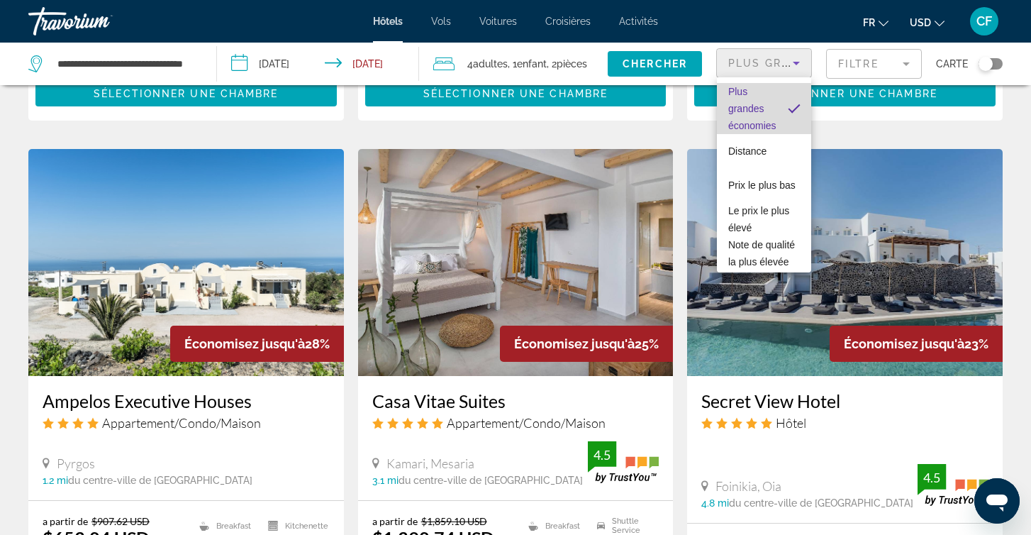
click at [755, 111] on span "Plus grandes économies" at bounding box center [752, 108] width 48 height 45
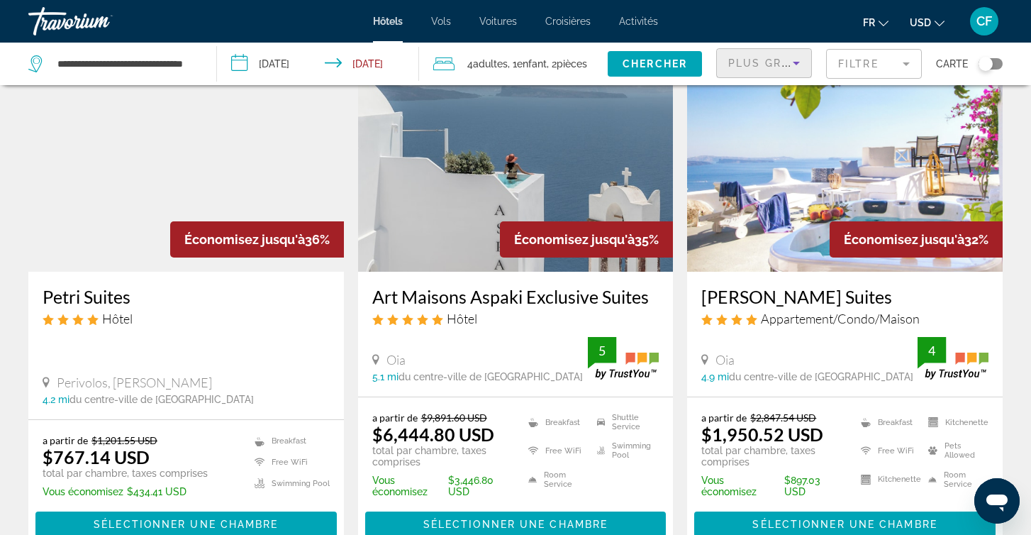
scroll to position [625, 0]
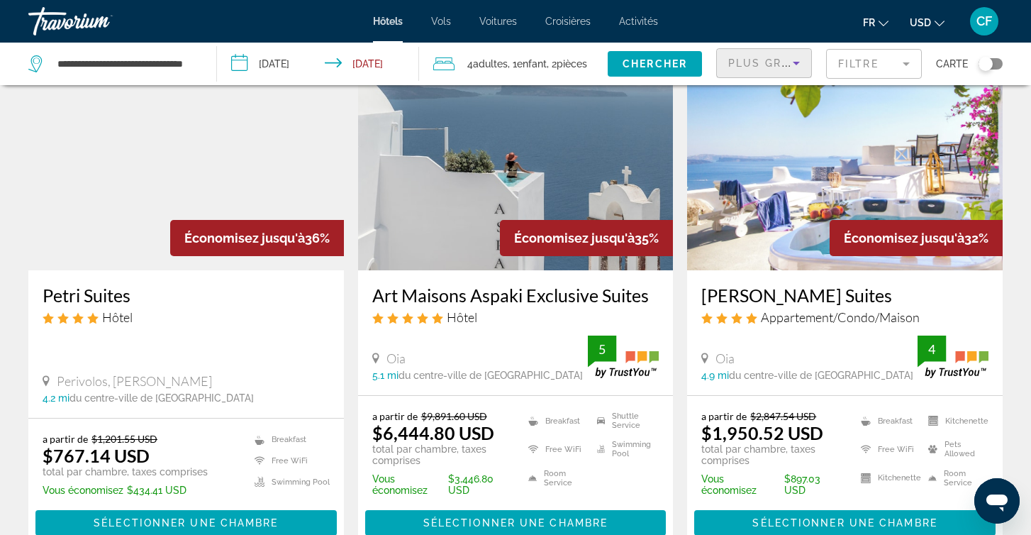
click at [813, 218] on img "Main content" at bounding box center [845, 156] width 316 height 227
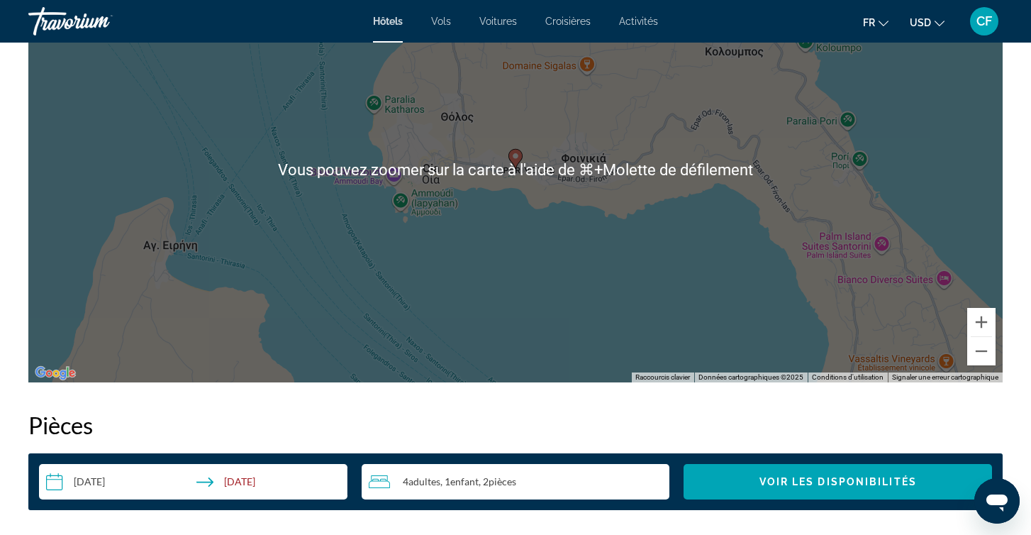
scroll to position [1451, 0]
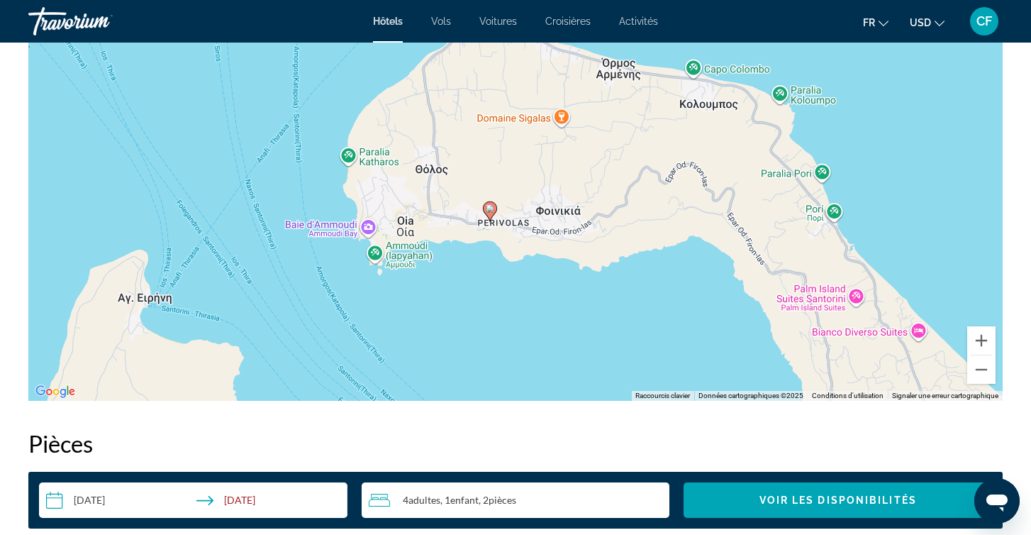
drag, startPoint x: 508, startPoint y: 266, endPoint x: 483, endPoint y: 302, distance: 44.3
click at [483, 302] on div "Pour activer le glissement avec le clavier, appuyez sur Alt+Entrée. Une fois ce…" at bounding box center [515, 187] width 974 height 425
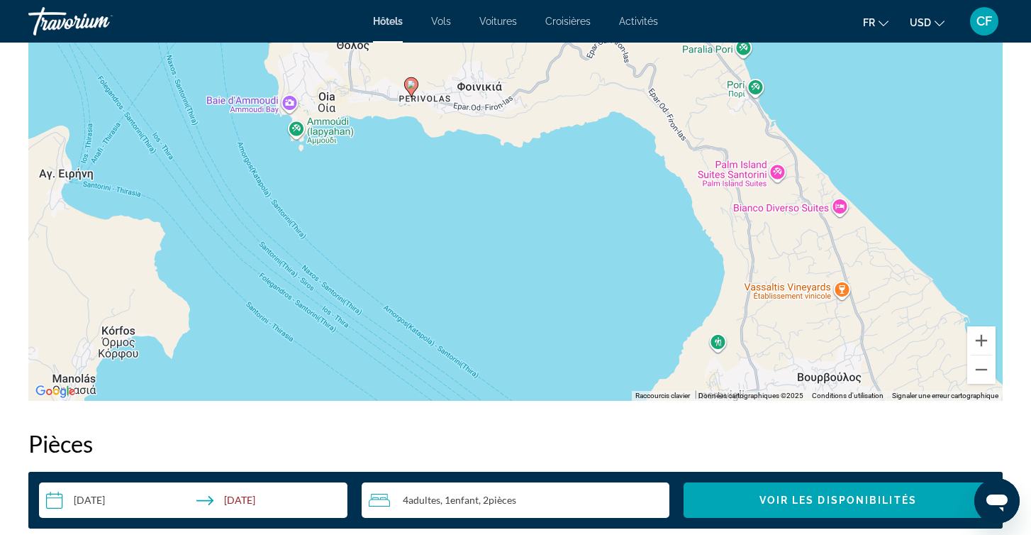
drag, startPoint x: 497, startPoint y: 306, endPoint x: 418, endPoint y: 180, distance: 148.2
click at [418, 180] on div "Pour activer le glissement avec le clavier, appuyez sur Alt+Entrée. Une fois ce…" at bounding box center [515, 187] width 974 height 425
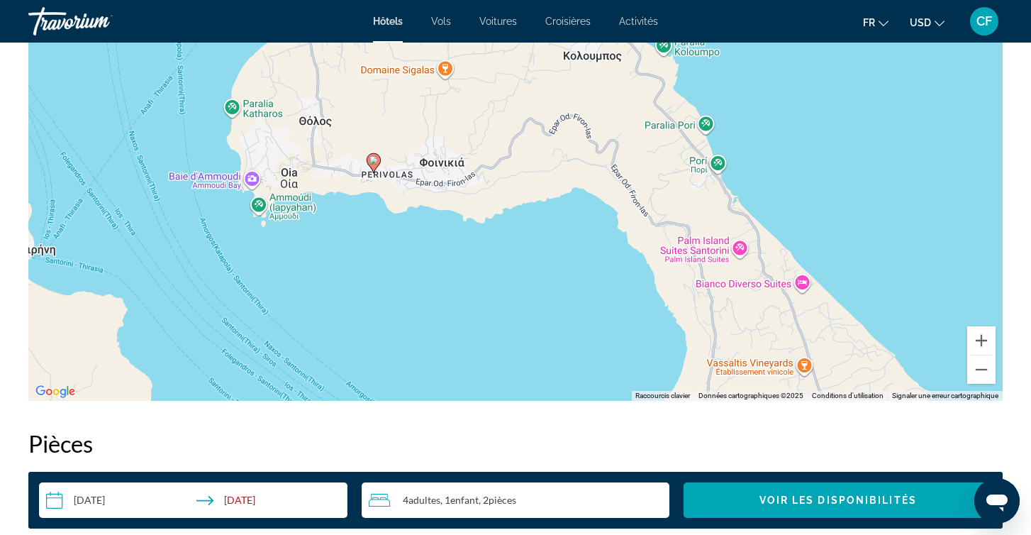
drag, startPoint x: 589, startPoint y: 287, endPoint x: 569, endPoint y: 390, distance: 104.7
click at [569, 390] on div "Pour activer le glissement avec le clavier, appuyez sur Alt+Entrée. Une fois ce…" at bounding box center [515, 187] width 974 height 425
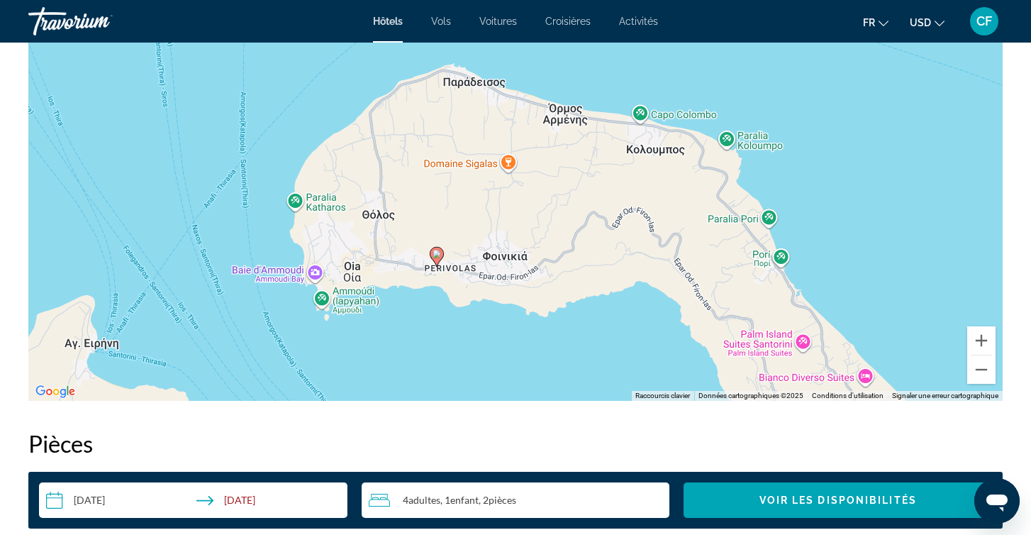
drag, startPoint x: 535, startPoint y: 335, endPoint x: 583, endPoint y: 406, distance: 84.8
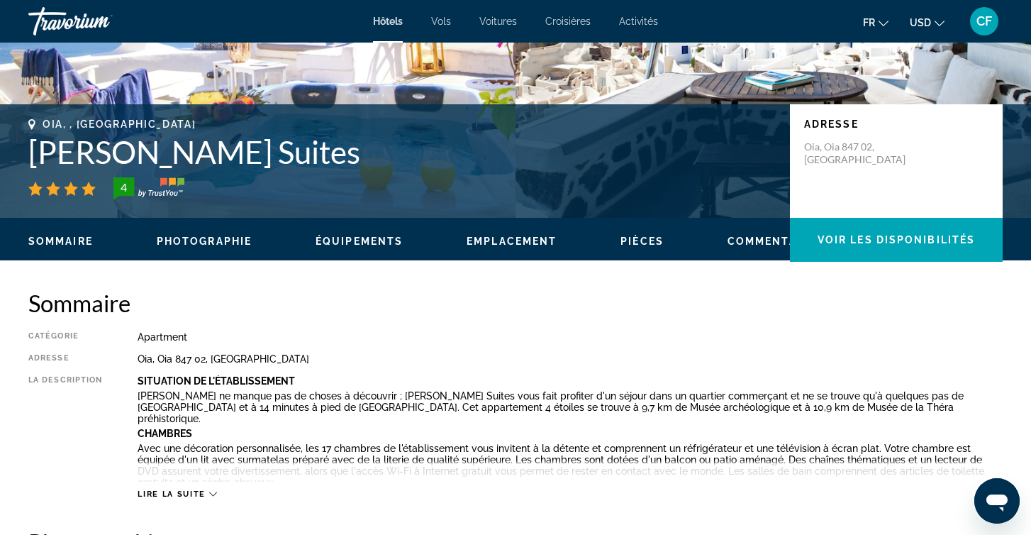
scroll to position [238, 0]
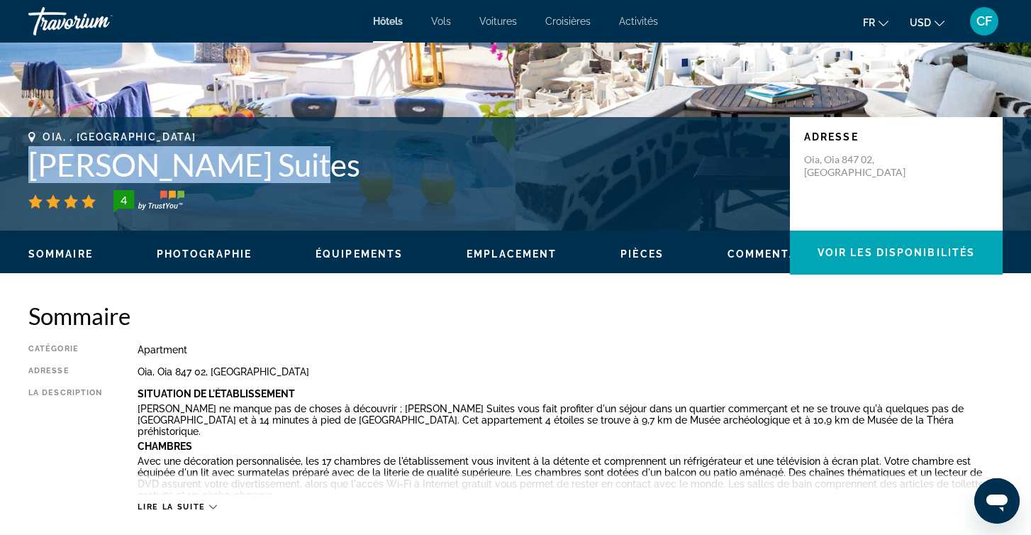
drag, startPoint x: 26, startPoint y: 165, endPoint x: 296, endPoint y: 156, distance: 271.0
click at [296, 156] on div "Oia, , [GEOGRAPHIC_DATA] [PERSON_NAME] Suites 4 Adresse Oia, Oia 847 02, [GEOGR…" at bounding box center [515, 173] width 1031 height 85
copy h1 "[PERSON_NAME] Suites"
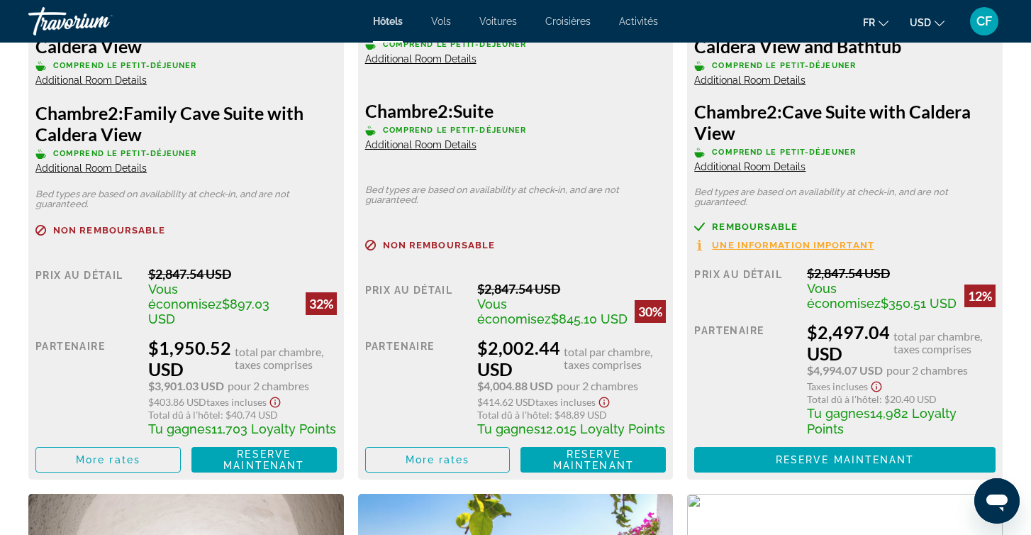
scroll to position [2186, 0]
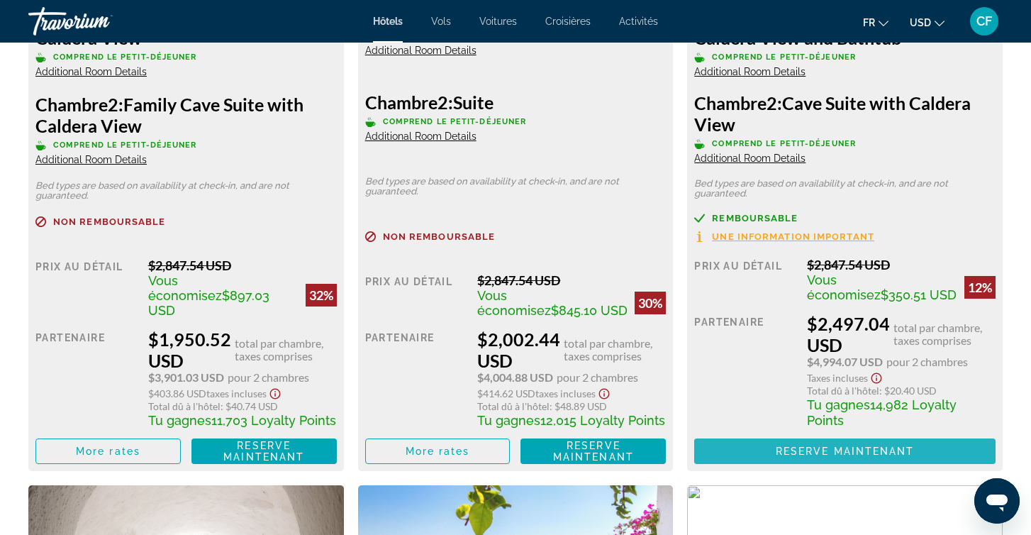
click at [856, 455] on span "Reserve maintenant" at bounding box center [845, 450] width 139 height 11
